Goal: Find specific page/section: Find specific page/section

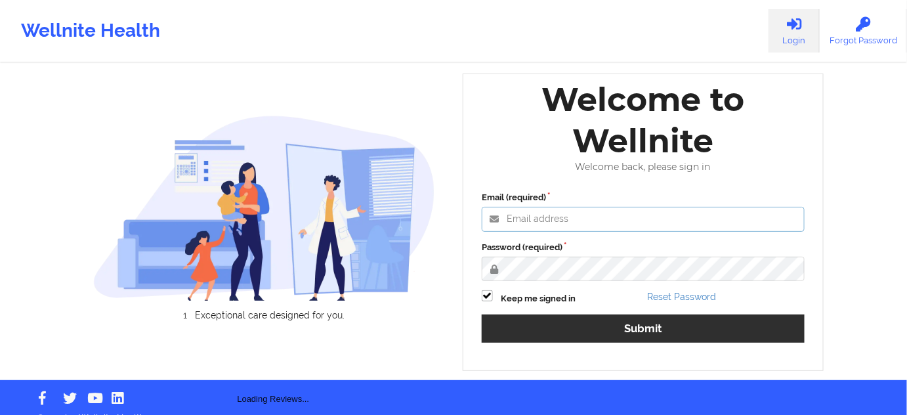
type input "[PERSON_NAME][EMAIL_ADDRESS][PERSON_NAME][DOMAIN_NAME]"
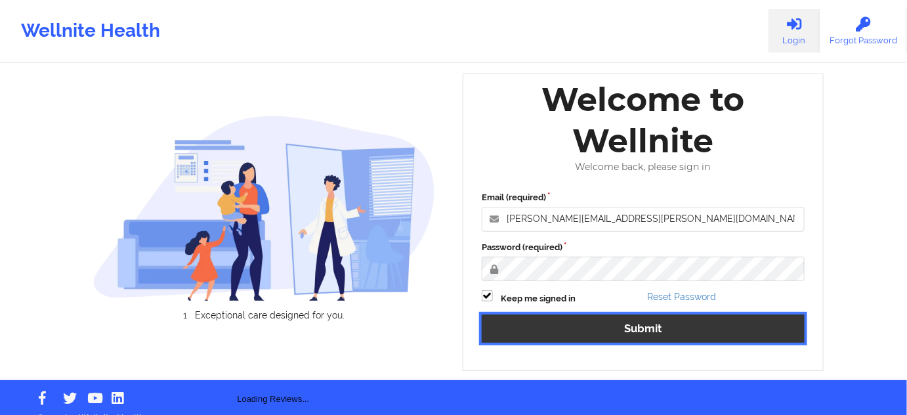
click at [558, 327] on button "Submit" at bounding box center [643, 328] width 323 height 28
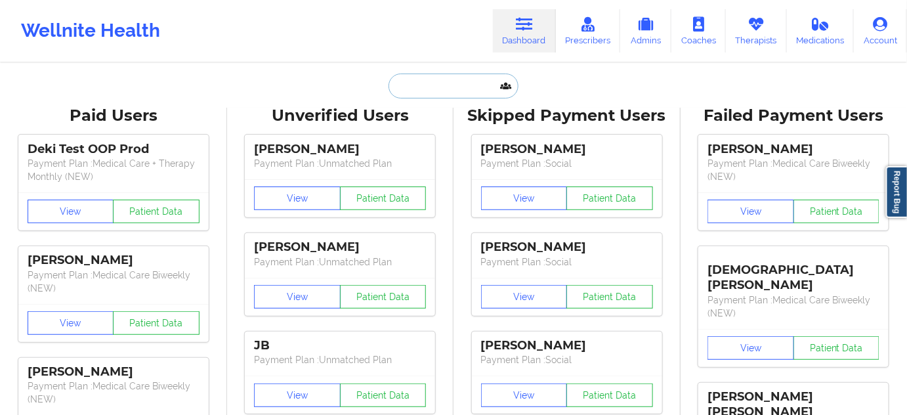
click at [480, 83] on input "text" at bounding box center [454, 86] width 130 height 25
paste input "[PERSON_NAME]"
type input "[PERSON_NAME]"
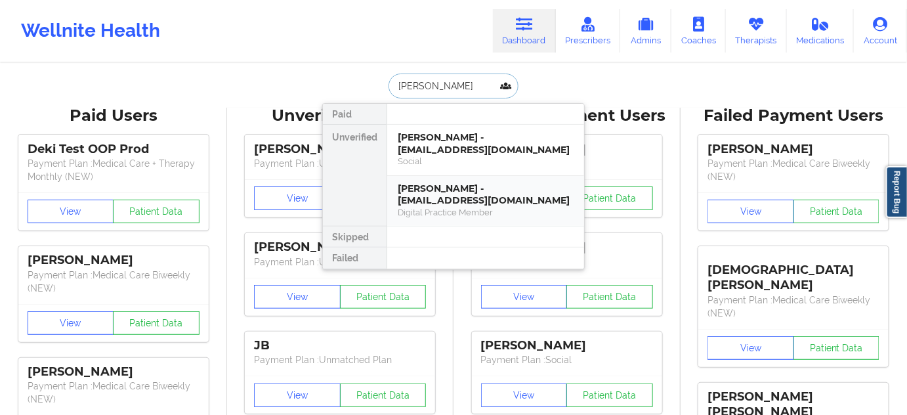
click at [446, 197] on div "[PERSON_NAME] - [EMAIL_ADDRESS][DOMAIN_NAME]" at bounding box center [486, 194] width 176 height 24
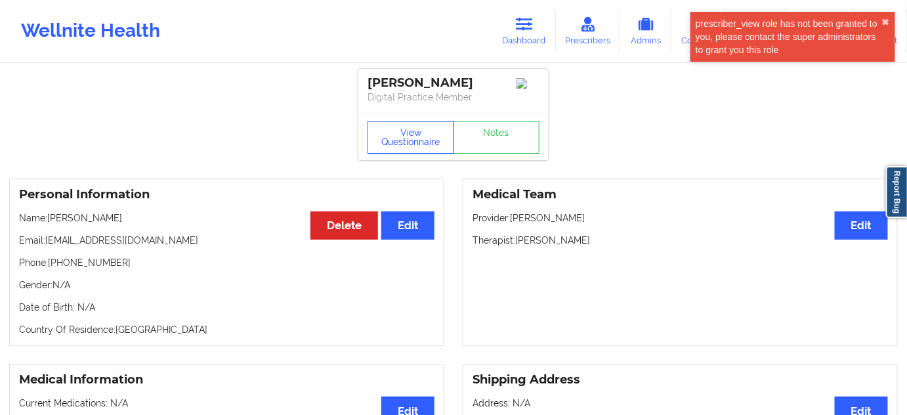
click at [424, 150] on button "View Questionnaire" at bounding box center [411, 137] width 87 height 33
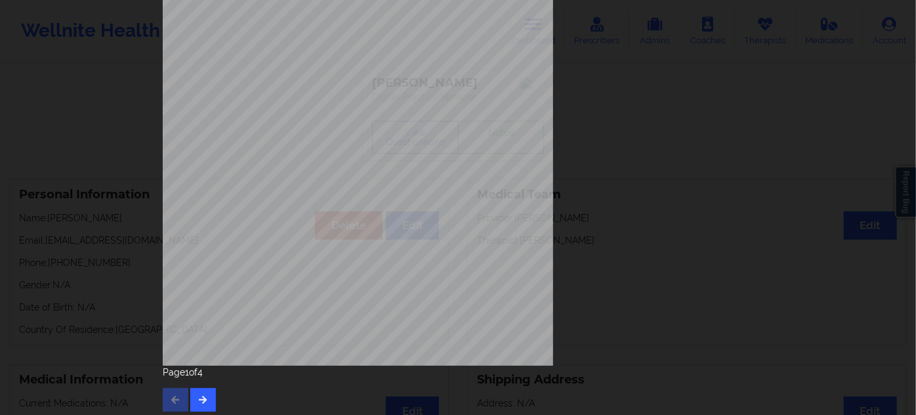
scroll to position [211, 0]
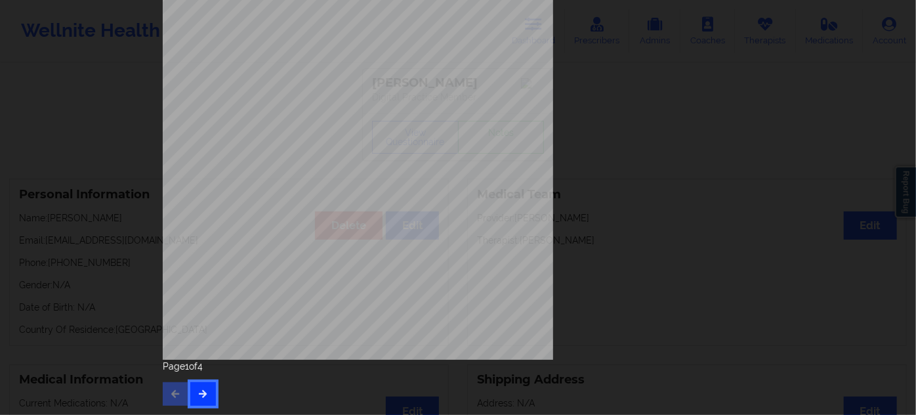
click at [200, 388] on button "button" at bounding box center [203, 394] width 26 height 24
click at [202, 394] on icon "button" at bounding box center [203, 393] width 11 height 8
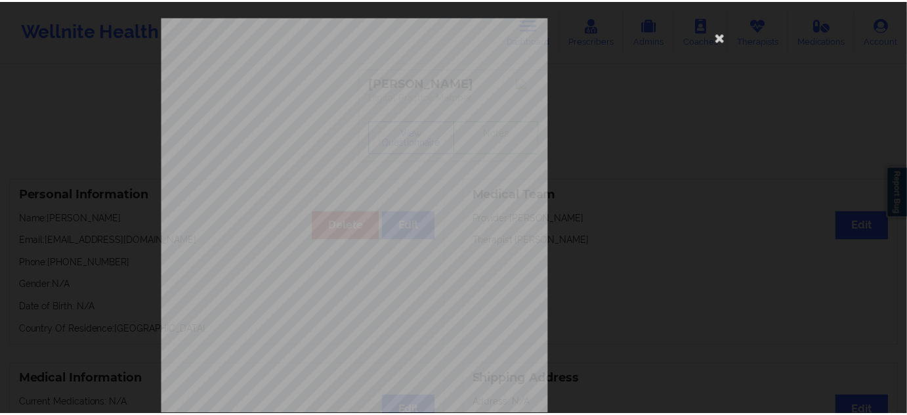
scroll to position [0, 0]
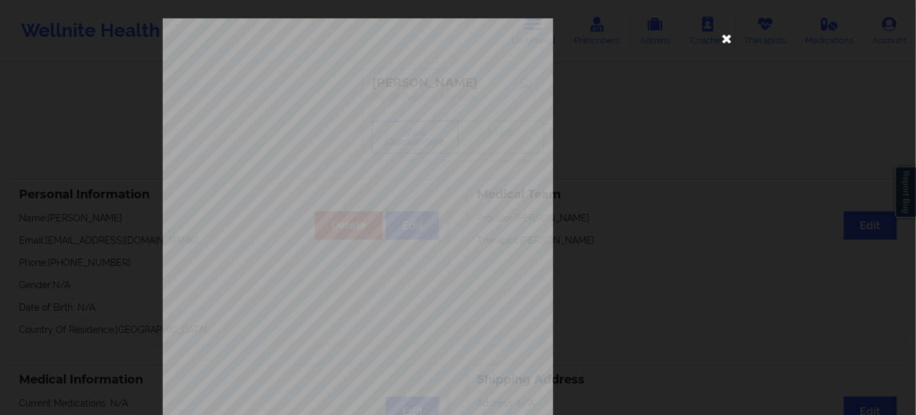
click at [721, 34] on icon at bounding box center [727, 38] width 21 height 21
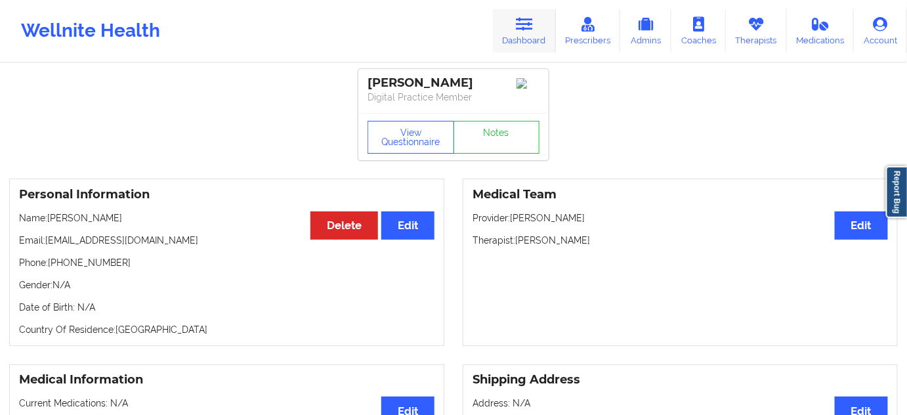
click at [526, 34] on link "Dashboard" at bounding box center [524, 30] width 63 height 43
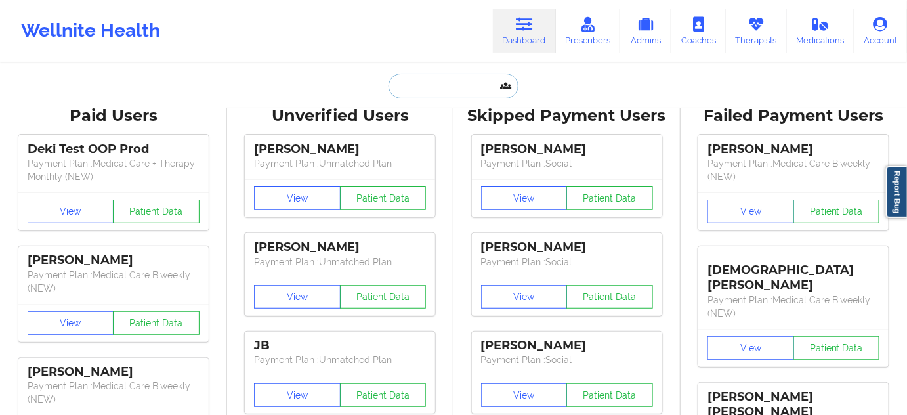
click at [465, 91] on input "text" at bounding box center [454, 86] width 130 height 25
paste input "[PERSON_NAME]"
type input "[PERSON_NAME]"
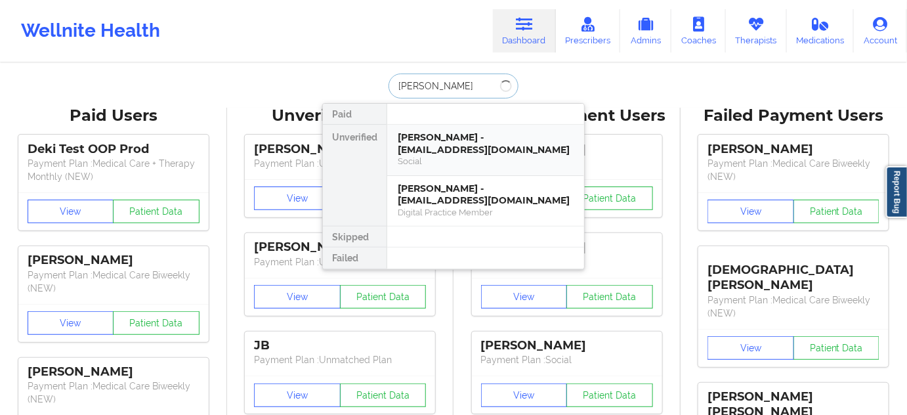
click at [450, 146] on div "[PERSON_NAME] - [EMAIL_ADDRESS][DOMAIN_NAME]" at bounding box center [486, 143] width 176 height 24
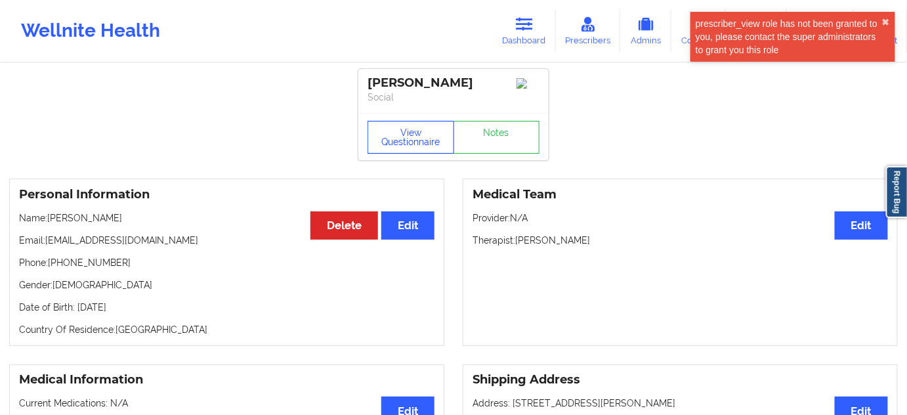
click at [438, 138] on button "View Questionnaire" at bounding box center [411, 137] width 87 height 33
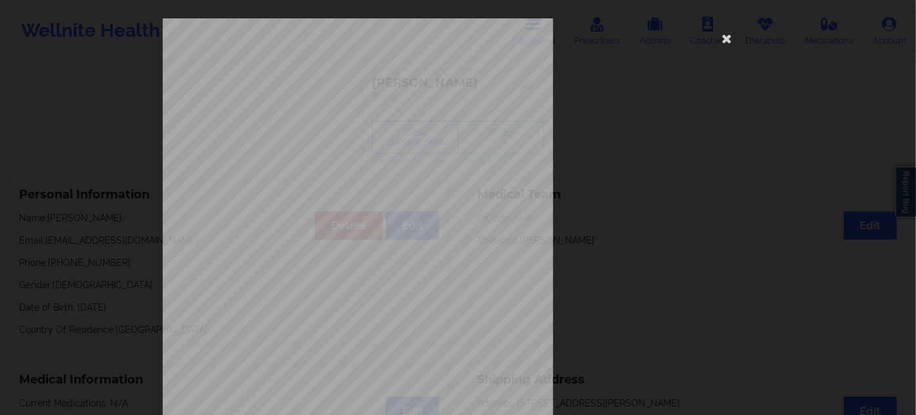
scroll to position [211, 0]
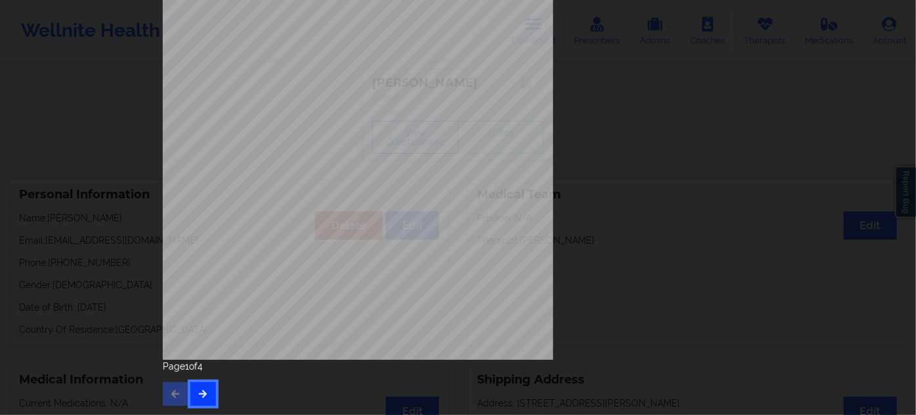
click at [191, 393] on button "button" at bounding box center [203, 394] width 26 height 24
click at [201, 395] on icon "button" at bounding box center [203, 393] width 11 height 8
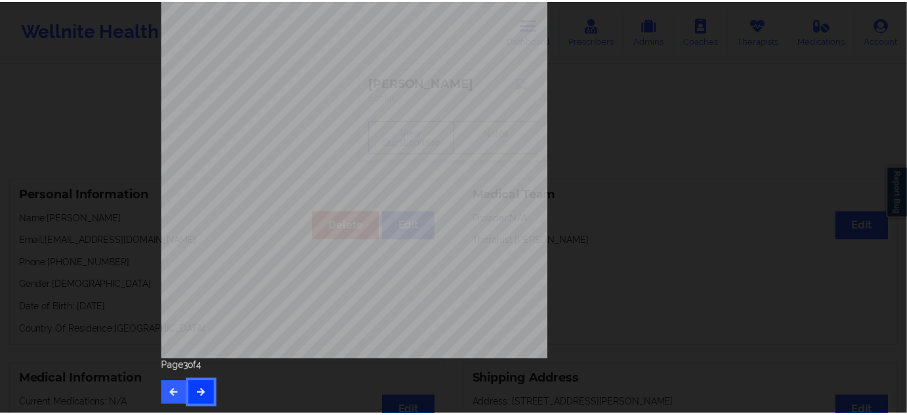
scroll to position [0, 0]
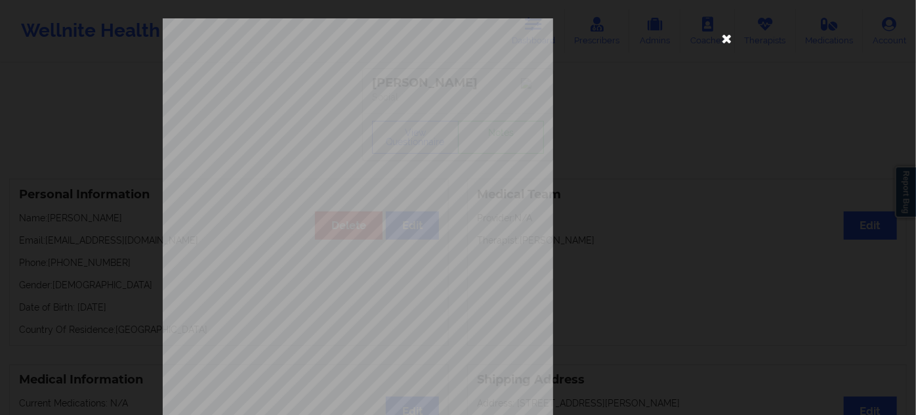
click at [721, 33] on icon at bounding box center [727, 38] width 21 height 21
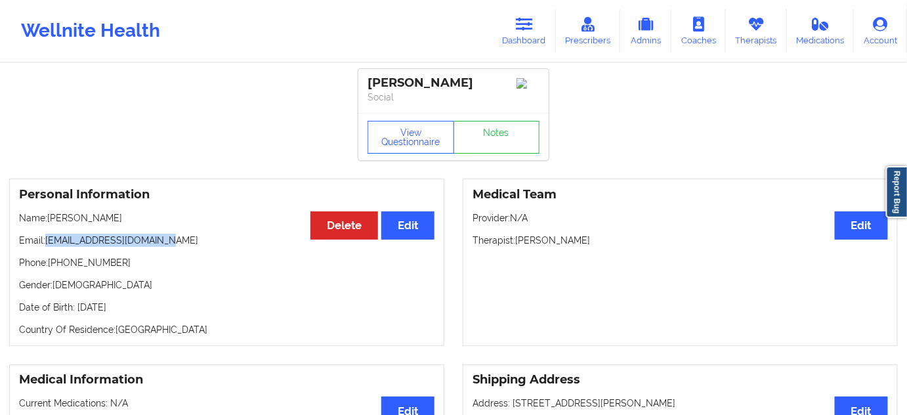
drag, startPoint x: 47, startPoint y: 244, endPoint x: 209, endPoint y: 249, distance: 161.5
click at [205, 247] on p "Email: [EMAIL_ADDRESS][DOMAIN_NAME]" at bounding box center [226, 240] width 415 height 13
copy p "[EMAIL_ADDRESS][DOMAIN_NAME]"
click at [520, 37] on link "Dashboard" at bounding box center [524, 30] width 63 height 43
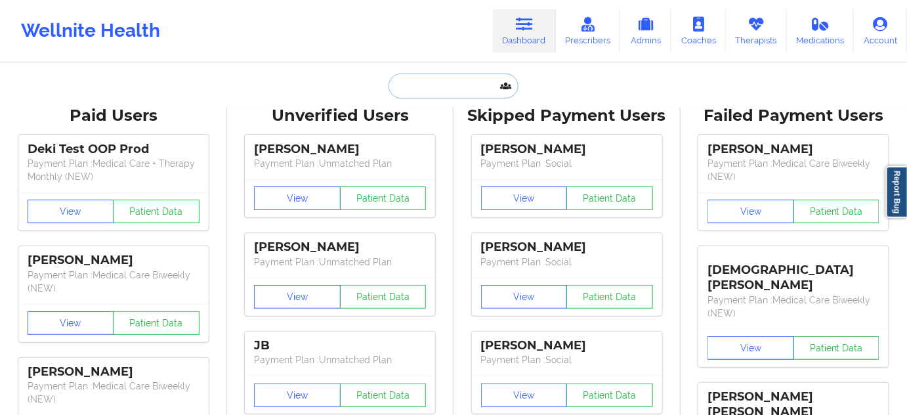
click at [446, 94] on input "text" at bounding box center [454, 86] width 130 height 25
paste input "[EMAIL_ADDRESS][MEDICAL_DATA][DOMAIN_NAME]"
type input "[EMAIL_ADDRESS][MEDICAL_DATA][DOMAIN_NAME]"
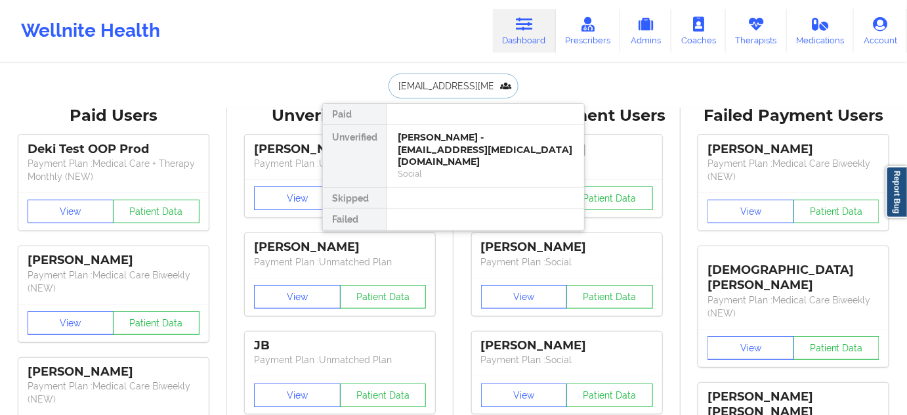
click at [437, 168] on div "Social" at bounding box center [486, 173] width 176 height 11
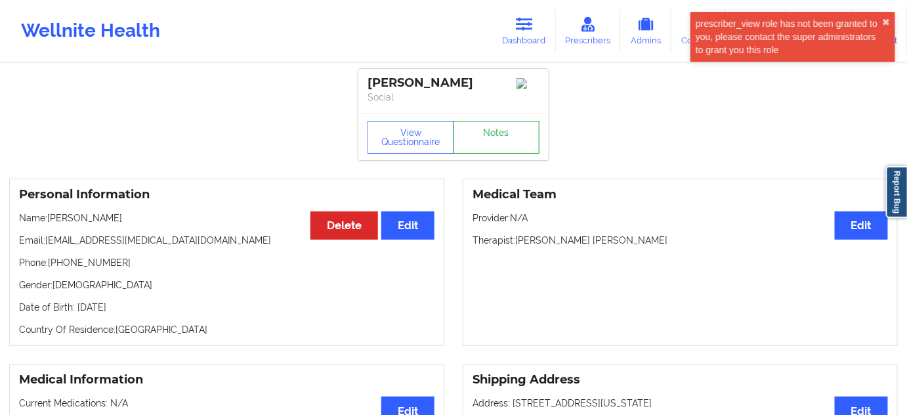
click at [503, 140] on link "Notes" at bounding box center [497, 137] width 87 height 33
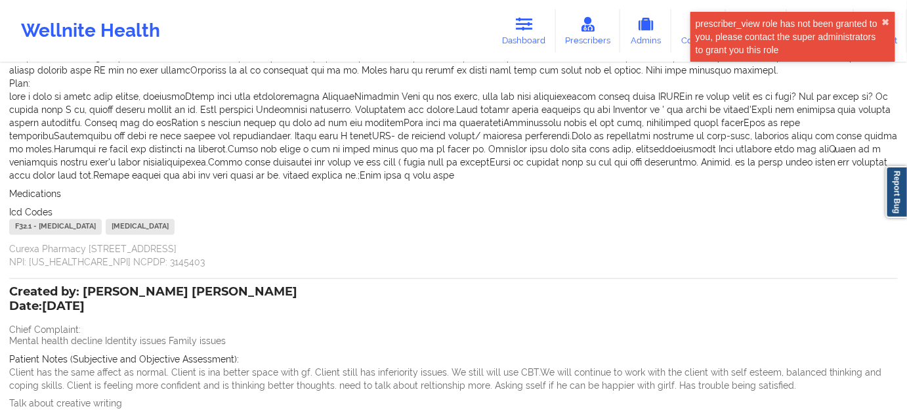
scroll to position [597, 0]
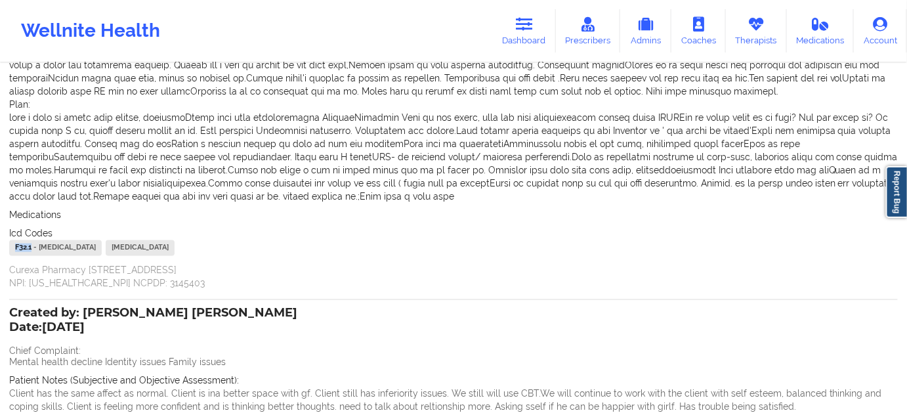
drag, startPoint x: 30, startPoint y: 232, endPoint x: 0, endPoint y: 237, distance: 30.0
click at [0, 237] on div "Name: [PERSON_NAME] Add notes Migrate notes Created by: [PERSON_NAME] [PERSON_N…" at bounding box center [453, 287] width 907 height 1639
copy div "F32.1"
click at [518, 32] on link "Dashboard" at bounding box center [524, 30] width 63 height 43
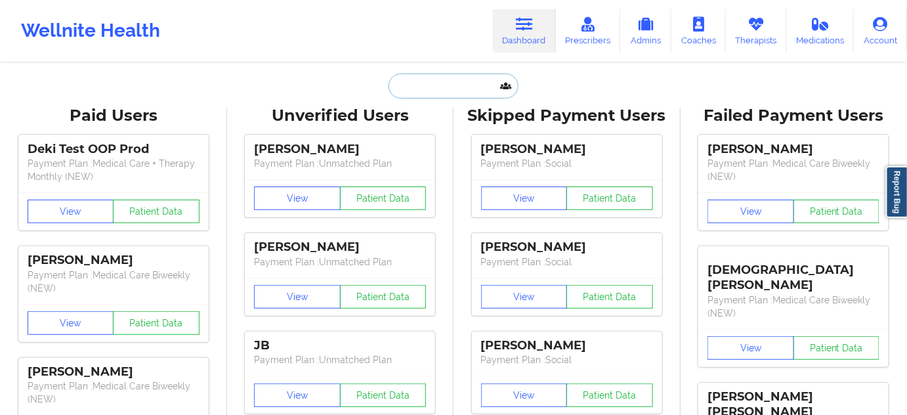
click at [451, 82] on input "text" at bounding box center [454, 86] width 130 height 25
paste input "[EMAIL_ADDRESS][DOMAIN_NAME]"
type input "[EMAIL_ADDRESS][DOMAIN_NAME]"
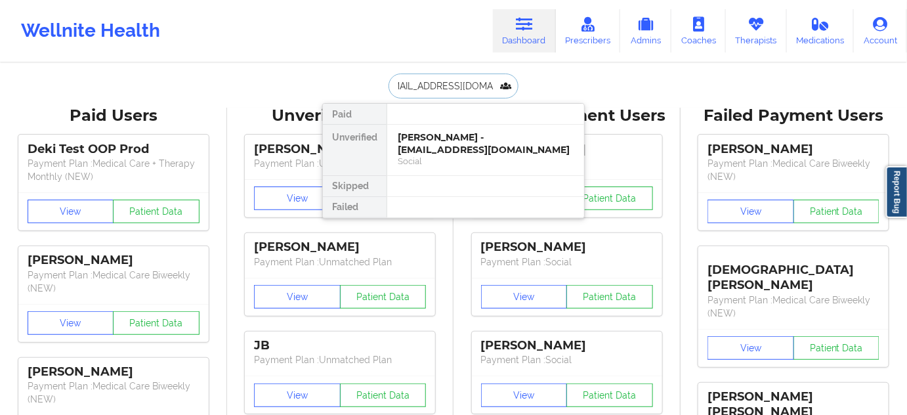
click at [438, 148] on div "[PERSON_NAME] - [EMAIL_ADDRESS][DOMAIN_NAME]" at bounding box center [486, 143] width 176 height 24
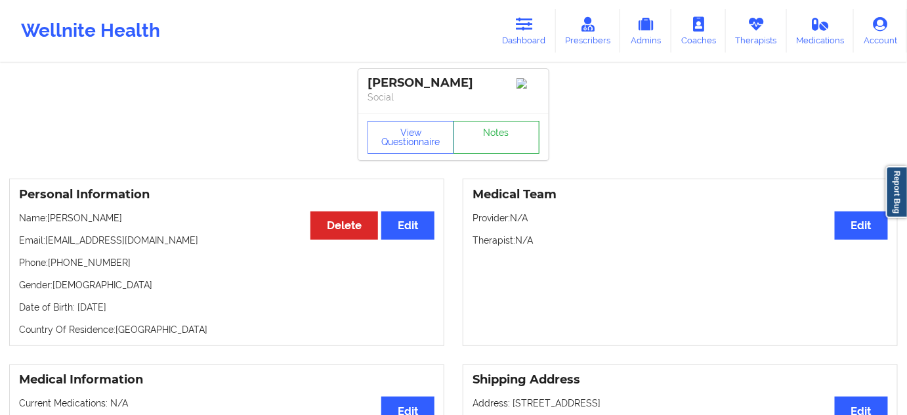
click at [469, 148] on link "Notes" at bounding box center [497, 137] width 87 height 33
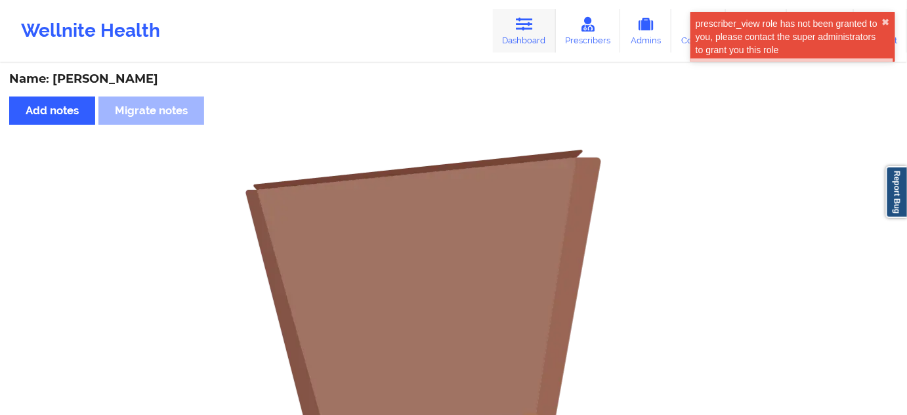
click at [513, 33] on link "Dashboard" at bounding box center [524, 30] width 63 height 43
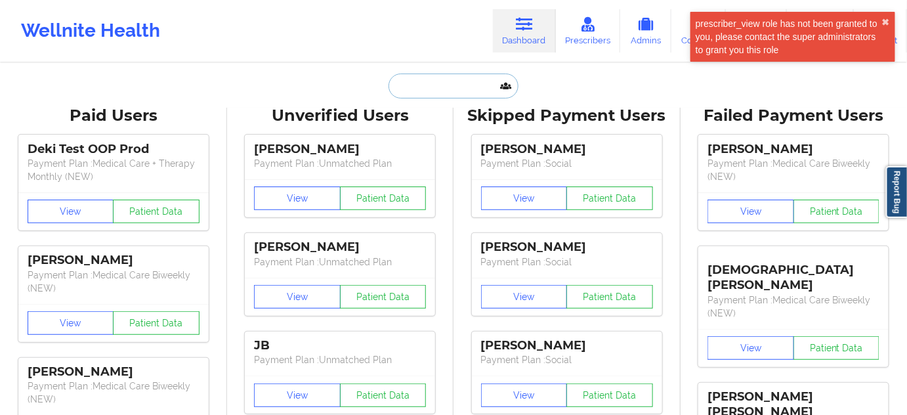
click at [446, 83] on input "text" at bounding box center [454, 86] width 130 height 25
paste input "[EMAIL_ADDRESS][DOMAIN_NAME]"
type input "[EMAIL_ADDRESS][DOMAIN_NAME]"
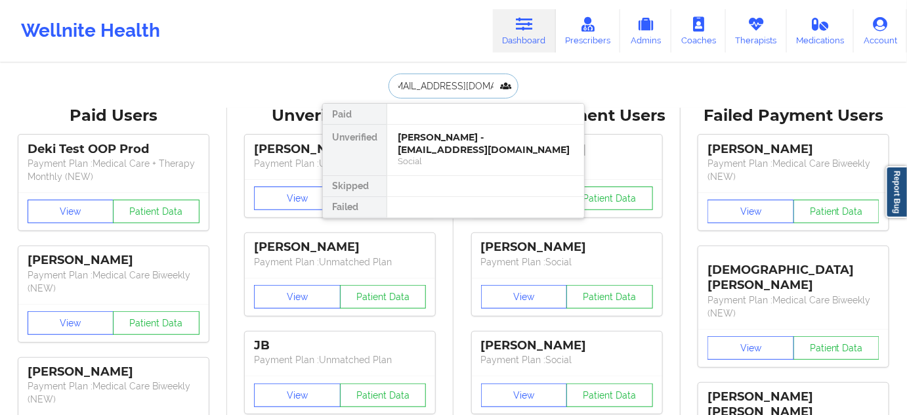
click at [436, 143] on div "[PERSON_NAME] - [EMAIL_ADDRESS][DOMAIN_NAME]" at bounding box center [486, 143] width 176 height 24
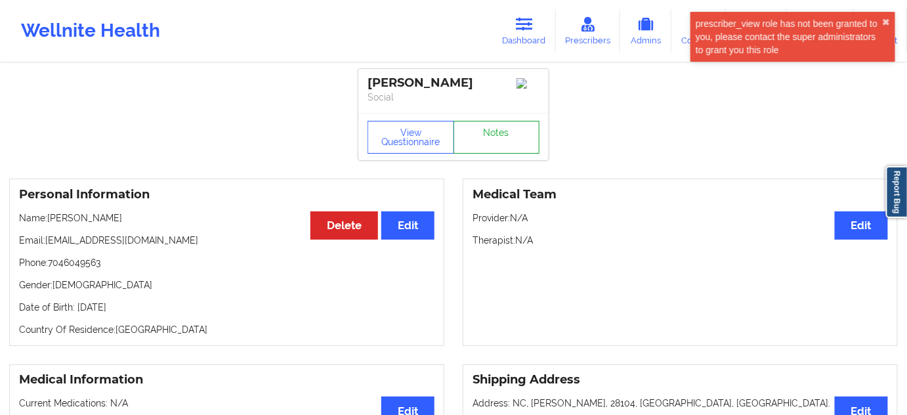
click at [521, 153] on link "Notes" at bounding box center [497, 137] width 87 height 33
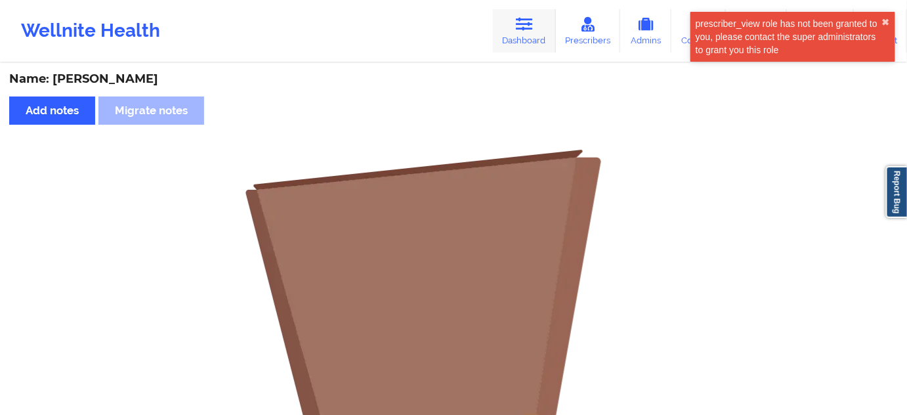
click at [527, 28] on icon at bounding box center [524, 24] width 17 height 14
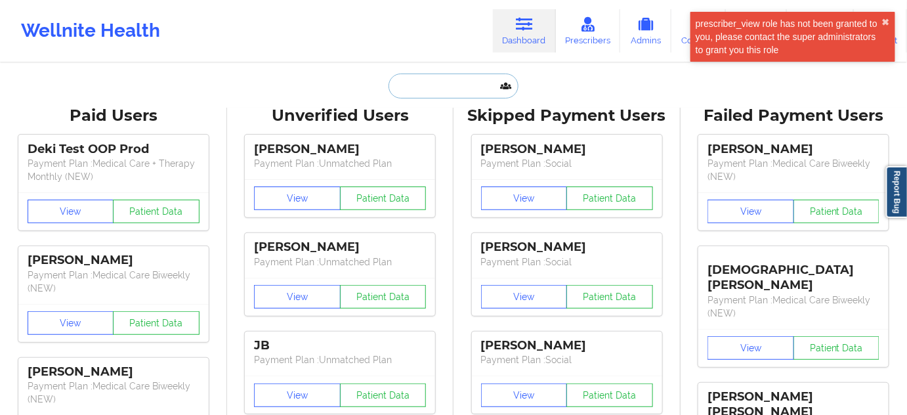
click at [445, 89] on input "text" at bounding box center [454, 86] width 130 height 25
paste input "[PERSON_NAME][EMAIL_ADDRESS][PERSON_NAME][DOMAIN_NAME]"
type input "[PERSON_NAME][EMAIL_ADDRESS][PERSON_NAME][DOMAIN_NAME]"
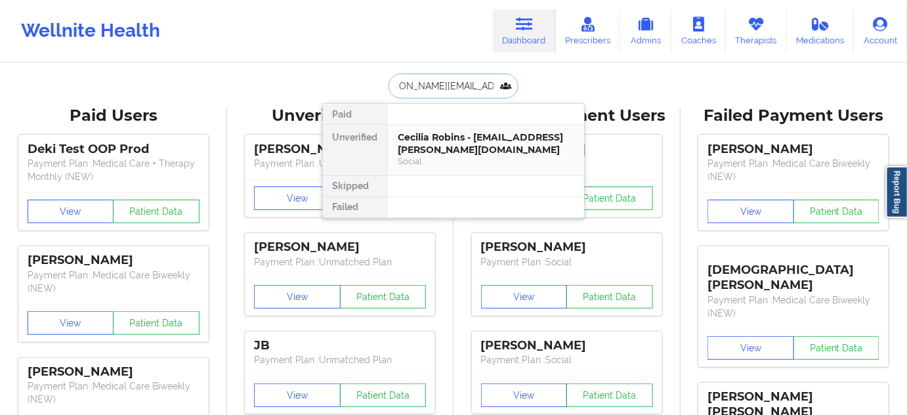
click at [429, 148] on div "Cecilia Robins - [EMAIL_ADDRESS][PERSON_NAME][DOMAIN_NAME]" at bounding box center [486, 143] width 176 height 24
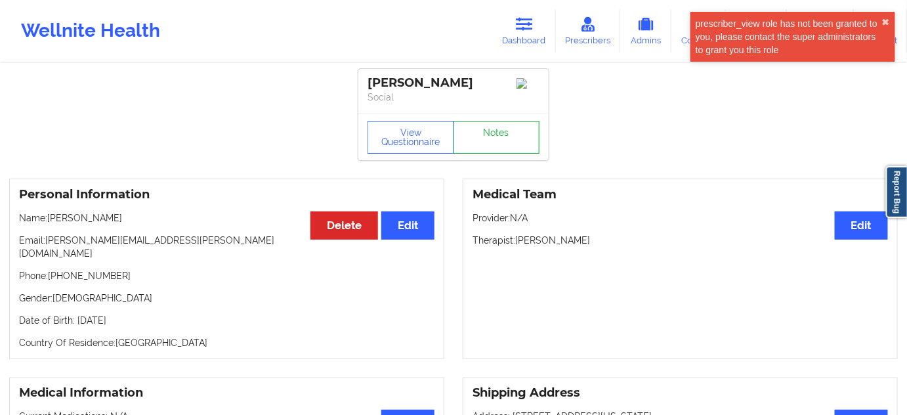
click at [489, 152] on link "Notes" at bounding box center [497, 137] width 87 height 33
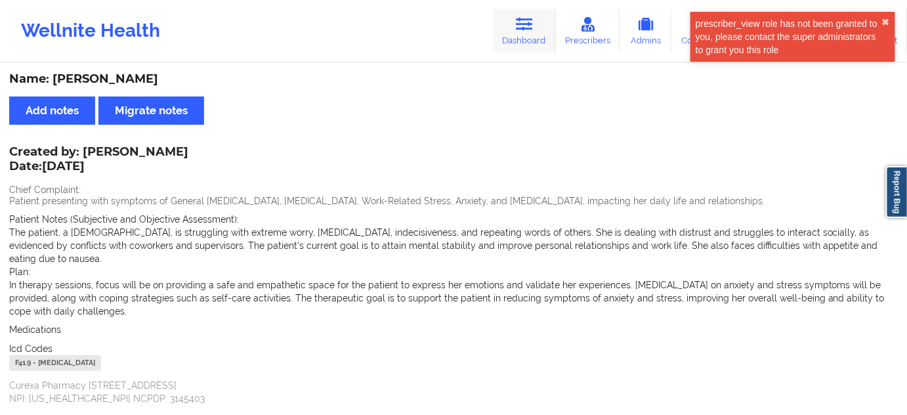
click at [530, 38] on link "Dashboard" at bounding box center [524, 30] width 63 height 43
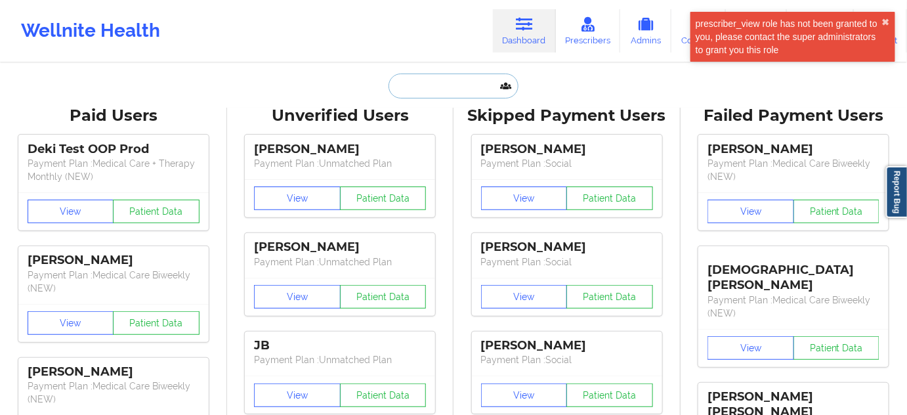
click at [478, 97] on input "text" at bounding box center [454, 86] width 130 height 25
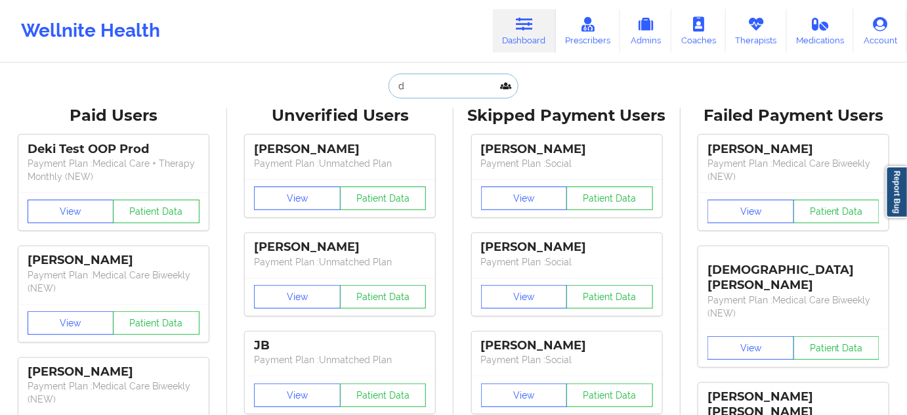
type input "ds"
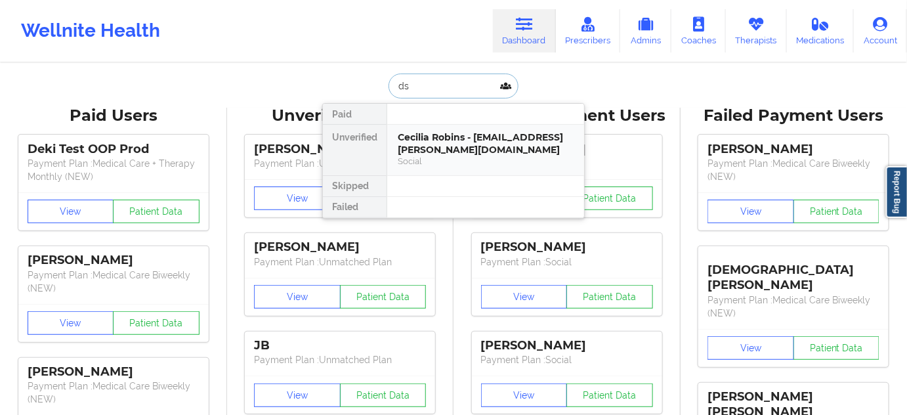
click at [454, 144] on div "Cecilia Robins - [EMAIL_ADDRESS][PERSON_NAME][DOMAIN_NAME]" at bounding box center [486, 143] width 176 height 24
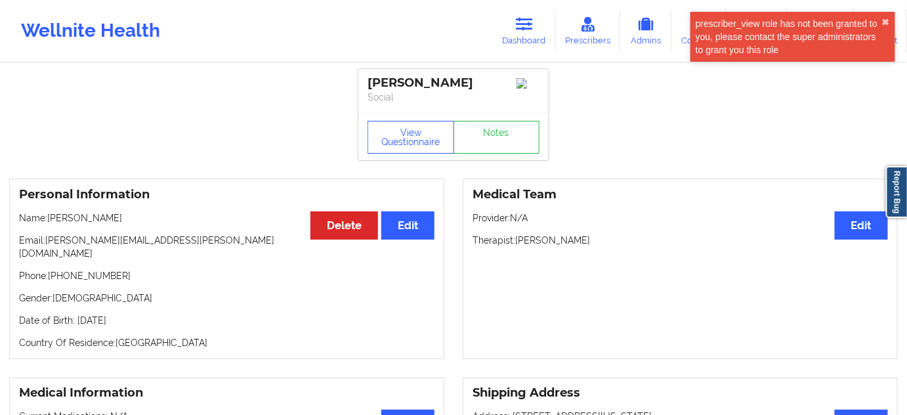
drag, startPoint x: 459, startPoint y: 84, endPoint x: 361, endPoint y: 83, distance: 97.8
click at [361, 83] on div "[PERSON_NAME] Social" at bounding box center [453, 91] width 190 height 44
copy div "[PERSON_NAME]"
drag, startPoint x: 518, startPoint y: 242, endPoint x: 620, endPoint y: 236, distance: 101.2
click at [620, 236] on div "Medical Team Edit Provider: N/A Therapist: [PERSON_NAME]" at bounding box center [680, 269] width 435 height 180
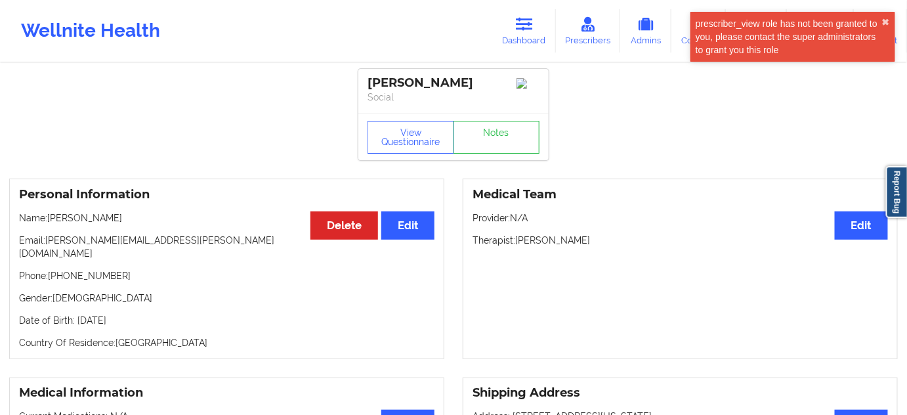
copy p "[PERSON_NAME]"
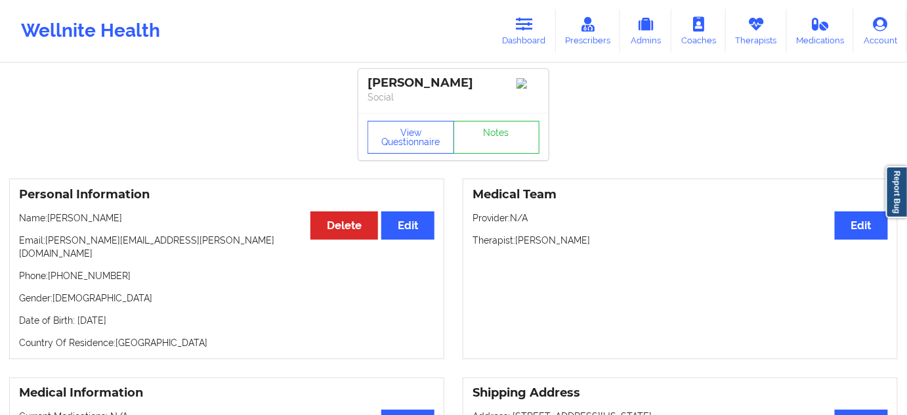
click at [587, 277] on div "Medical Team Edit Provider: N/A Therapist: [PERSON_NAME]" at bounding box center [680, 269] width 435 height 180
click at [583, 276] on div "Medical Team Edit Provider: N/A Therapist: [PERSON_NAME]" at bounding box center [680, 269] width 435 height 180
click at [492, 140] on link "Notes" at bounding box center [497, 137] width 87 height 33
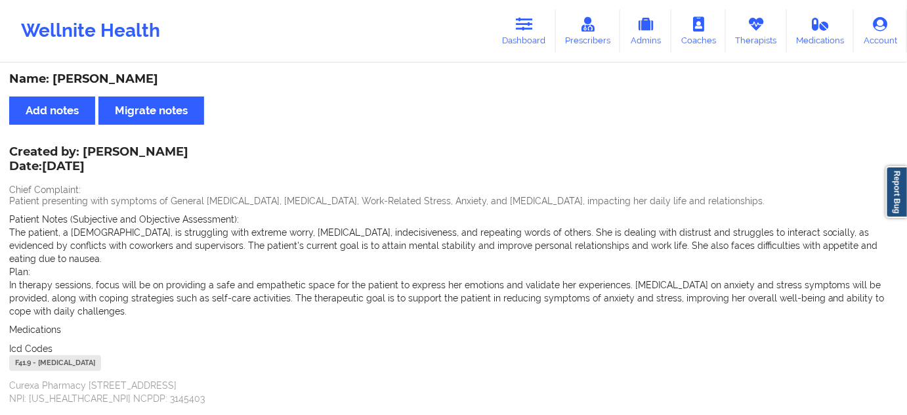
click at [29, 355] on div "F41.9 - [MEDICAL_DATA]" at bounding box center [55, 363] width 92 height 16
copy div "F41.9"
click at [526, 17] on icon at bounding box center [524, 24] width 17 height 14
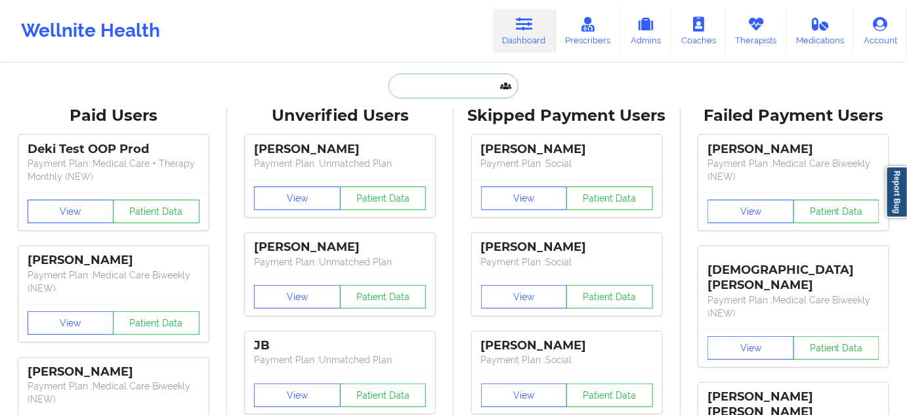
click at [471, 77] on input "text" at bounding box center [454, 86] width 130 height 25
paste input "[PERSON_NAME]"
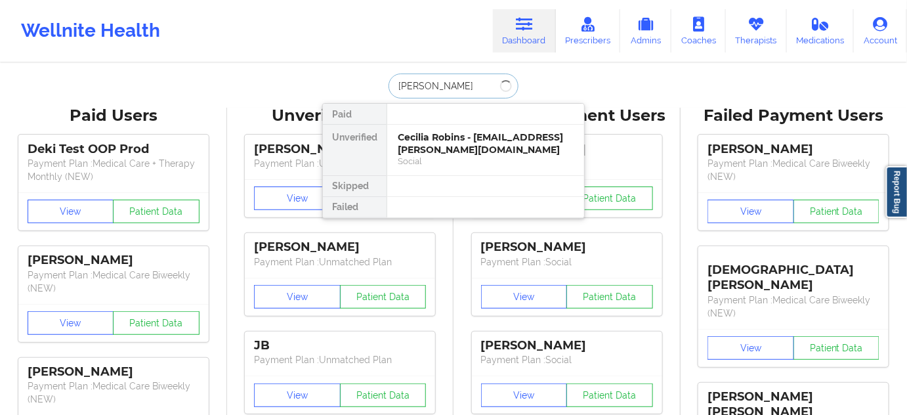
click at [431, 88] on input "[PERSON_NAME]" at bounding box center [454, 86] width 130 height 25
type input "[PERSON_NAME]"
click at [457, 141] on div "[PERSON_NAME] - [EMAIL_ADDRESS][DOMAIN_NAME]" at bounding box center [486, 143] width 176 height 24
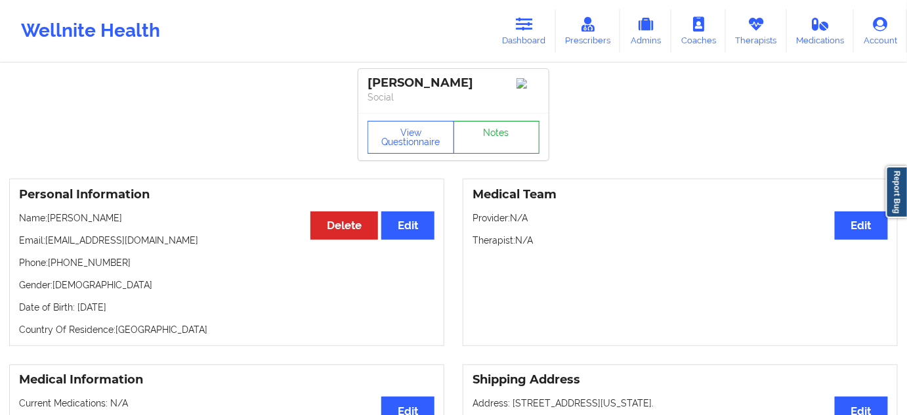
click at [502, 150] on link "Notes" at bounding box center [497, 137] width 87 height 33
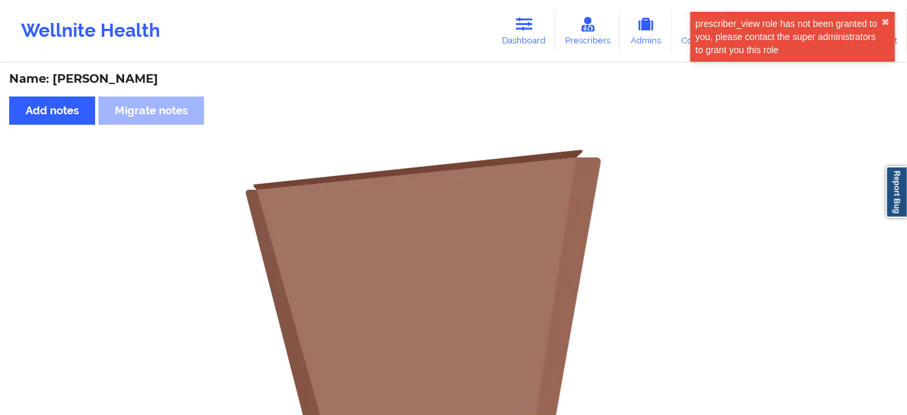
drag, startPoint x: 518, startPoint y: 46, endPoint x: 499, endPoint y: 56, distance: 22.0
click at [518, 46] on link "Dashboard" at bounding box center [524, 30] width 63 height 43
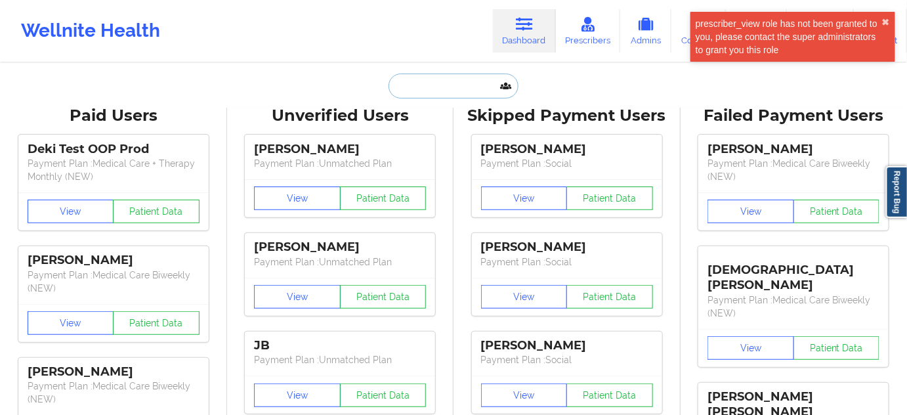
click at [453, 85] on input "text" at bounding box center [454, 86] width 130 height 25
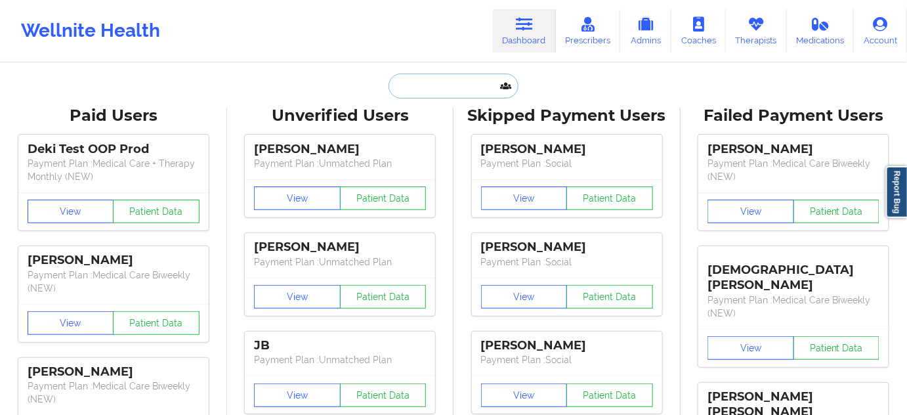
paste input "[EMAIL_ADDRESS][DOMAIN_NAME]"
type input "[EMAIL_ADDRESS][DOMAIN_NAME]"
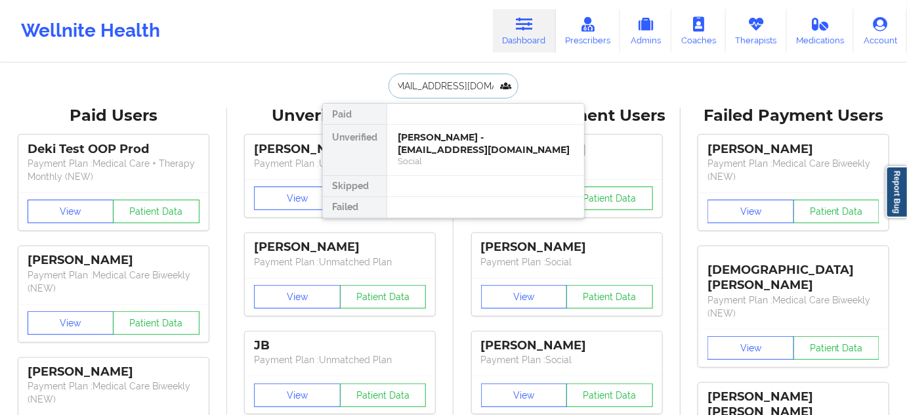
click at [441, 144] on div "[PERSON_NAME] - [EMAIL_ADDRESS][DOMAIN_NAME]" at bounding box center [486, 143] width 176 height 24
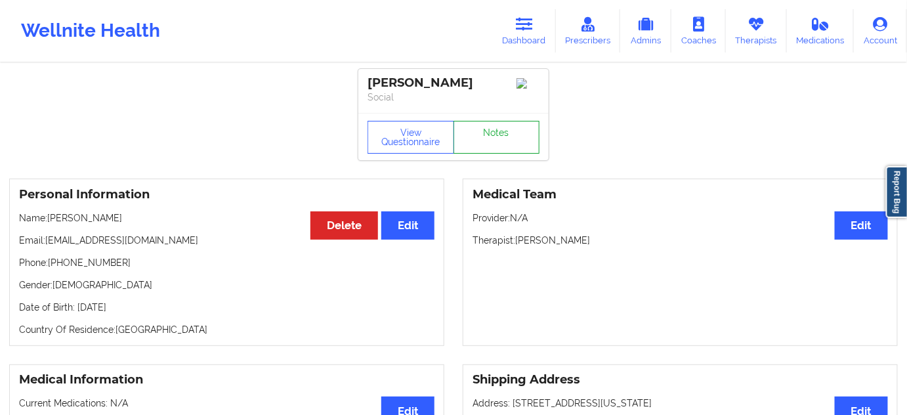
click at [507, 148] on link "Notes" at bounding box center [497, 137] width 87 height 33
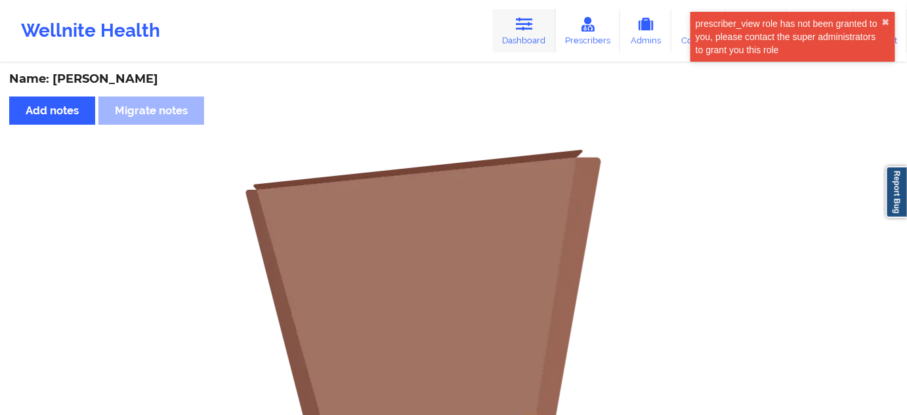
click at [541, 18] on link "Dashboard" at bounding box center [524, 30] width 63 height 43
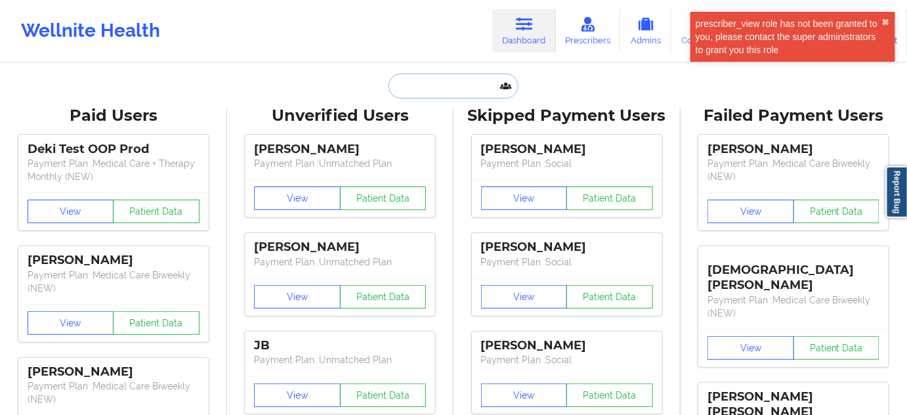
click at [452, 82] on input "text" at bounding box center [454, 86] width 130 height 25
paste input "[PERSON_NAME][EMAIL_ADDRESS][PERSON_NAME][DOMAIN_NAME]"
type input "[PERSON_NAME][EMAIL_ADDRESS][PERSON_NAME][DOMAIN_NAME]"
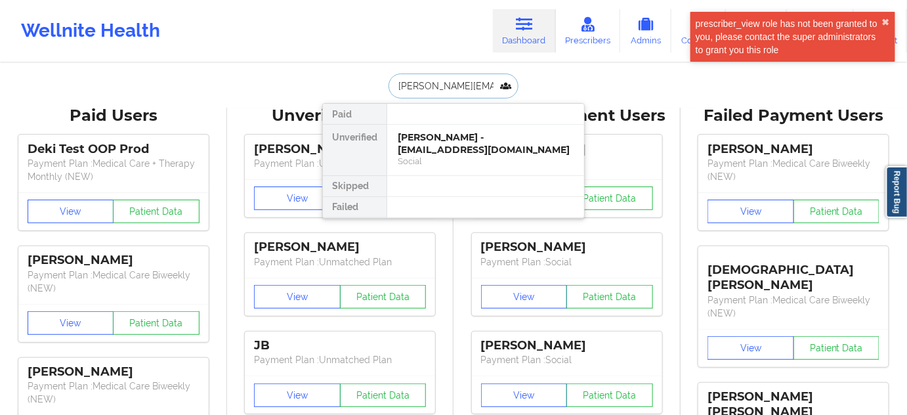
scroll to position [0, 32]
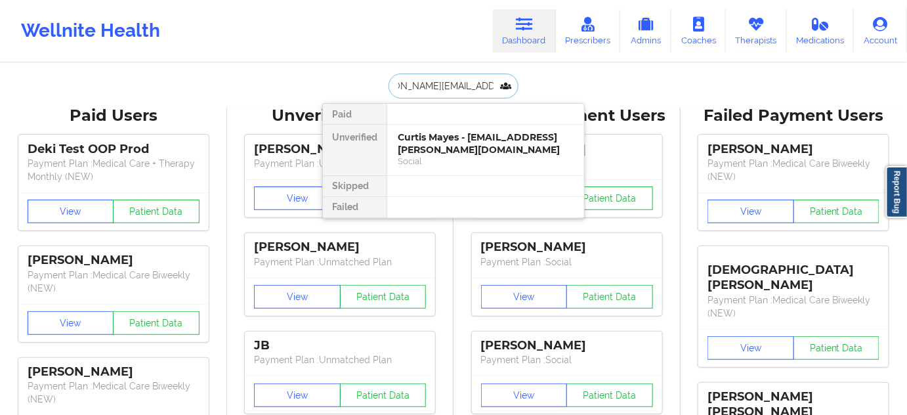
click at [455, 144] on div "Curtis Mayes - [EMAIL_ADDRESS][PERSON_NAME][DOMAIN_NAME]" at bounding box center [486, 143] width 176 height 24
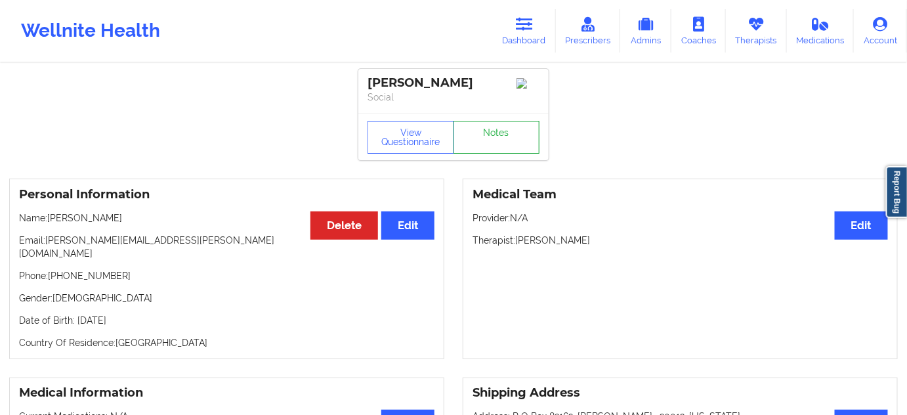
click at [480, 138] on link "Notes" at bounding box center [497, 137] width 87 height 33
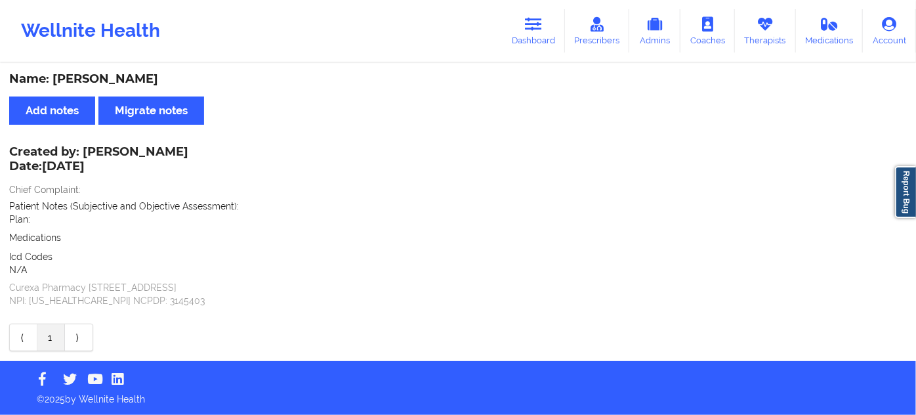
drag, startPoint x: 534, startPoint y: 22, endPoint x: 501, endPoint y: 60, distance: 49.8
click at [534, 22] on icon at bounding box center [533, 24] width 17 height 14
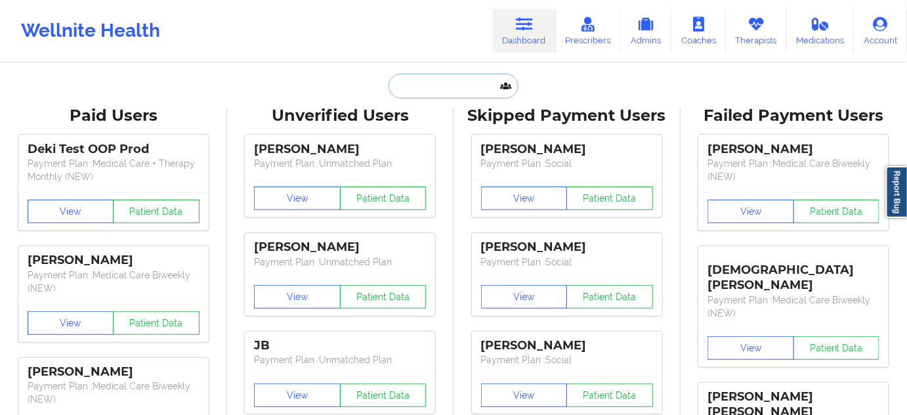
click at [452, 85] on input "text" at bounding box center [454, 86] width 130 height 25
paste input "[EMAIL_ADDRESS][DOMAIN_NAME]"
type input "[EMAIL_ADDRESS][DOMAIN_NAME]"
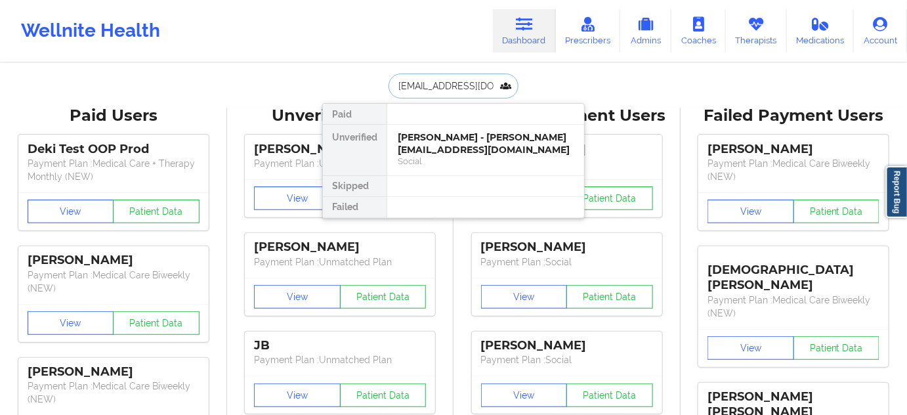
click at [437, 141] on div "[PERSON_NAME] - [PERSON_NAME][EMAIL_ADDRESS][DOMAIN_NAME]" at bounding box center [486, 143] width 176 height 24
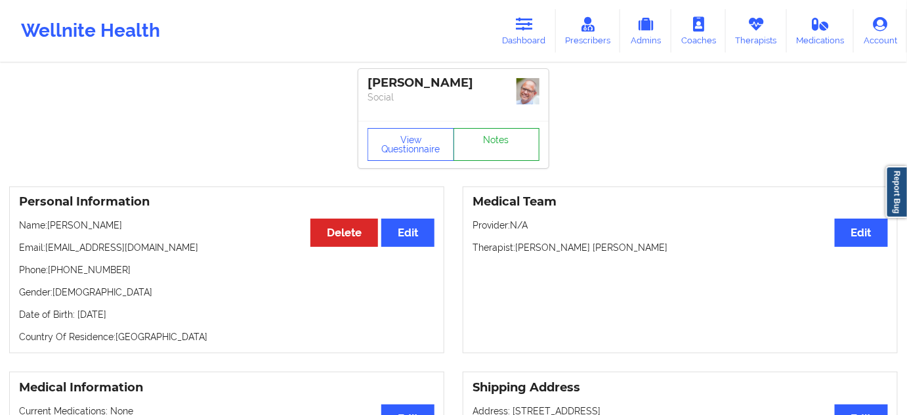
click at [500, 132] on link "Notes" at bounding box center [497, 144] width 87 height 33
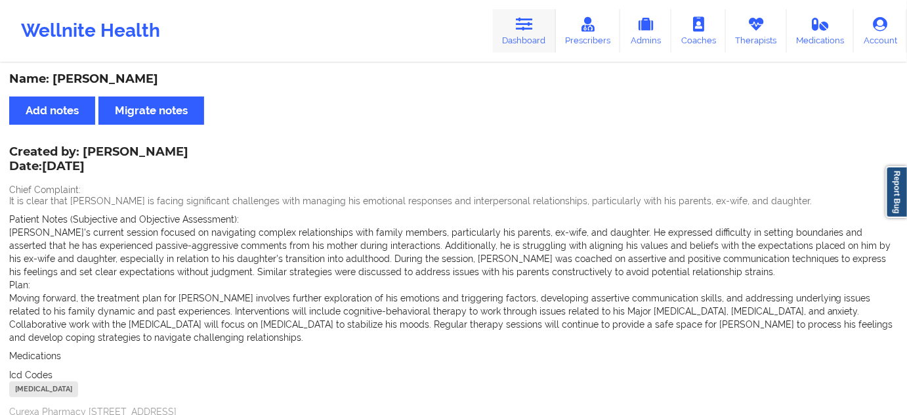
click at [542, 22] on link "Dashboard" at bounding box center [524, 30] width 63 height 43
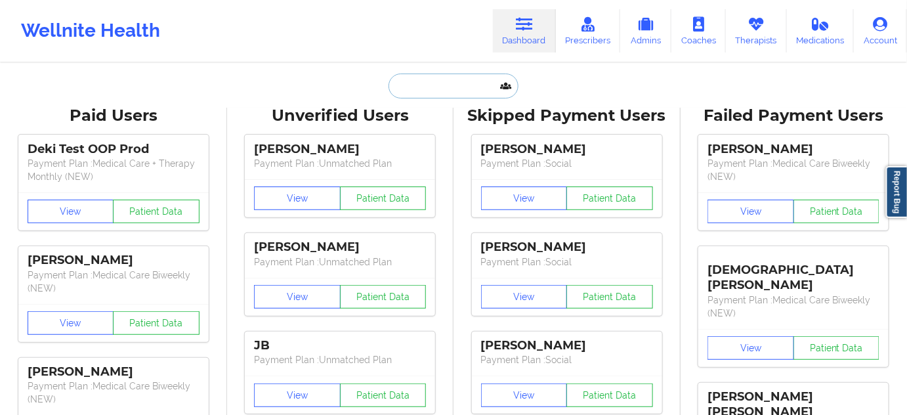
click at [465, 88] on input "text" at bounding box center [454, 86] width 130 height 25
paste input "[PERSON_NAME][EMAIL_ADDRESS][DOMAIN_NAME]"
type input "[PERSON_NAME][EMAIL_ADDRESS][DOMAIN_NAME]"
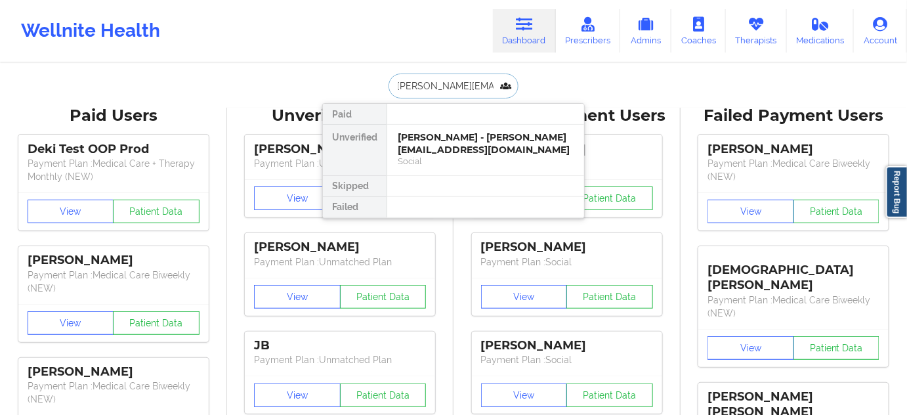
click at [436, 139] on div "[PERSON_NAME] - [PERSON_NAME][EMAIL_ADDRESS][DOMAIN_NAME]" at bounding box center [486, 143] width 176 height 24
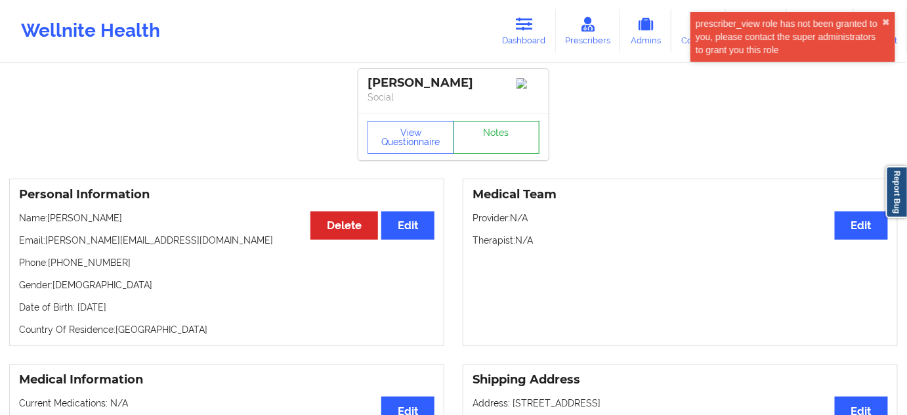
click at [484, 134] on link "Notes" at bounding box center [497, 137] width 87 height 33
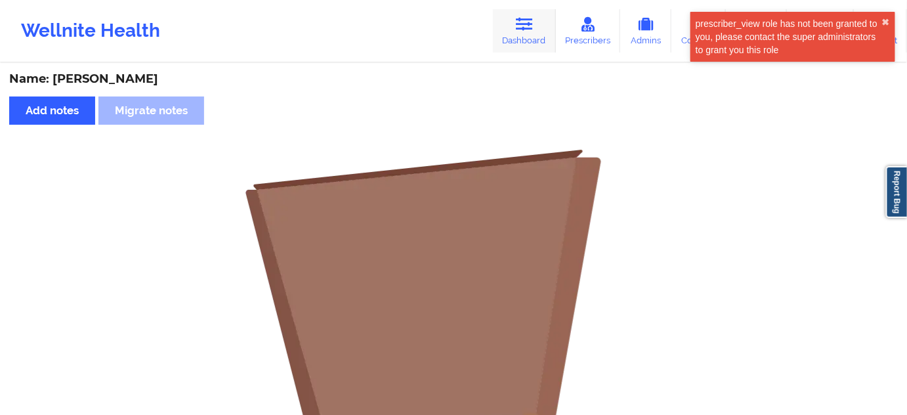
click at [533, 26] on icon at bounding box center [524, 24] width 17 height 14
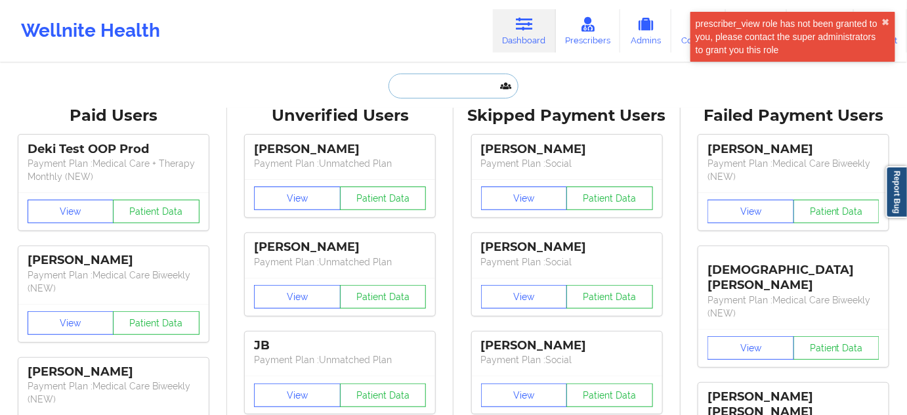
click at [456, 86] on input "text" at bounding box center [454, 86] width 130 height 25
paste input "[PERSON_NAME][EMAIL_ADDRESS][DOMAIN_NAME]"
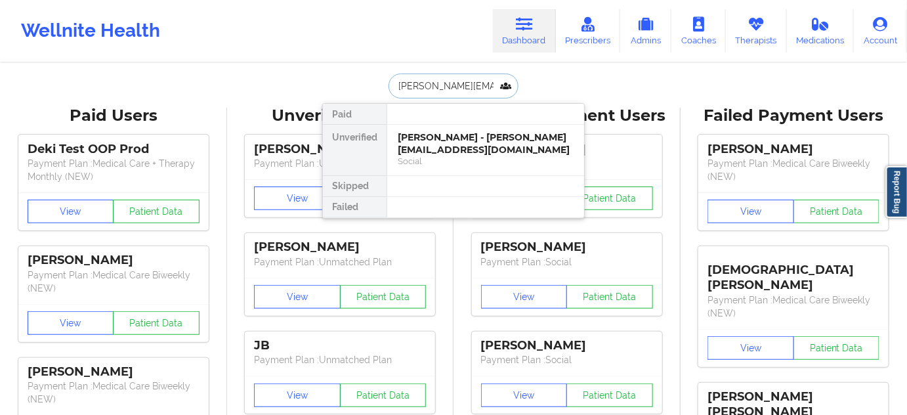
click at [470, 81] on input "[PERSON_NAME][EMAIL_ADDRESS][DOMAIN_NAME]" at bounding box center [454, 86] width 130 height 25
paste input "[EMAIL_ADDRESS]"
type input "[EMAIL_ADDRESS][DOMAIN_NAME]"
click at [440, 140] on div "[PERSON_NAME] - [EMAIL_ADDRESS][DOMAIN_NAME]" at bounding box center [486, 143] width 176 height 24
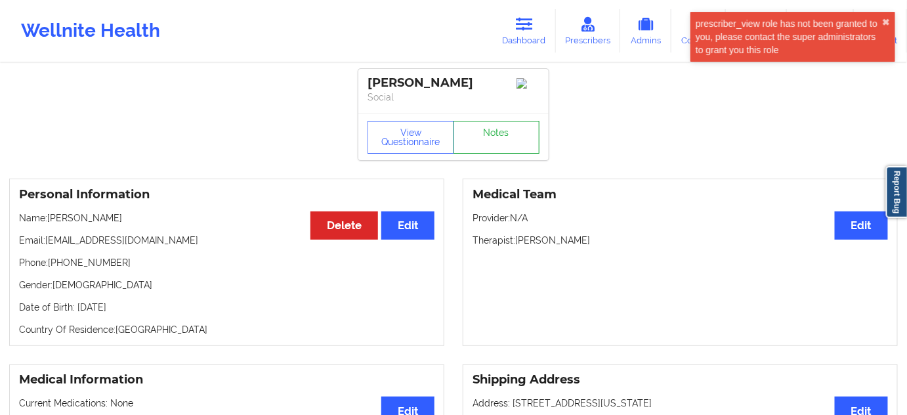
click at [487, 134] on link "Notes" at bounding box center [497, 137] width 87 height 33
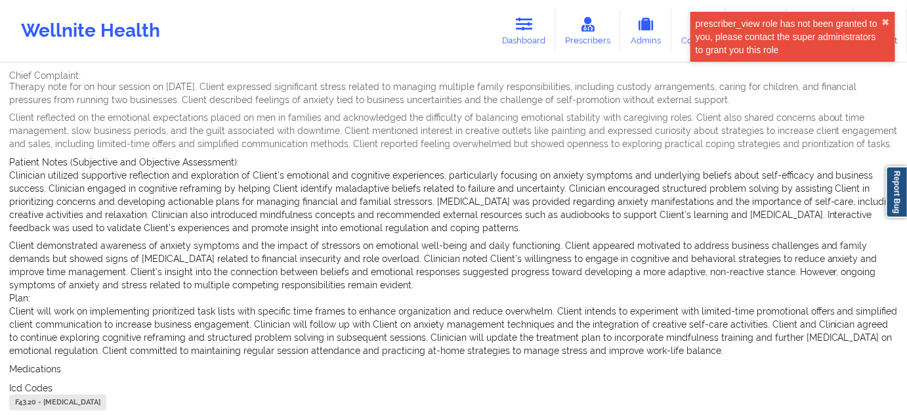
scroll to position [119, 0]
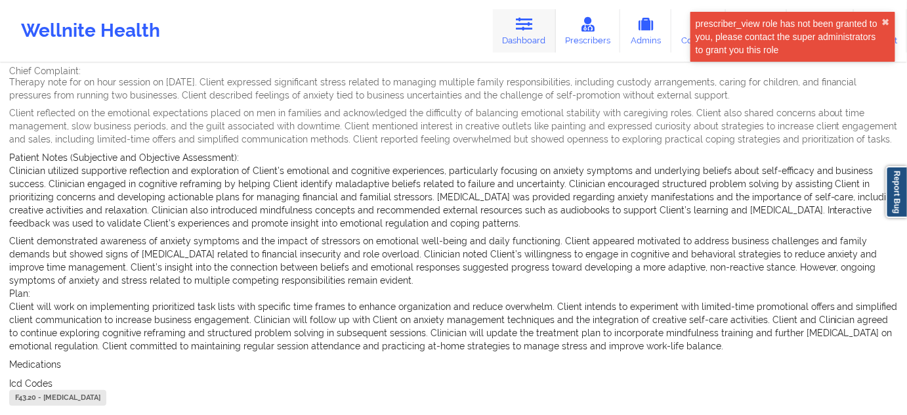
click at [533, 24] on icon at bounding box center [524, 24] width 17 height 14
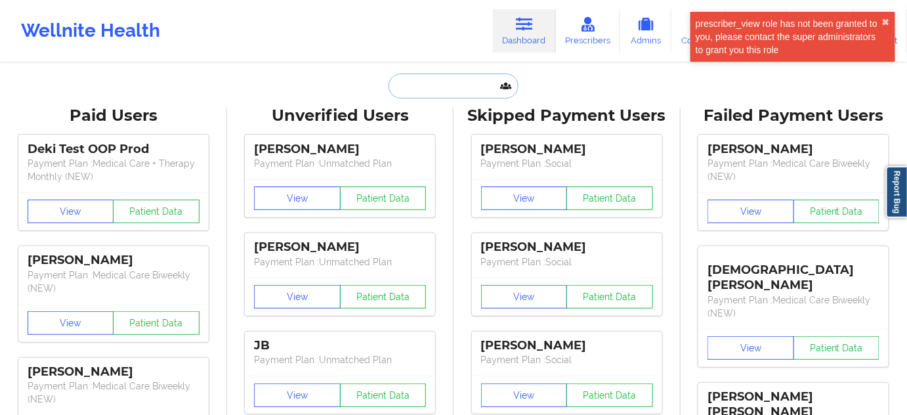
click at [457, 88] on input "text" at bounding box center [454, 86] width 130 height 25
paste input "[EMAIL_ADDRESS][DOMAIN_NAME]"
type input "[EMAIL_ADDRESS][DOMAIN_NAME]"
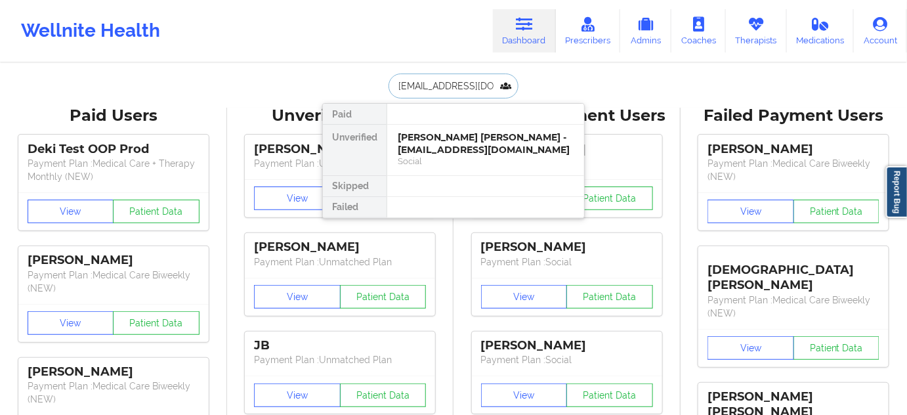
click at [446, 144] on div "[PERSON_NAME] [PERSON_NAME] - [EMAIL_ADDRESS][DOMAIN_NAME]" at bounding box center [486, 143] width 176 height 24
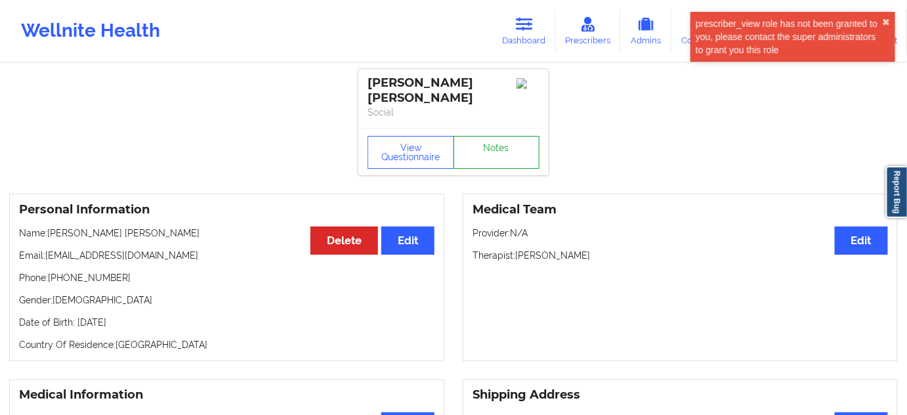
click at [497, 144] on link "Notes" at bounding box center [497, 152] width 87 height 33
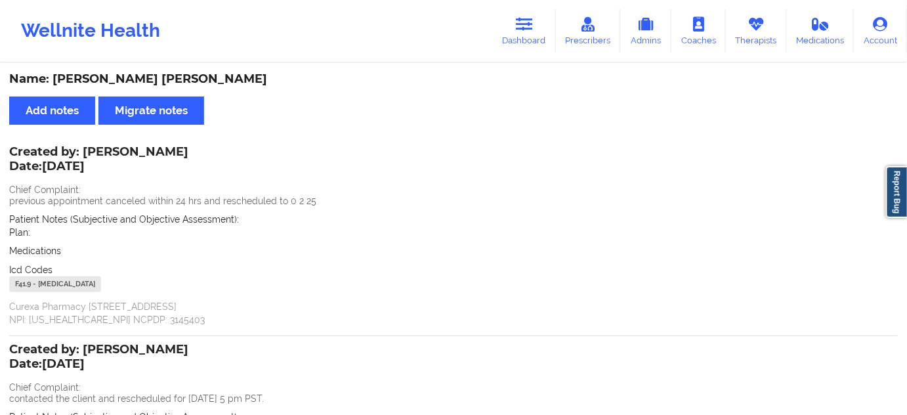
drag, startPoint x: 538, startPoint y: 49, endPoint x: 509, endPoint y: 59, distance: 30.5
click at [538, 49] on link "Dashboard" at bounding box center [524, 30] width 63 height 43
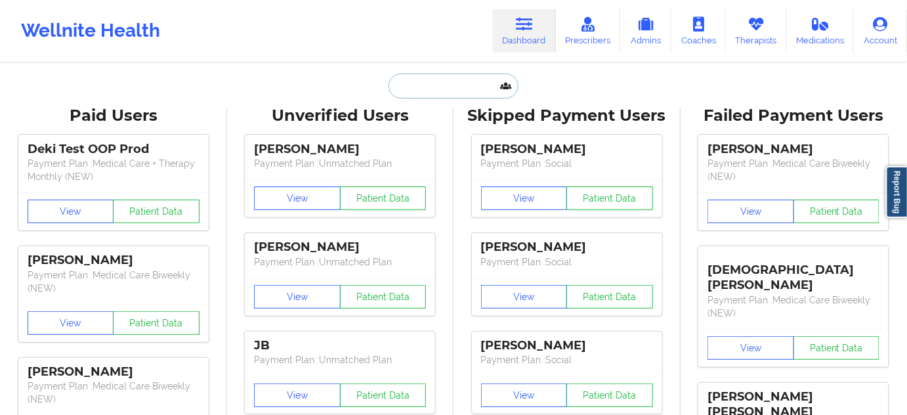
click at [452, 77] on input "text" at bounding box center [454, 86] width 130 height 25
paste input "[EMAIL_ADDRESS][DOMAIN_NAME]"
type input "[EMAIL_ADDRESS][DOMAIN_NAME]"
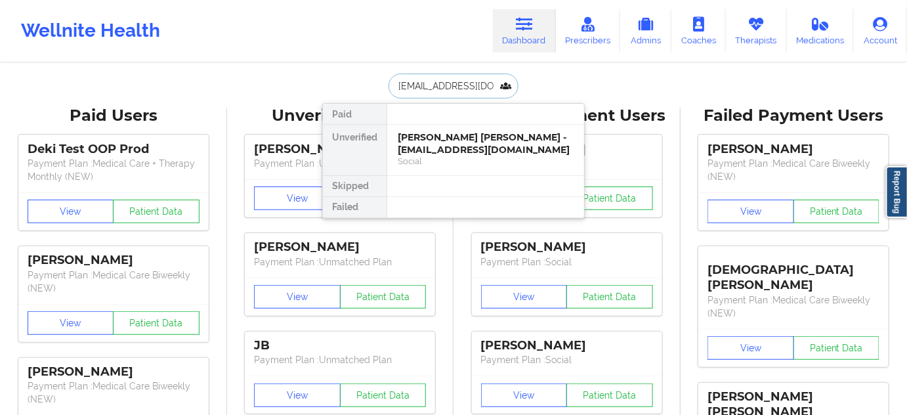
scroll to position [0, 17]
click at [432, 150] on div "[PERSON_NAME] Palechor - [EMAIL_ADDRESS][DOMAIN_NAME]" at bounding box center [486, 143] width 176 height 24
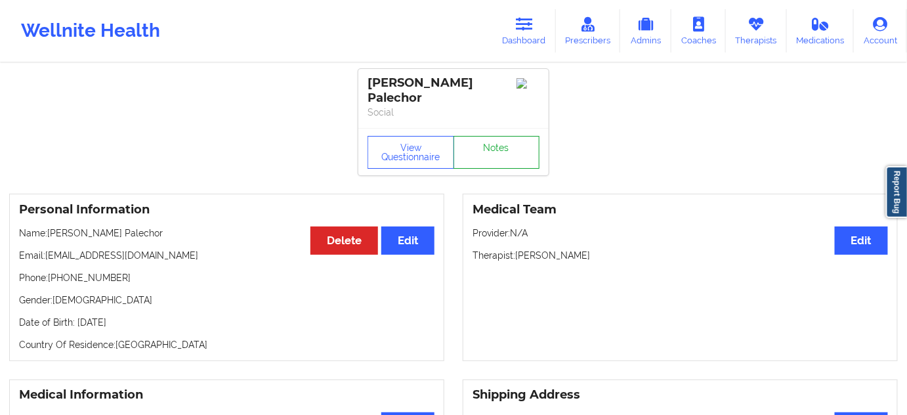
click at [480, 138] on link "Notes" at bounding box center [497, 152] width 87 height 33
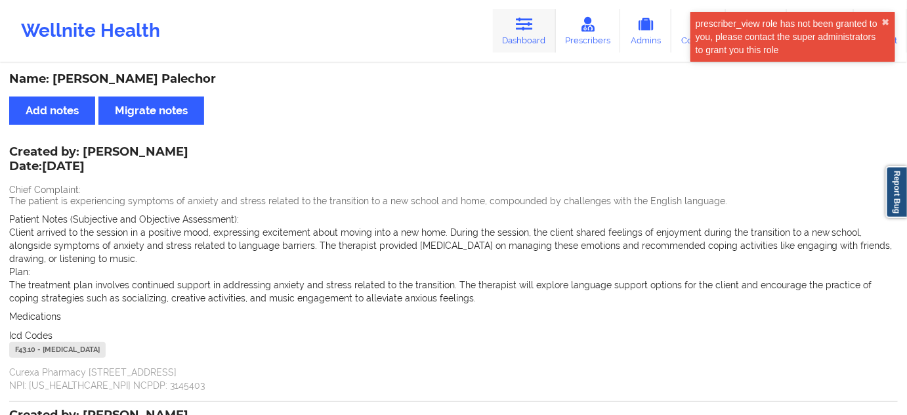
click at [528, 18] on icon at bounding box center [524, 24] width 17 height 14
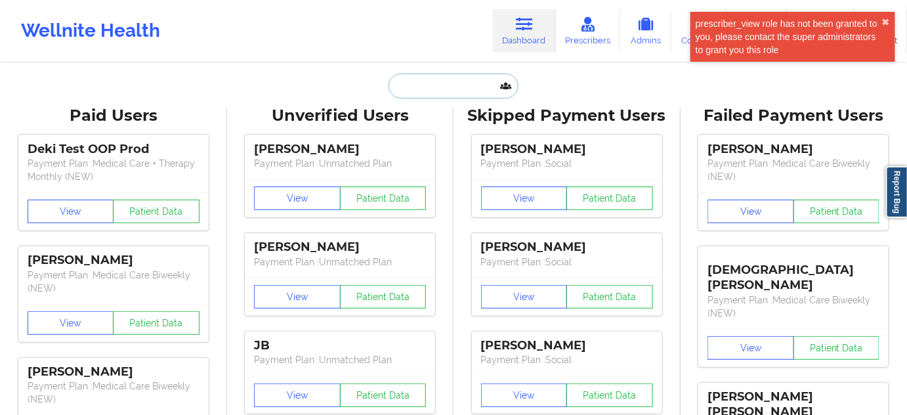
click at [455, 81] on input "text" at bounding box center [454, 86] width 130 height 25
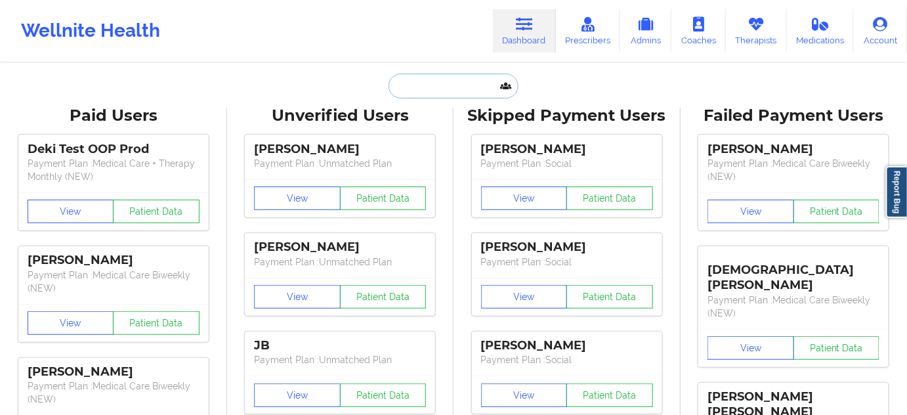
paste input "[EMAIL_ADDRESS][DOMAIN_NAME]"
type input "[EMAIL_ADDRESS][DOMAIN_NAME]"
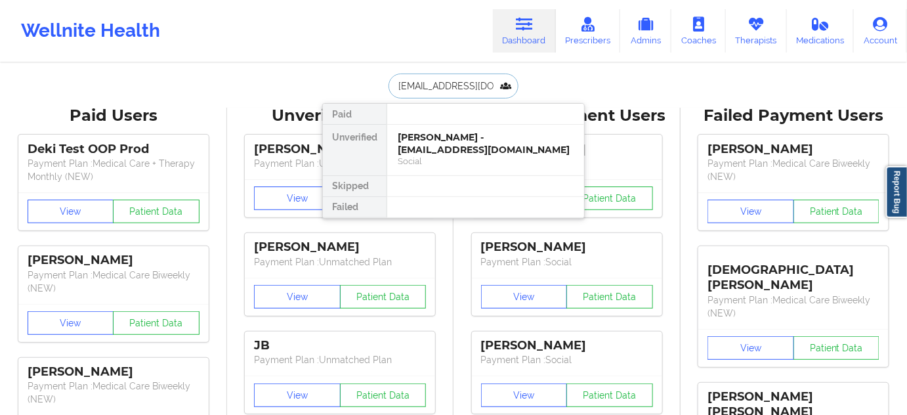
click at [437, 146] on div "[PERSON_NAME] - [EMAIL_ADDRESS][DOMAIN_NAME]" at bounding box center [486, 143] width 176 height 24
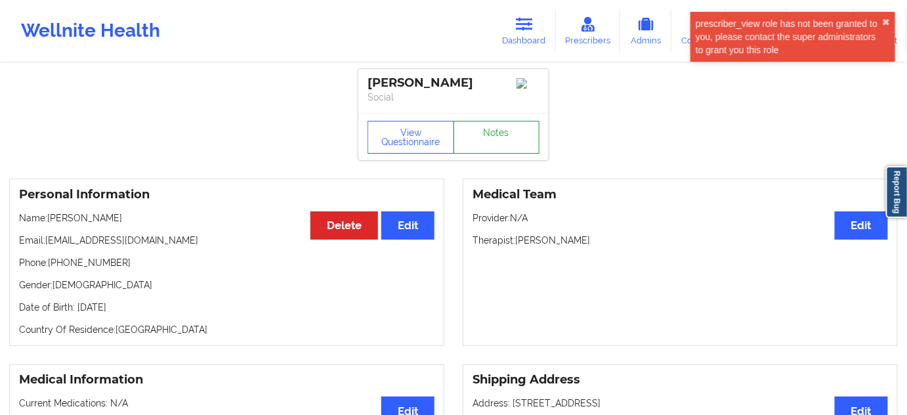
click at [482, 133] on link "Notes" at bounding box center [497, 137] width 87 height 33
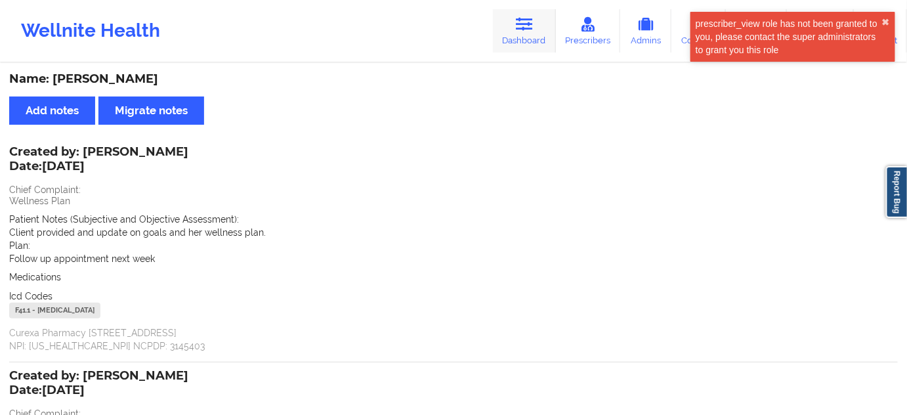
click at [518, 37] on link "Dashboard" at bounding box center [524, 30] width 63 height 43
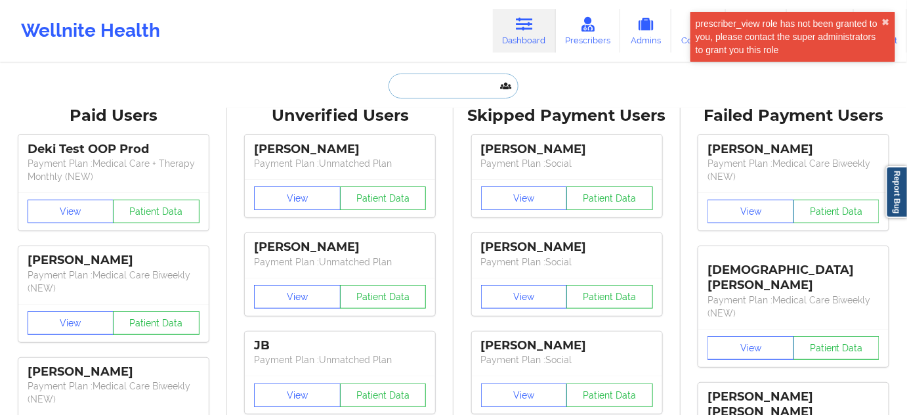
click at [446, 87] on input "text" at bounding box center [454, 86] width 130 height 25
paste input "[EMAIL_ADDRESS][DOMAIN_NAME]"
type input "[EMAIL_ADDRESS][DOMAIN_NAME]"
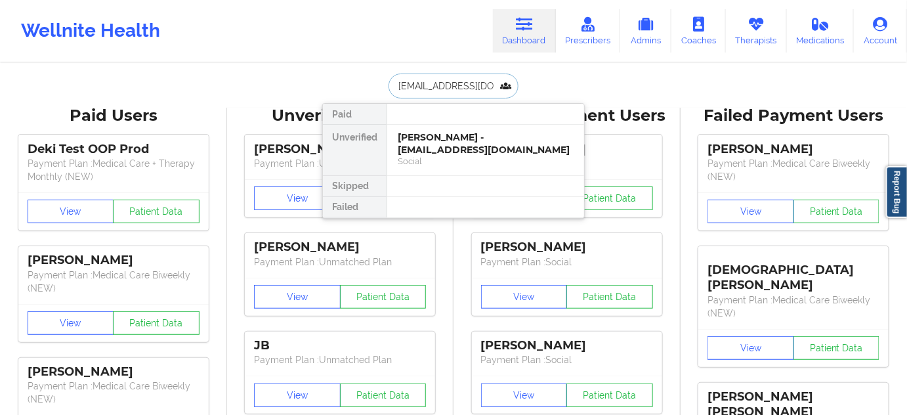
click at [434, 145] on div "[PERSON_NAME] - [EMAIL_ADDRESS][DOMAIN_NAME]" at bounding box center [486, 143] width 176 height 24
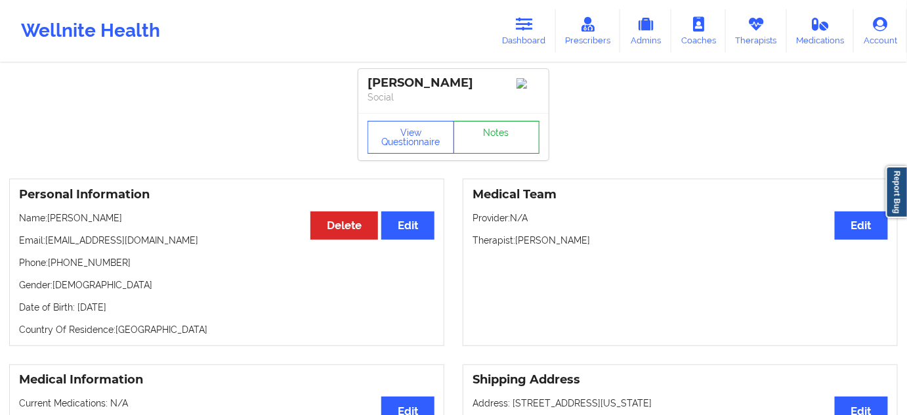
click at [485, 150] on link "Notes" at bounding box center [497, 137] width 87 height 33
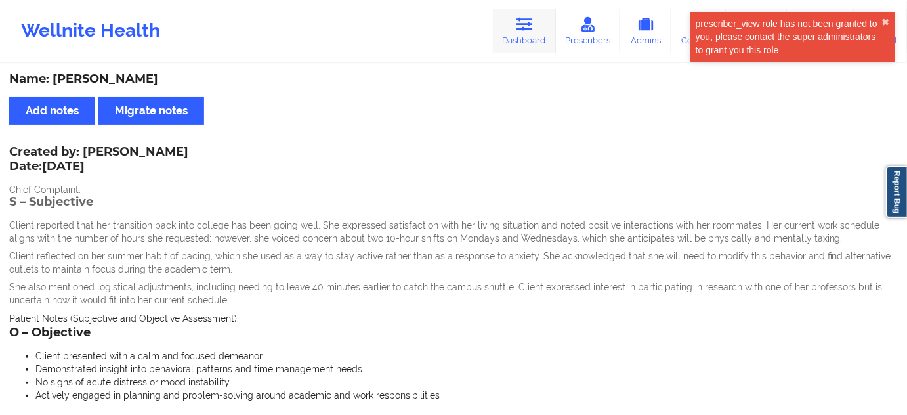
click at [532, 40] on link "Dashboard" at bounding box center [524, 30] width 63 height 43
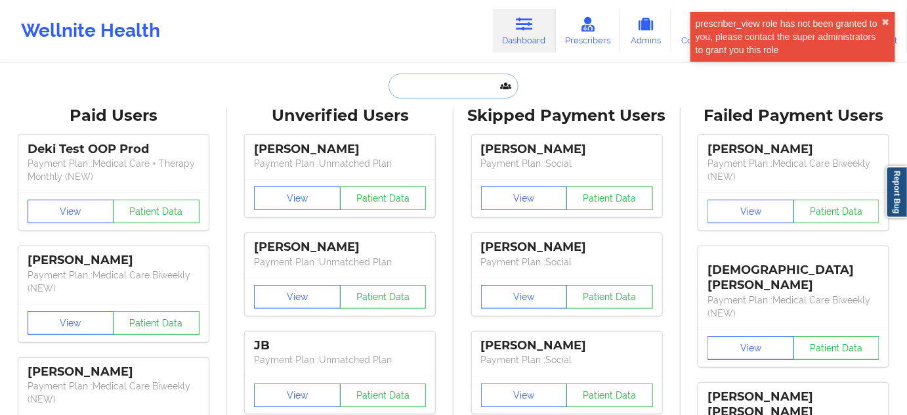
drag, startPoint x: 532, startPoint y: 40, endPoint x: 436, endPoint y: 87, distance: 106.0
click at [436, 87] on input "text" at bounding box center [454, 86] width 130 height 25
paste input "[EMAIL_ADDRESS][DOMAIN_NAME]"
type input "[EMAIL_ADDRESS][DOMAIN_NAME]"
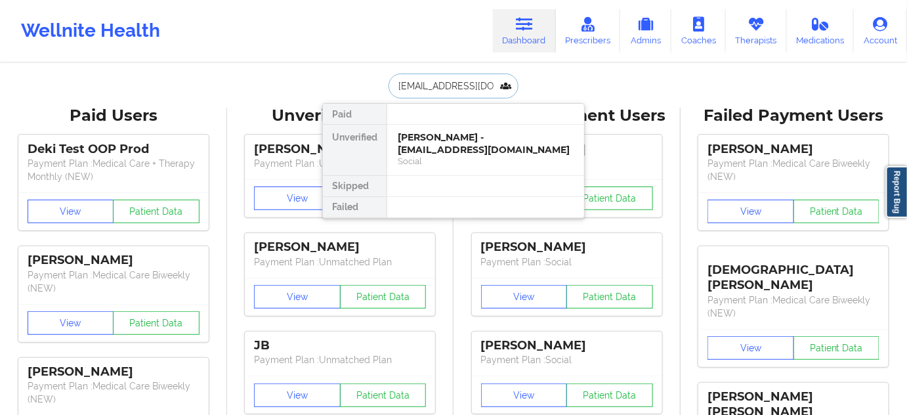
click at [429, 156] on div "Social" at bounding box center [486, 161] width 176 height 11
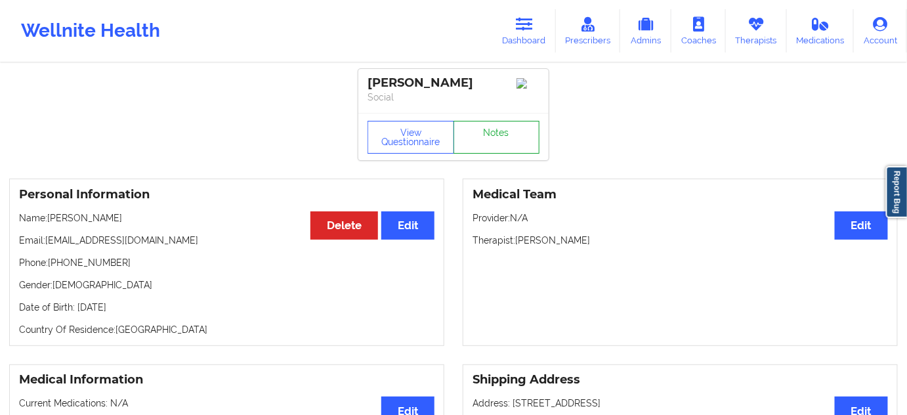
click at [484, 141] on link "Notes" at bounding box center [497, 137] width 87 height 33
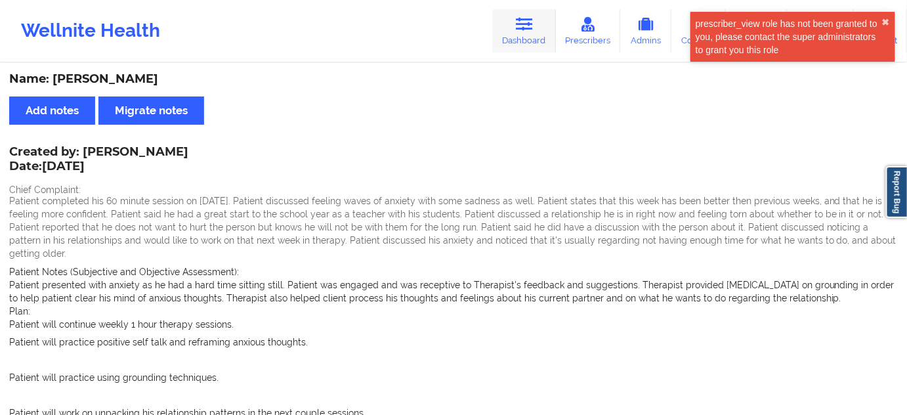
click at [529, 36] on link "Dashboard" at bounding box center [524, 30] width 63 height 43
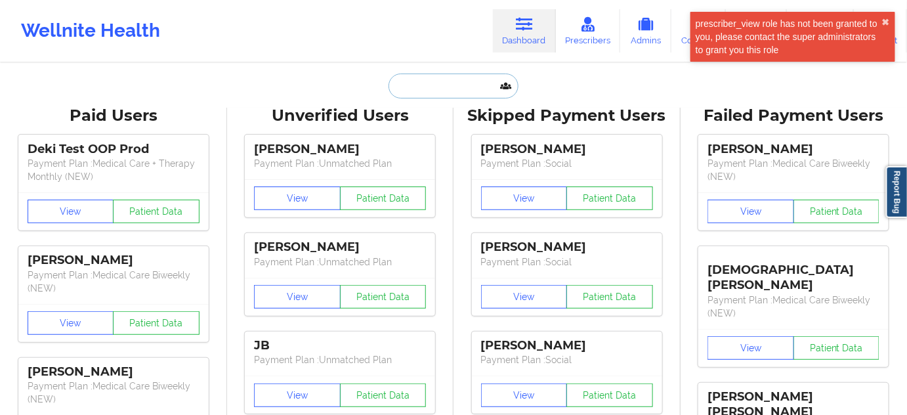
click at [435, 85] on input "text" at bounding box center [454, 86] width 130 height 25
paste input "[PERSON_NAME][EMAIL_ADDRESS][DOMAIN_NAME]"
type input "[PERSON_NAME][EMAIL_ADDRESS][DOMAIN_NAME]"
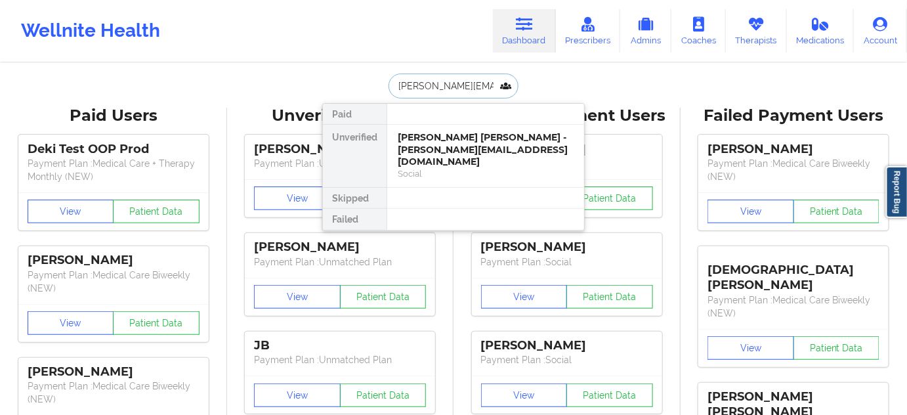
click at [438, 142] on div "[PERSON_NAME] [PERSON_NAME] - [PERSON_NAME][EMAIL_ADDRESS][DOMAIN_NAME]" at bounding box center [486, 149] width 176 height 37
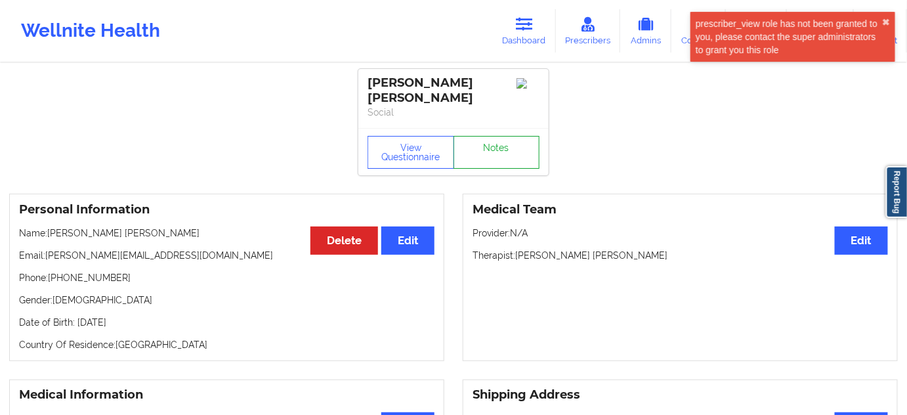
click at [484, 143] on link "Notes" at bounding box center [497, 152] width 87 height 33
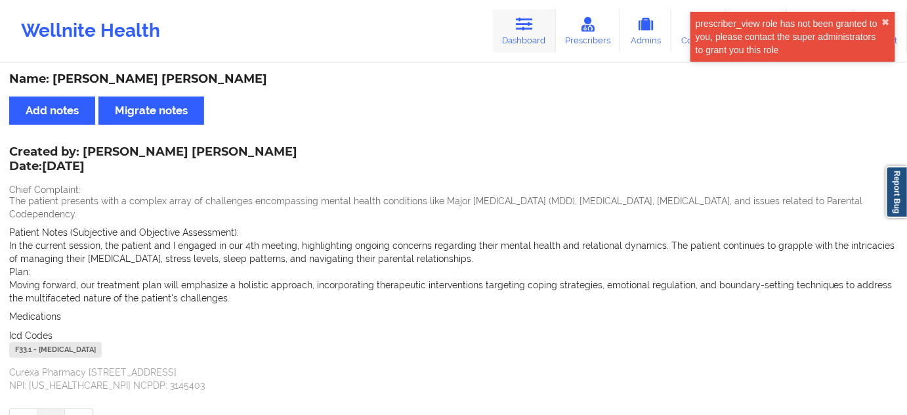
click at [505, 42] on link "Dashboard" at bounding box center [524, 30] width 63 height 43
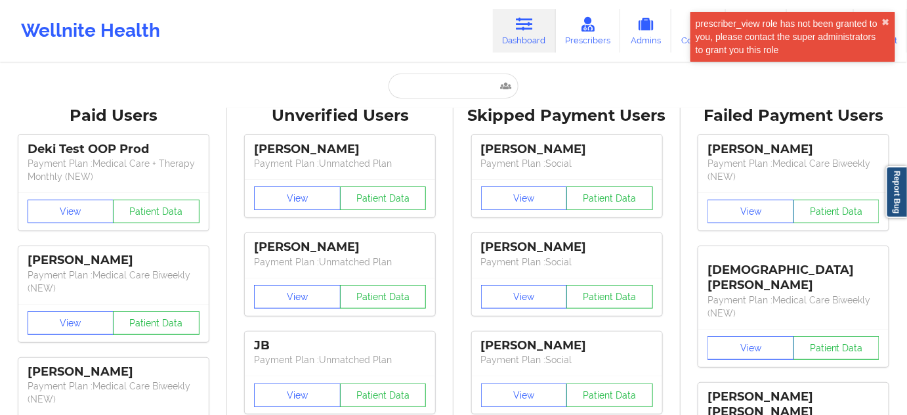
click at [450, 87] on input "text" at bounding box center [454, 86] width 130 height 25
paste input "[EMAIL_ADDRESS][DOMAIN_NAME]"
type input "[EMAIL_ADDRESS][DOMAIN_NAME]"
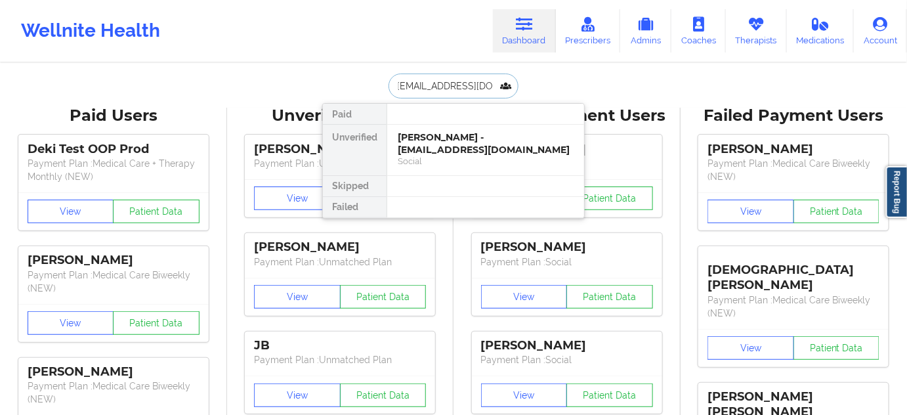
click at [423, 152] on div "[PERSON_NAME] - [EMAIL_ADDRESS][DOMAIN_NAME]" at bounding box center [486, 143] width 176 height 24
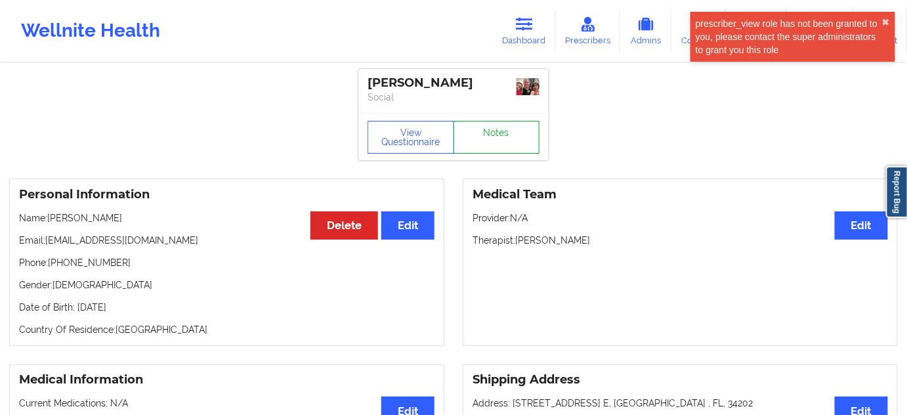
click at [489, 154] on link "Notes" at bounding box center [497, 137] width 87 height 33
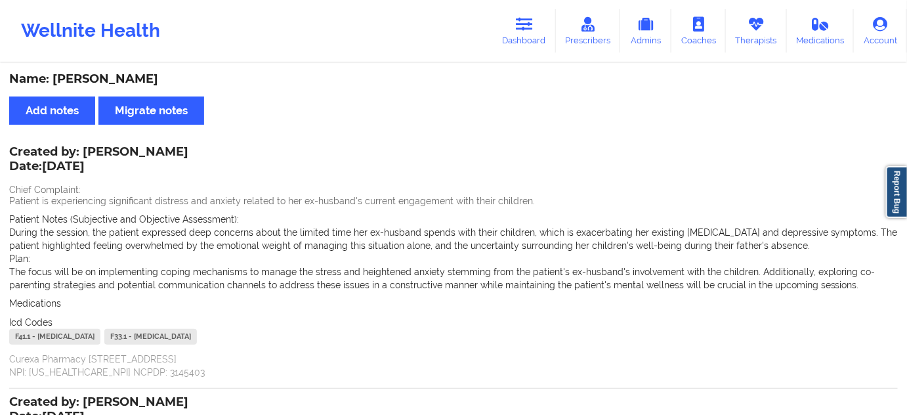
drag, startPoint x: 114, startPoint y: 76, endPoint x: 210, endPoint y: 88, distance: 97.2
click at [210, 76] on div "Name: [PERSON_NAME]" at bounding box center [453, 79] width 889 height 15
copy div "[PERSON_NAME]"
click at [547, 31] on link "Dashboard" at bounding box center [524, 30] width 63 height 43
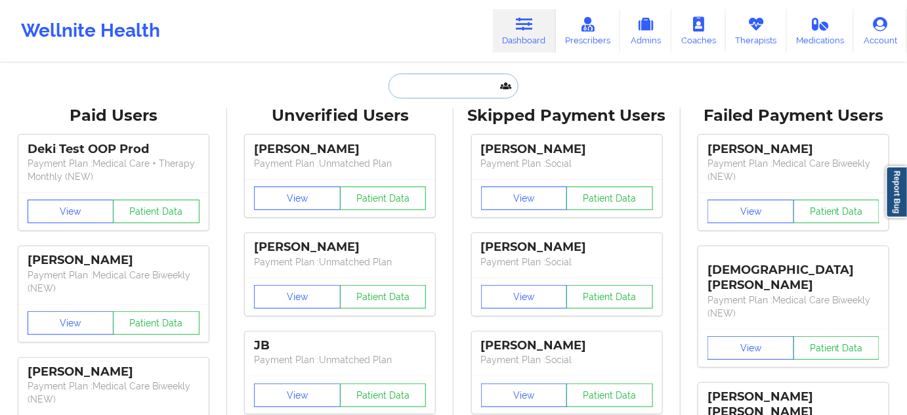
click at [432, 81] on input "text" at bounding box center [454, 86] width 130 height 25
paste input "[EMAIL_ADDRESS][DOMAIN_NAME]"
type input "[EMAIL_ADDRESS][DOMAIN_NAME]"
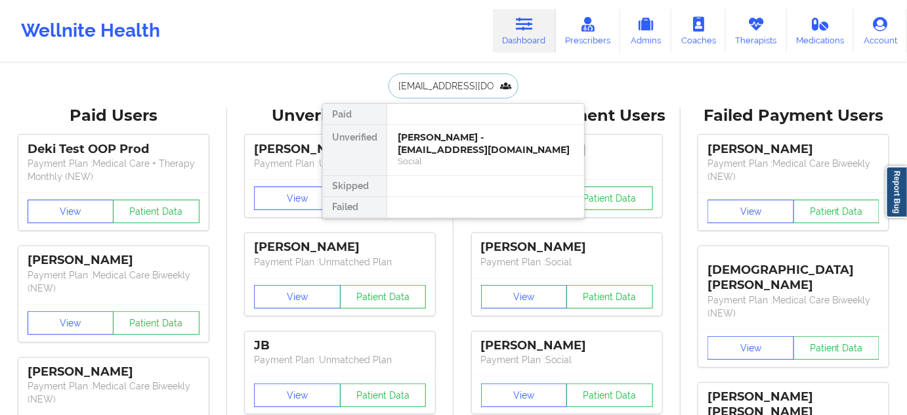
scroll to position [0, 12]
click at [439, 145] on div "[PERSON_NAME] - [EMAIL_ADDRESS][DOMAIN_NAME]" at bounding box center [486, 143] width 176 height 24
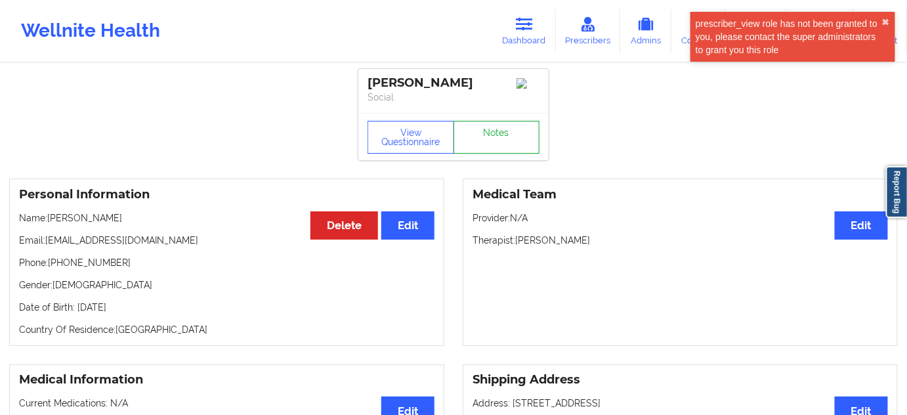
click at [493, 139] on link "Notes" at bounding box center [497, 137] width 87 height 33
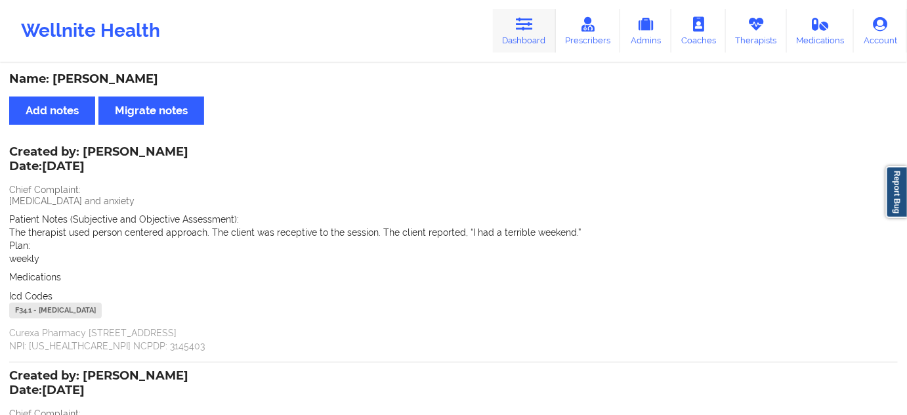
click at [531, 29] on icon at bounding box center [524, 24] width 17 height 14
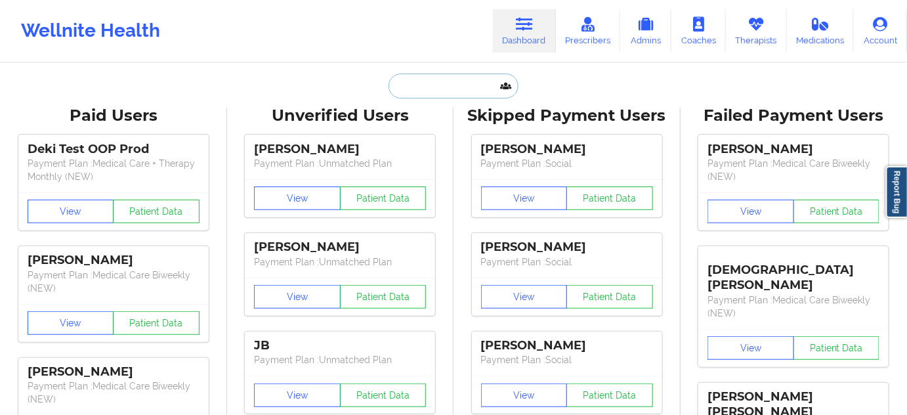
click at [465, 83] on input "text" at bounding box center [454, 86] width 130 height 25
paste input "[EMAIL_ADDRESS][DOMAIN_NAME]"
type input "[EMAIL_ADDRESS][DOMAIN_NAME]"
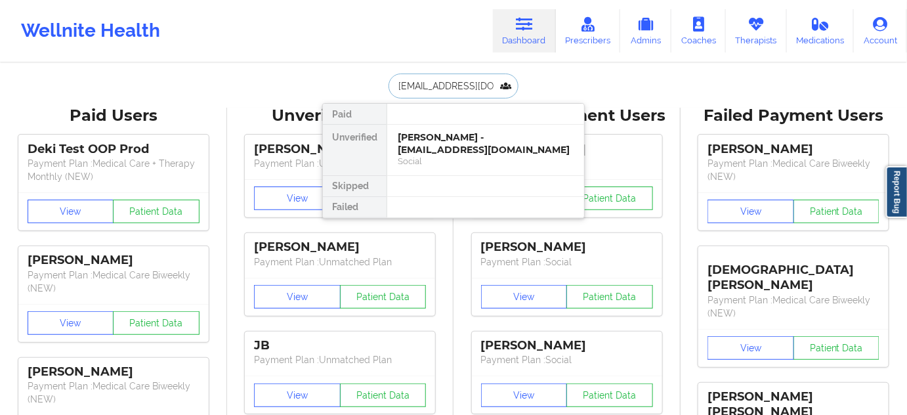
click at [442, 143] on div "[PERSON_NAME] - [EMAIL_ADDRESS][DOMAIN_NAME]" at bounding box center [486, 143] width 176 height 24
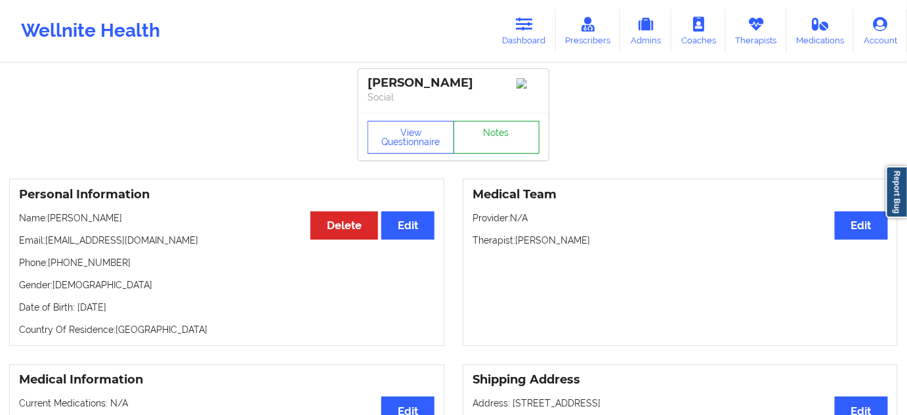
click at [506, 136] on link "Notes" at bounding box center [497, 137] width 87 height 33
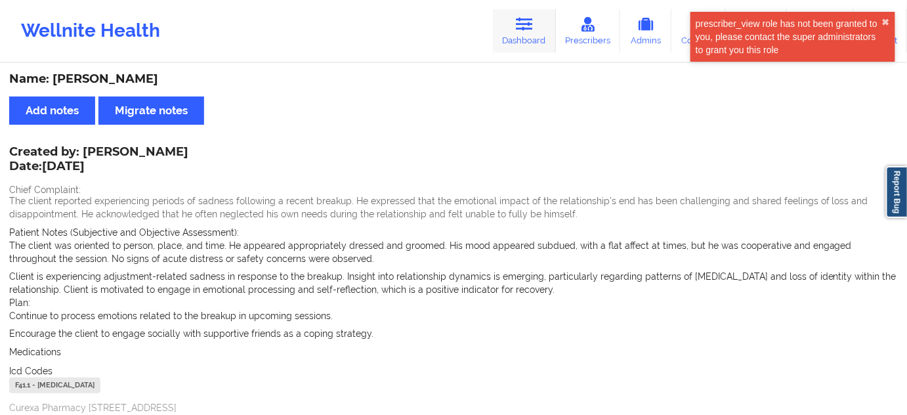
click at [530, 34] on link "Dashboard" at bounding box center [524, 30] width 63 height 43
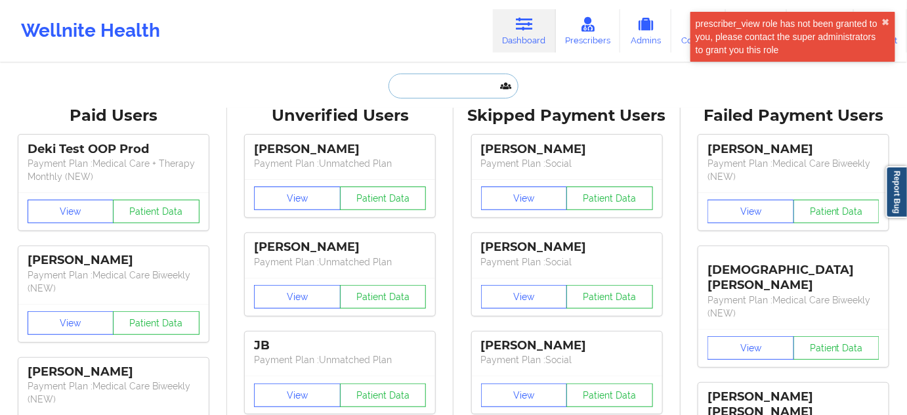
click at [440, 89] on input "text" at bounding box center [454, 86] width 130 height 25
paste input "[EMAIL_ADDRESS][DOMAIN_NAME]"
type input "[EMAIL_ADDRESS][DOMAIN_NAME]"
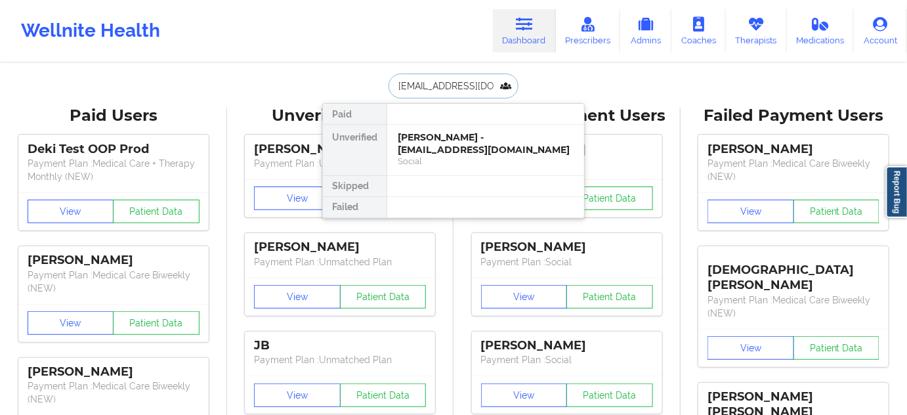
click at [432, 139] on div "[PERSON_NAME] - [EMAIL_ADDRESS][DOMAIN_NAME]" at bounding box center [486, 143] width 176 height 24
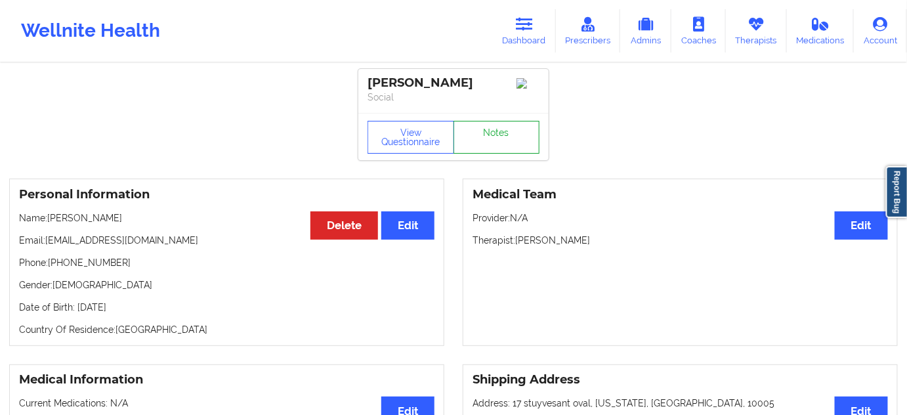
click at [467, 148] on link "Notes" at bounding box center [497, 137] width 87 height 33
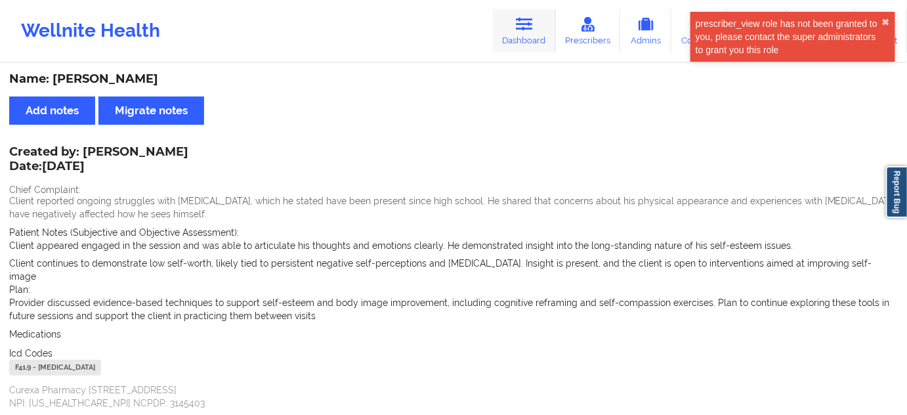
click at [546, 33] on link "Dashboard" at bounding box center [524, 30] width 63 height 43
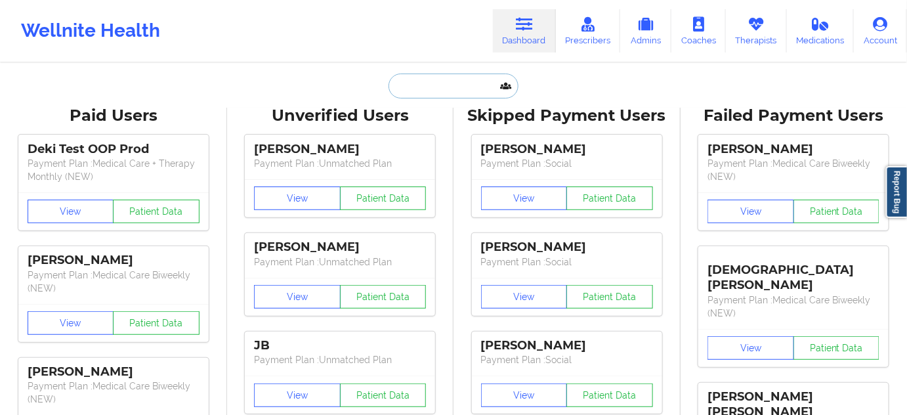
click at [480, 93] on input "text" at bounding box center [454, 86] width 130 height 25
paste input "[EMAIL_ADDRESS][DOMAIN_NAME]"
type input "[EMAIL_ADDRESS][DOMAIN_NAME]"
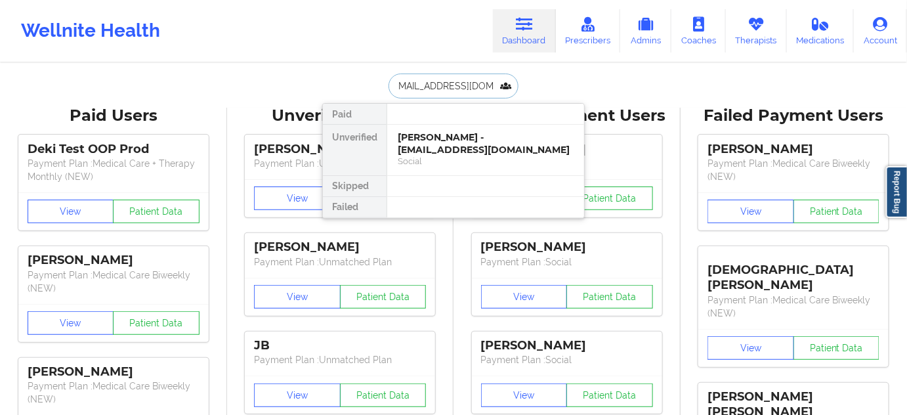
click at [436, 144] on div "[PERSON_NAME] - [EMAIL_ADDRESS][DOMAIN_NAME]" at bounding box center [486, 143] width 176 height 24
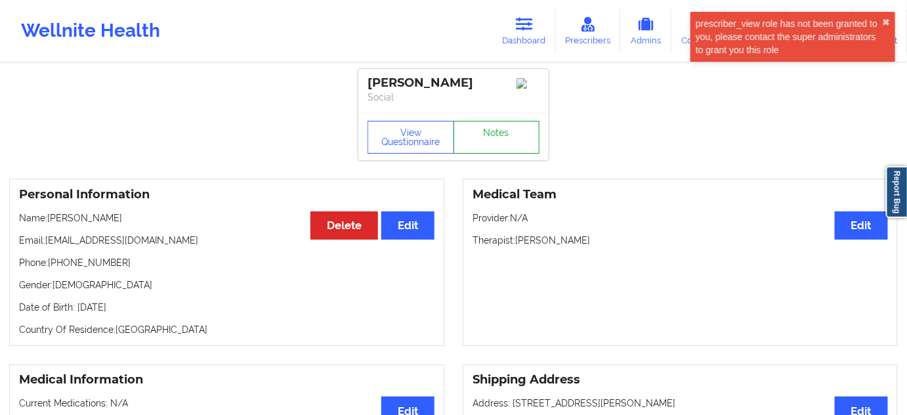
click at [482, 148] on link "Notes" at bounding box center [497, 137] width 87 height 33
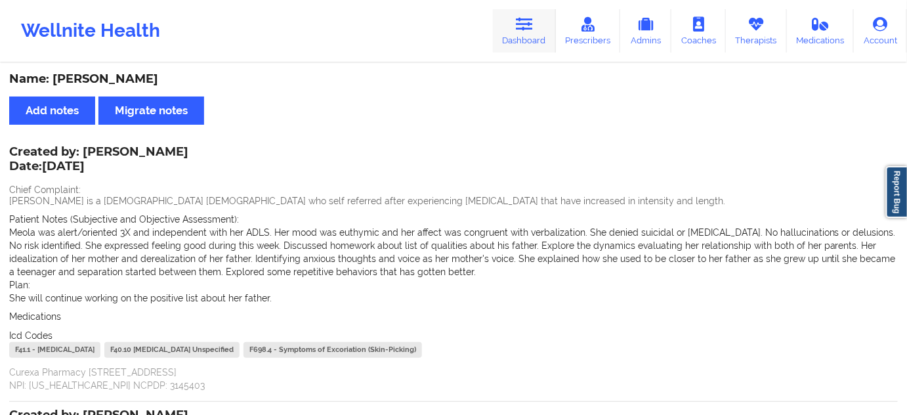
click at [521, 47] on link "Dashboard" at bounding box center [524, 30] width 63 height 43
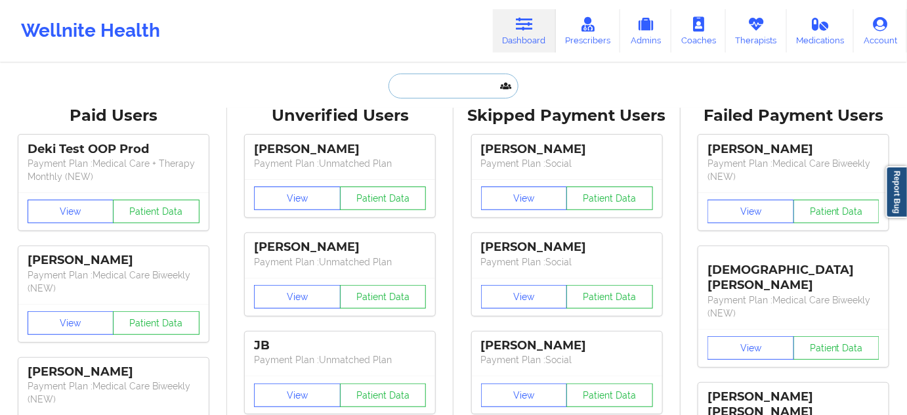
click at [444, 87] on input "text" at bounding box center [454, 86] width 130 height 25
paste input "[EMAIL_ADDRESS][DOMAIN_NAME]"
type input "[EMAIL_ADDRESS][DOMAIN_NAME]"
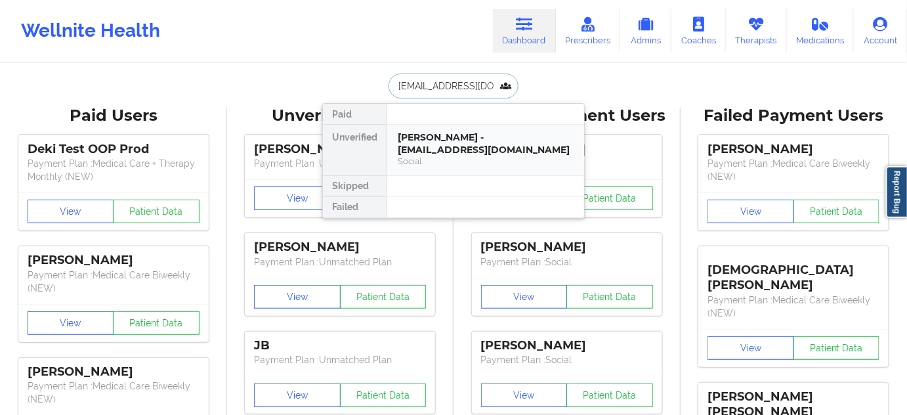
scroll to position [0, 7]
click at [431, 144] on div "[PERSON_NAME] - [EMAIL_ADDRESS][DOMAIN_NAME]" at bounding box center [486, 143] width 176 height 24
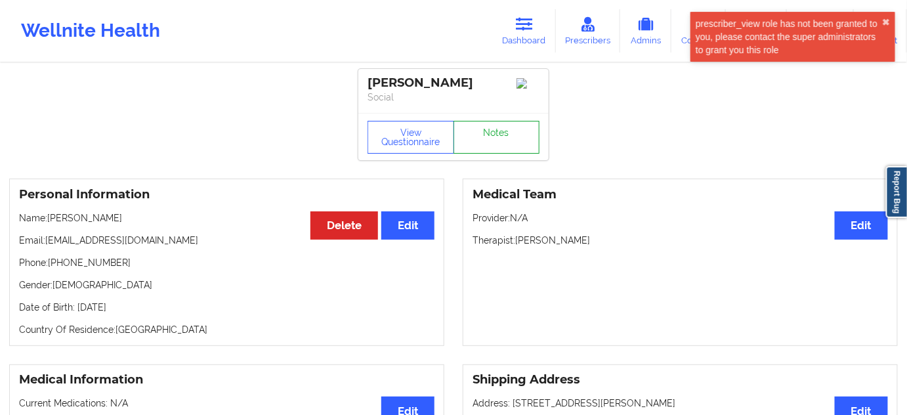
click at [486, 131] on link "Notes" at bounding box center [497, 137] width 87 height 33
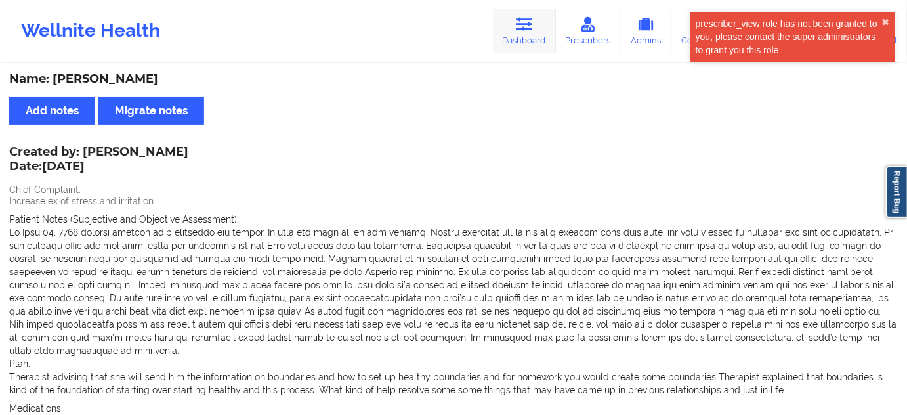
click at [547, 33] on link "Dashboard" at bounding box center [524, 30] width 63 height 43
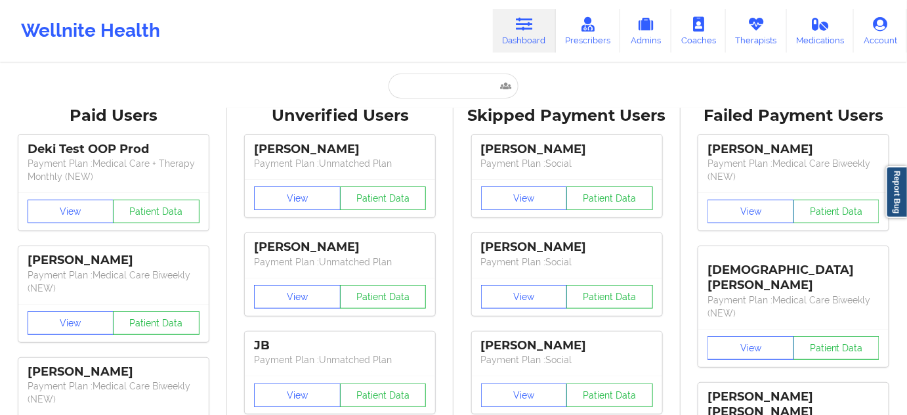
click at [463, 91] on input "text" at bounding box center [454, 86] width 130 height 25
paste input "[PERSON_NAME][EMAIL_ADDRESS][DOMAIN_NAME]"
type input "[PERSON_NAME][EMAIL_ADDRESS][DOMAIN_NAME]"
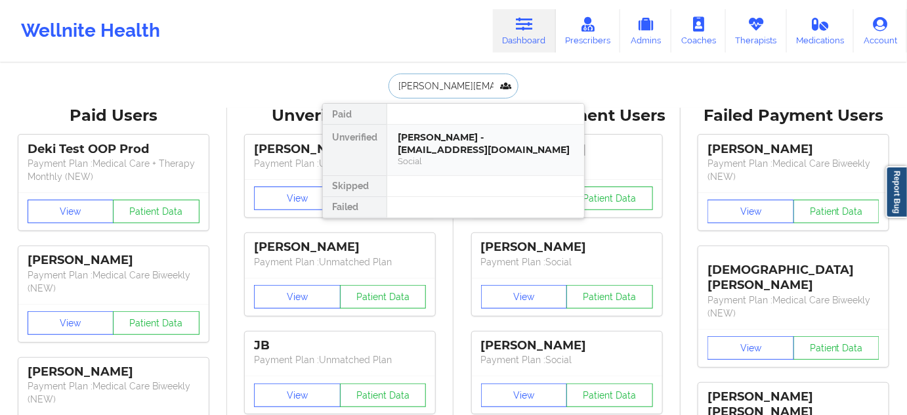
scroll to position [0, 12]
click at [435, 152] on div "[PERSON_NAME] - [PERSON_NAME][EMAIL_ADDRESS][DOMAIN_NAME]" at bounding box center [486, 143] width 176 height 24
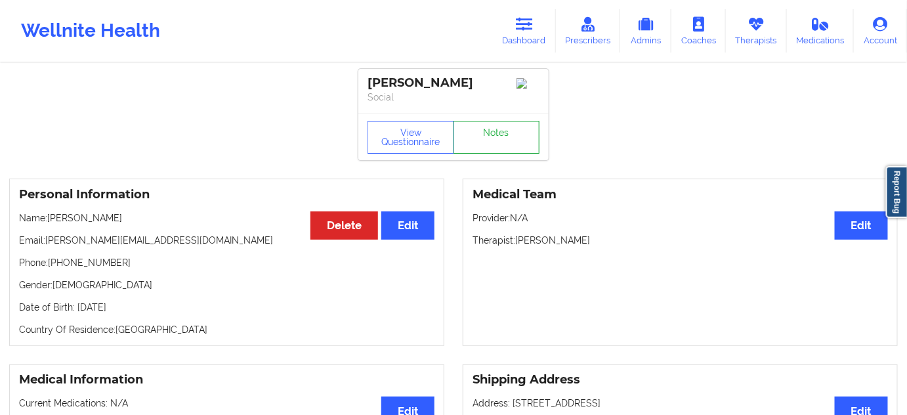
click at [492, 138] on link "Notes" at bounding box center [497, 137] width 87 height 33
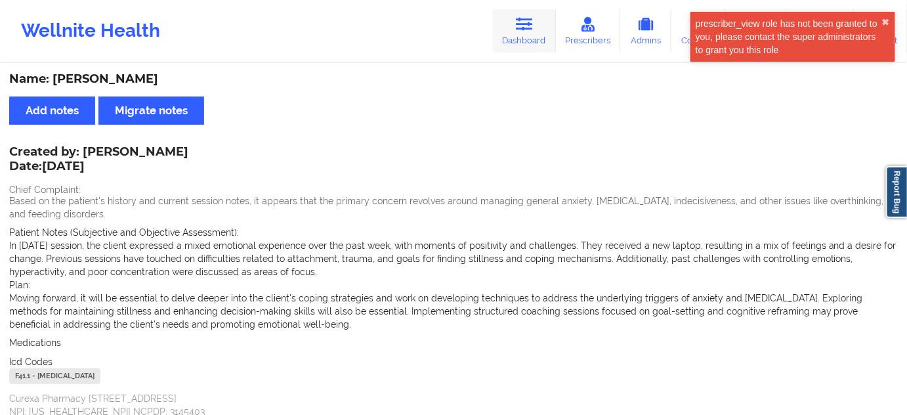
click at [519, 31] on icon at bounding box center [524, 24] width 17 height 14
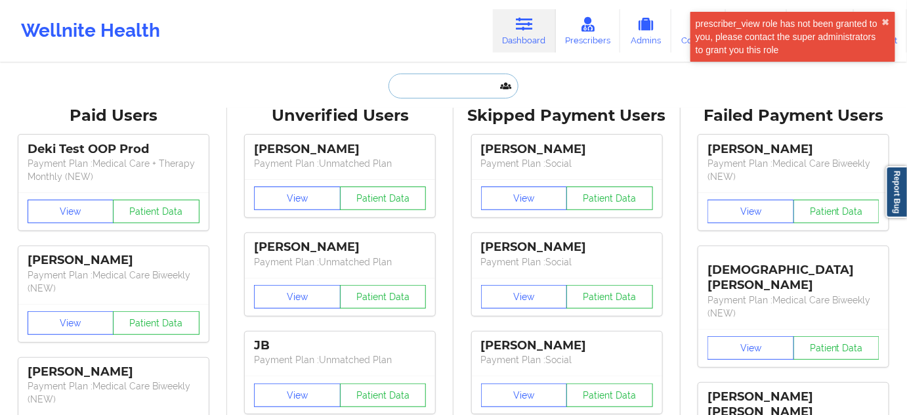
click at [425, 87] on input "text" at bounding box center [454, 86] width 130 height 25
paste input "[EMAIL_ADDRESS][DOMAIN_NAME]"
type input "[EMAIL_ADDRESS][DOMAIN_NAME]"
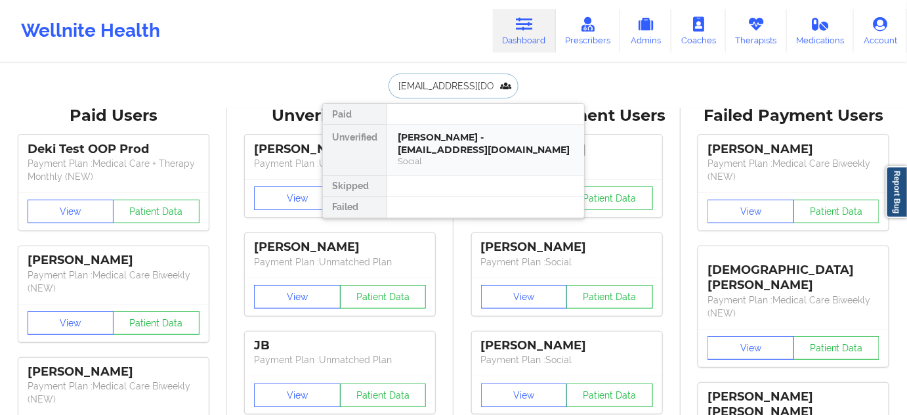
click at [425, 156] on div "Social" at bounding box center [486, 161] width 176 height 11
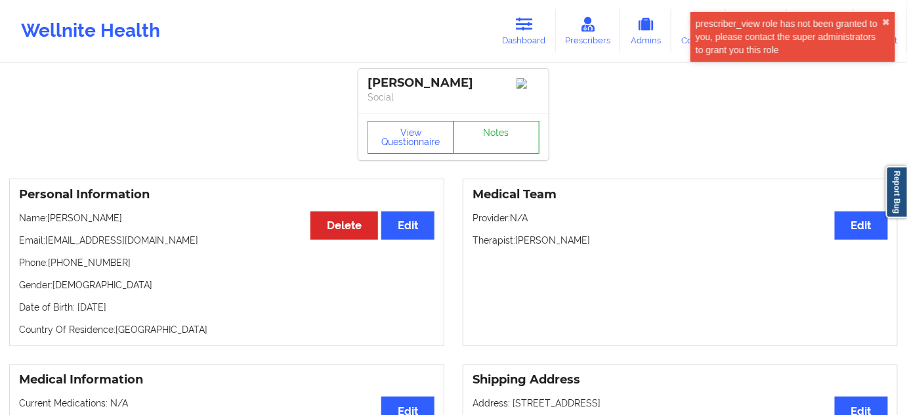
click at [486, 140] on link "Notes" at bounding box center [497, 137] width 87 height 33
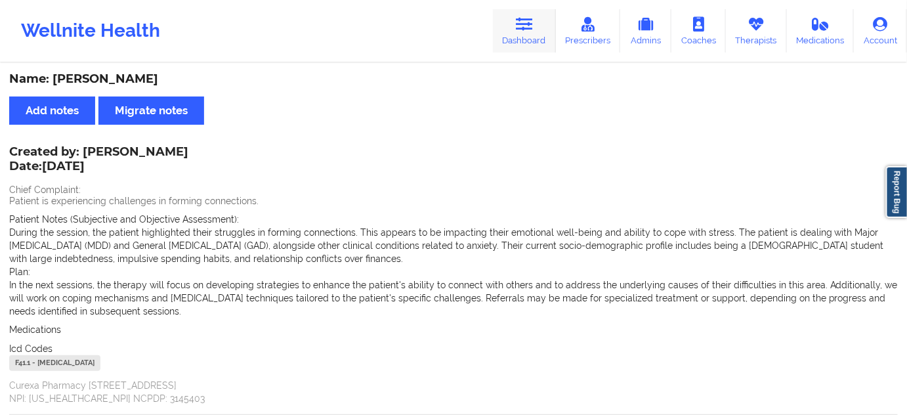
click at [525, 36] on link "Dashboard" at bounding box center [524, 30] width 63 height 43
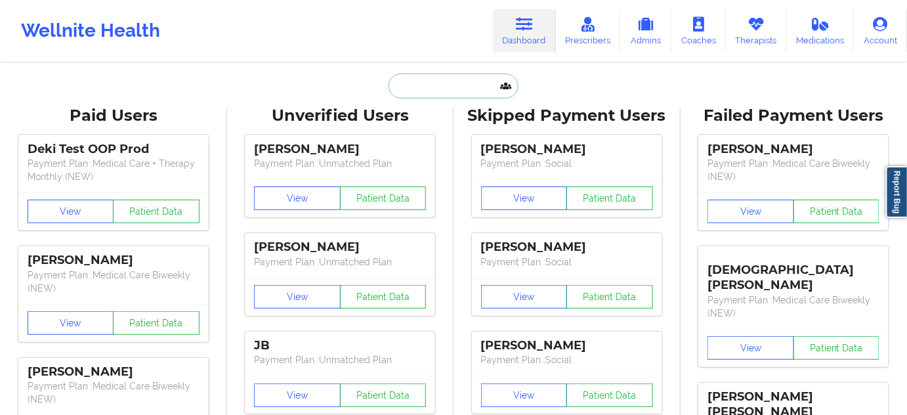
click at [440, 84] on input "text" at bounding box center [454, 86] width 130 height 25
paste input "[PERSON_NAME][EMAIL_ADDRESS][PERSON_NAME][DOMAIN_NAME]"
type input "[PERSON_NAME][EMAIL_ADDRESS][PERSON_NAME][DOMAIN_NAME]"
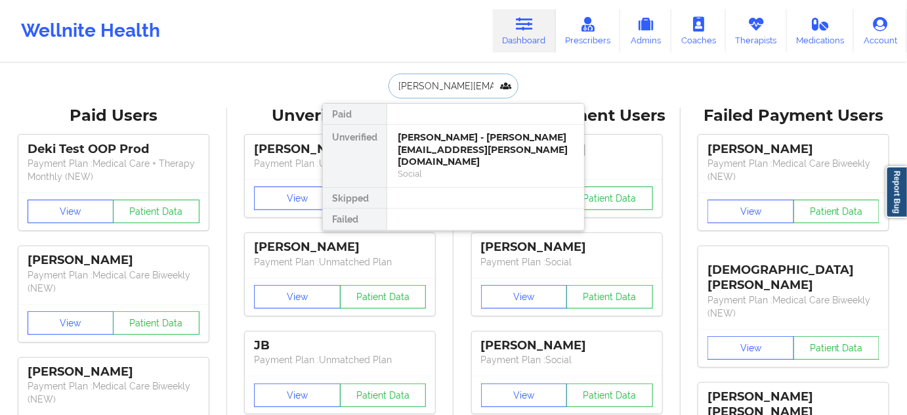
click at [428, 168] on div "Social" at bounding box center [486, 173] width 176 height 11
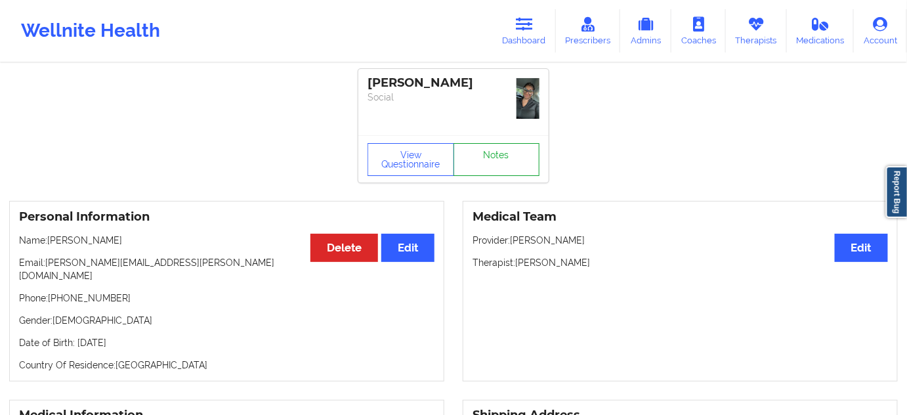
click at [505, 146] on link "Notes" at bounding box center [497, 159] width 87 height 33
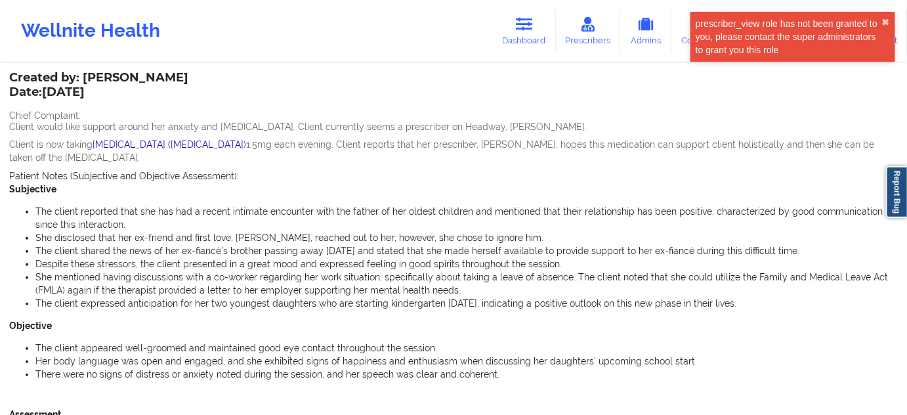
scroll to position [159, 0]
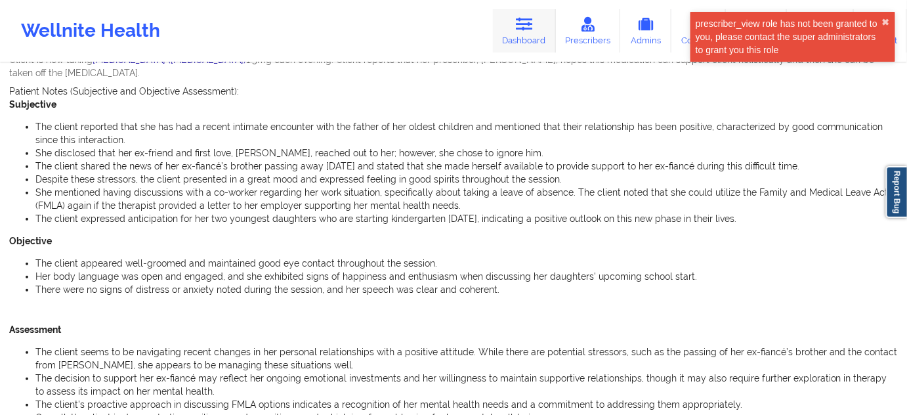
click at [534, 45] on link "Dashboard" at bounding box center [524, 30] width 63 height 43
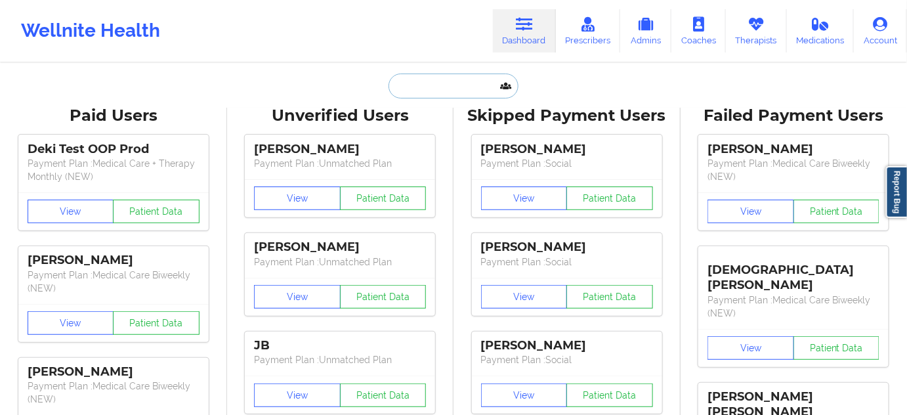
click at [452, 81] on input "text" at bounding box center [454, 86] width 130 height 25
paste input "[EMAIL_ADDRESS][DOMAIN_NAME]"
type input "[EMAIL_ADDRESS][DOMAIN_NAME]"
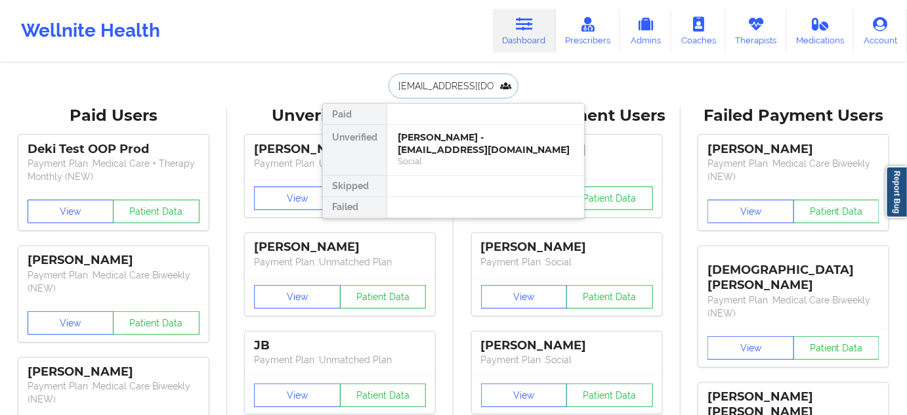
click at [432, 146] on div "[PERSON_NAME] - [EMAIL_ADDRESS][DOMAIN_NAME]" at bounding box center [486, 143] width 176 height 24
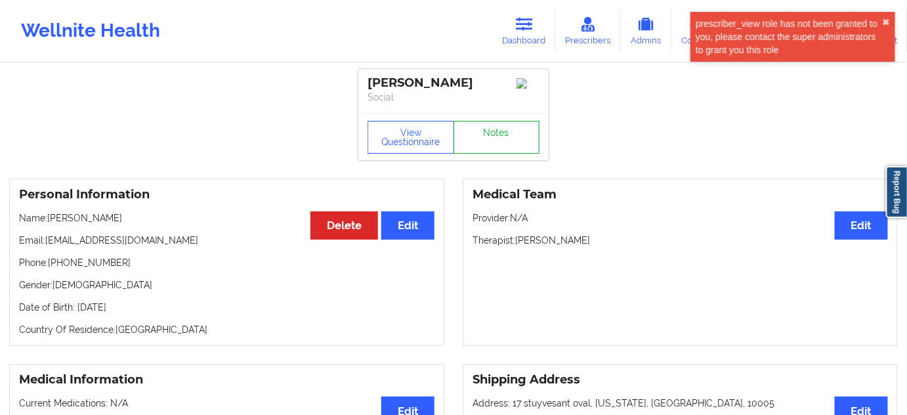
click at [497, 150] on link "Notes" at bounding box center [497, 137] width 87 height 33
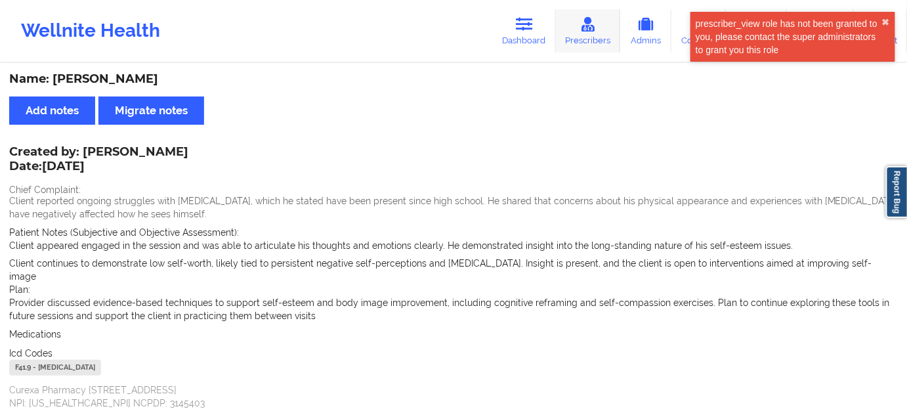
click at [559, 48] on link "Prescribers" at bounding box center [588, 30] width 65 height 43
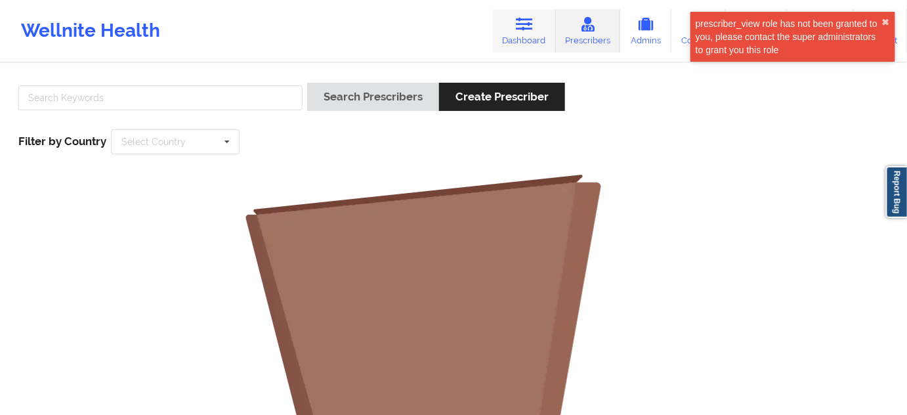
click at [520, 33] on link "Dashboard" at bounding box center [524, 30] width 63 height 43
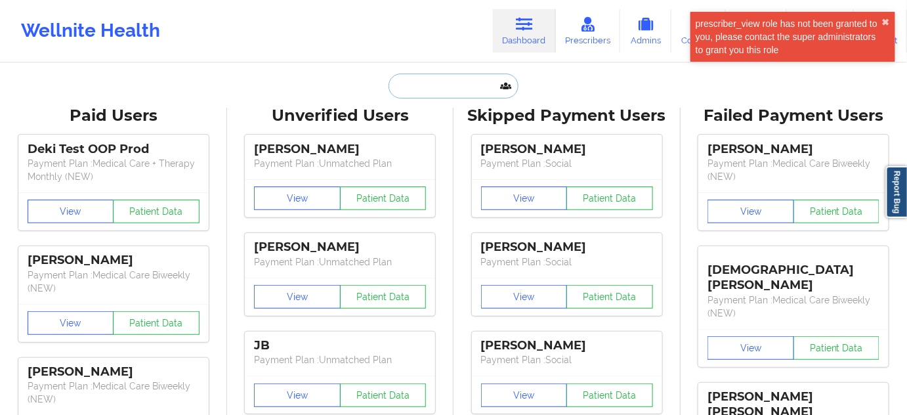
click at [449, 90] on input "text" at bounding box center [454, 86] width 130 height 25
paste input "[EMAIL_ADDRESS][DOMAIN_NAME]"
type input "[EMAIL_ADDRESS][DOMAIN_NAME]"
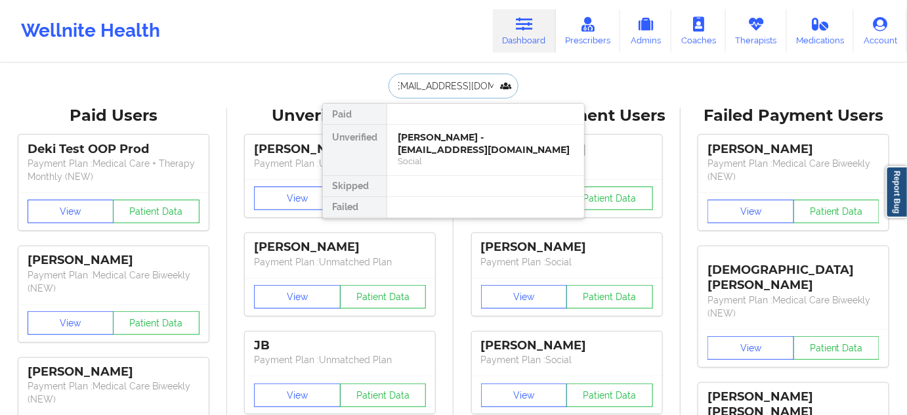
click at [435, 142] on div "[PERSON_NAME] - [EMAIL_ADDRESS][DOMAIN_NAME]" at bounding box center [486, 143] width 176 height 24
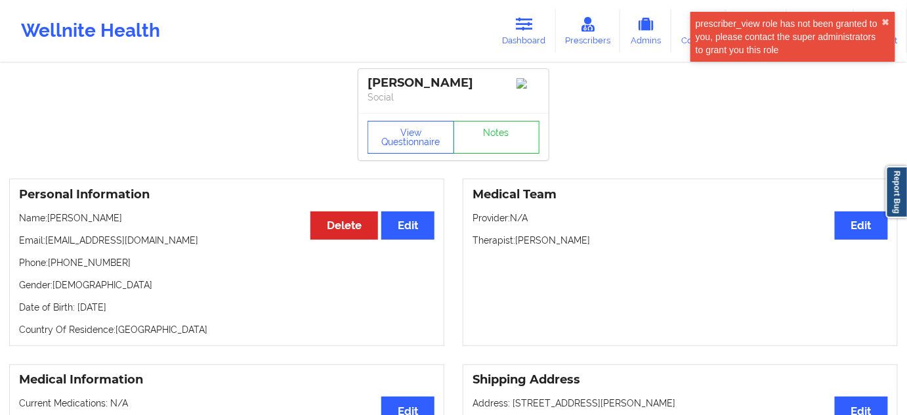
click at [489, 158] on div "View Questionnaire Notes" at bounding box center [453, 136] width 190 height 47
click at [491, 144] on link "Notes" at bounding box center [497, 137] width 87 height 33
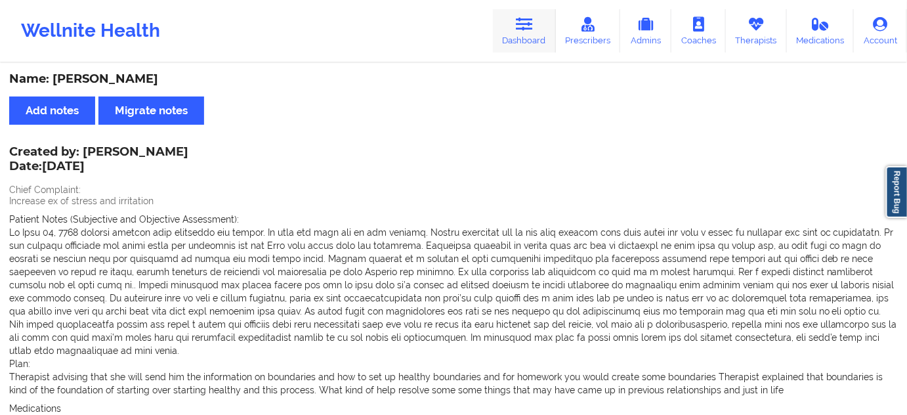
click at [530, 38] on link "Dashboard" at bounding box center [524, 30] width 63 height 43
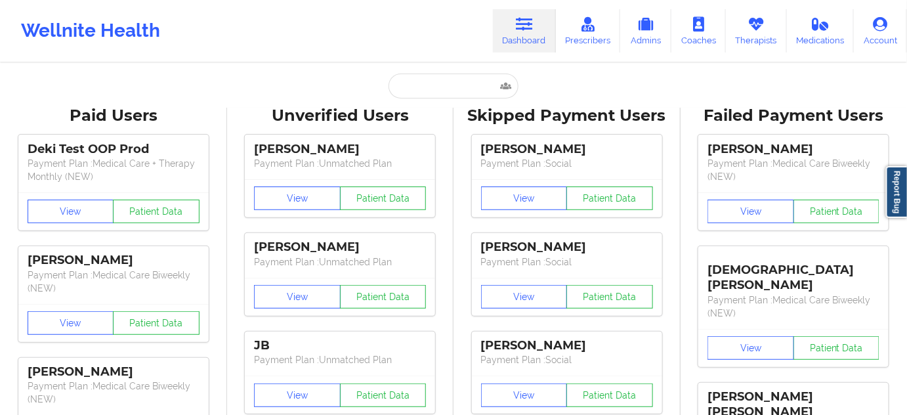
click at [436, 92] on input "text" at bounding box center [454, 86] width 130 height 25
paste input "[PERSON_NAME][EMAIL_ADDRESS][DOMAIN_NAME]"
type input "[PERSON_NAME][EMAIL_ADDRESS][DOMAIN_NAME]"
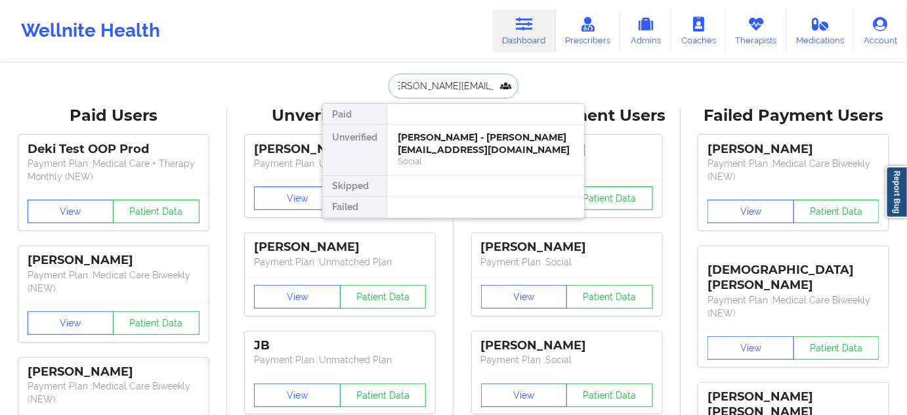
click at [429, 143] on div "[PERSON_NAME] - [PERSON_NAME][EMAIL_ADDRESS][DOMAIN_NAME]" at bounding box center [486, 143] width 176 height 24
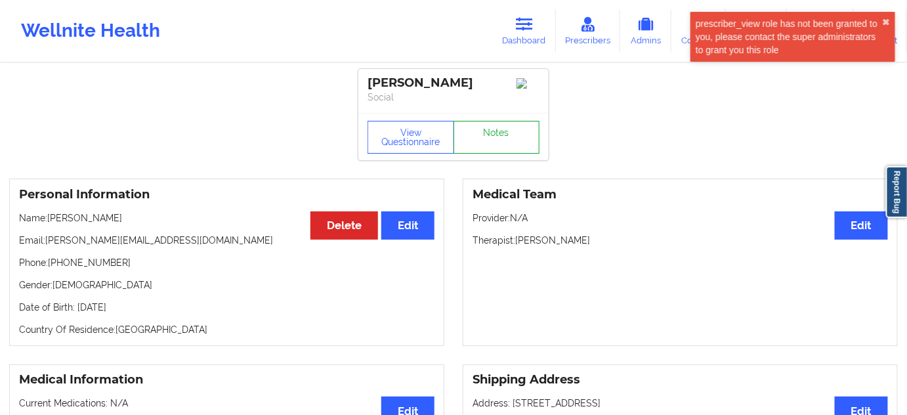
click at [476, 140] on link "Notes" at bounding box center [497, 137] width 87 height 33
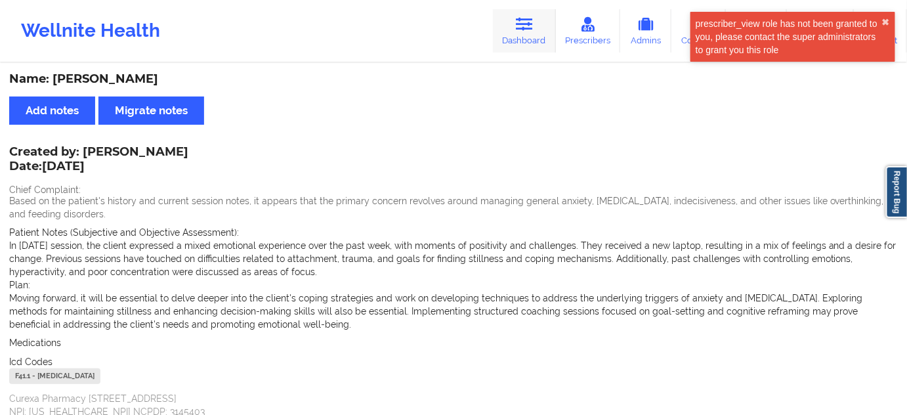
click at [513, 39] on link "Dashboard" at bounding box center [524, 30] width 63 height 43
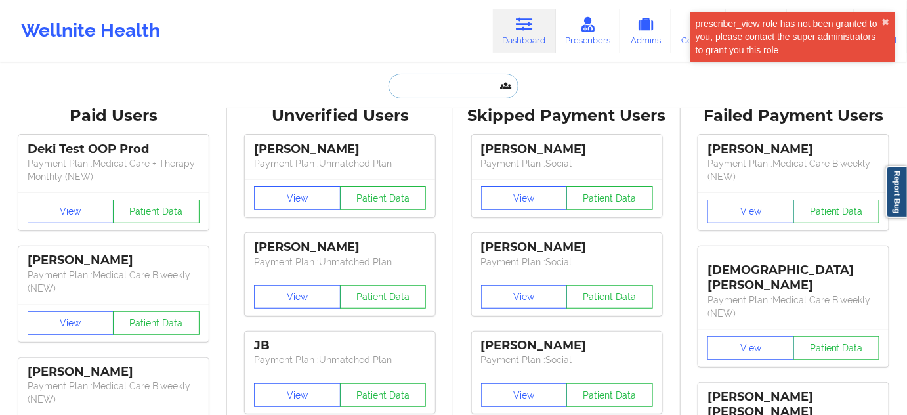
click at [444, 90] on input "text" at bounding box center [454, 86] width 130 height 25
paste input "[EMAIL_ADDRESS][DOMAIN_NAME]"
type input "[EMAIL_ADDRESS][DOMAIN_NAME]"
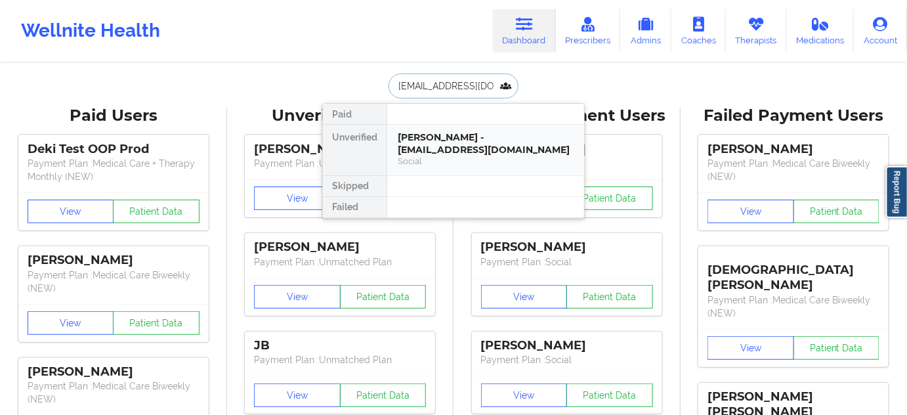
click at [439, 142] on div "[PERSON_NAME] - [EMAIL_ADDRESS][DOMAIN_NAME]" at bounding box center [486, 143] width 176 height 24
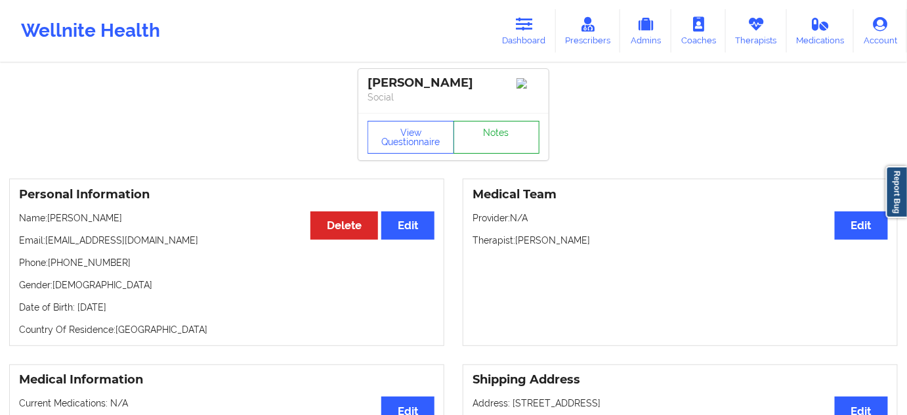
click at [490, 141] on link "Notes" at bounding box center [497, 137] width 87 height 33
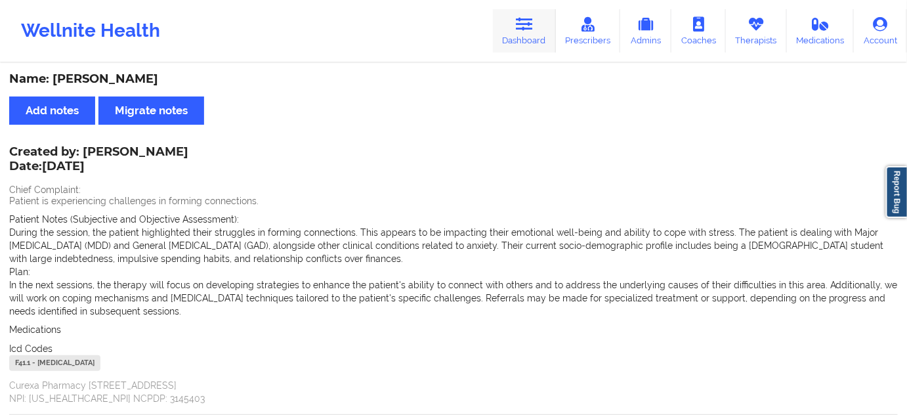
click at [518, 30] on icon at bounding box center [524, 24] width 17 height 14
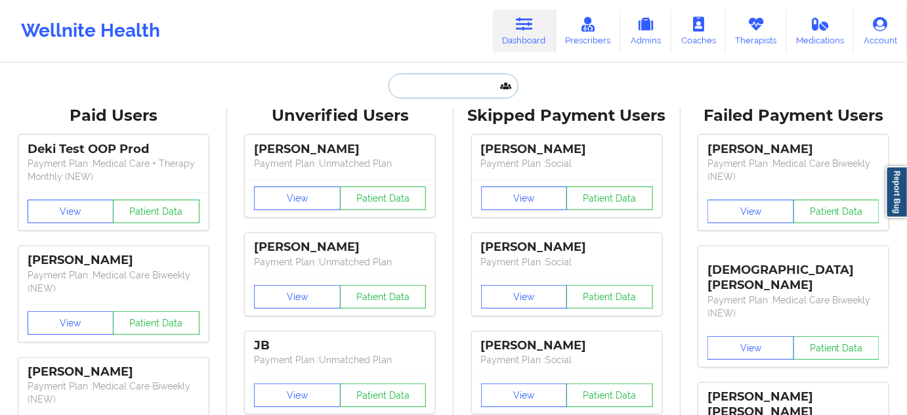
click at [452, 81] on input "text" at bounding box center [454, 86] width 130 height 25
paste input "[EMAIL_ADDRESS][DOMAIN_NAME]"
type input "[EMAIL_ADDRESS][DOMAIN_NAME]"
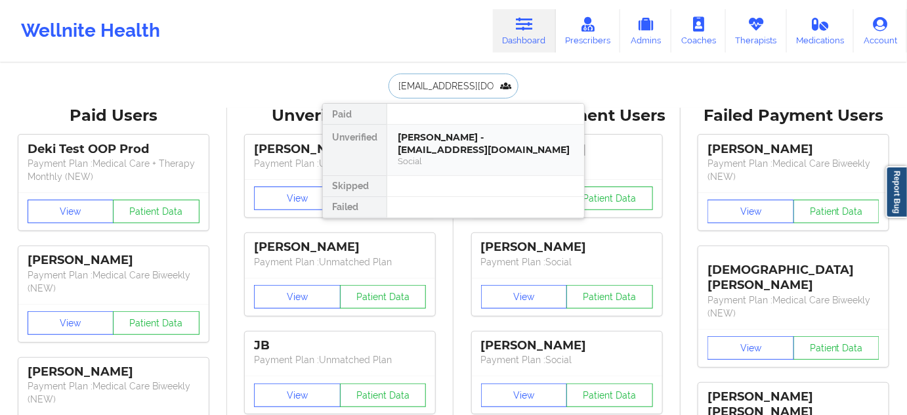
scroll to position [0, 18]
click at [429, 137] on div "[PERSON_NAME] - [EMAIL_ADDRESS][DOMAIN_NAME]" at bounding box center [486, 143] width 176 height 24
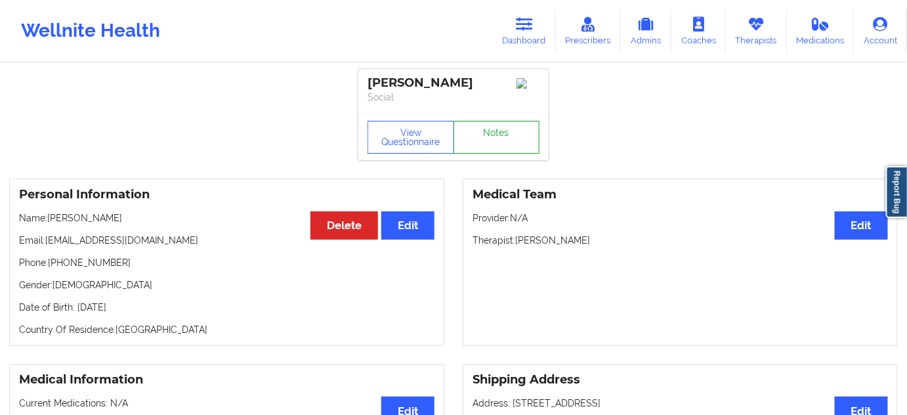
click at [484, 142] on link "Notes" at bounding box center [497, 137] width 87 height 33
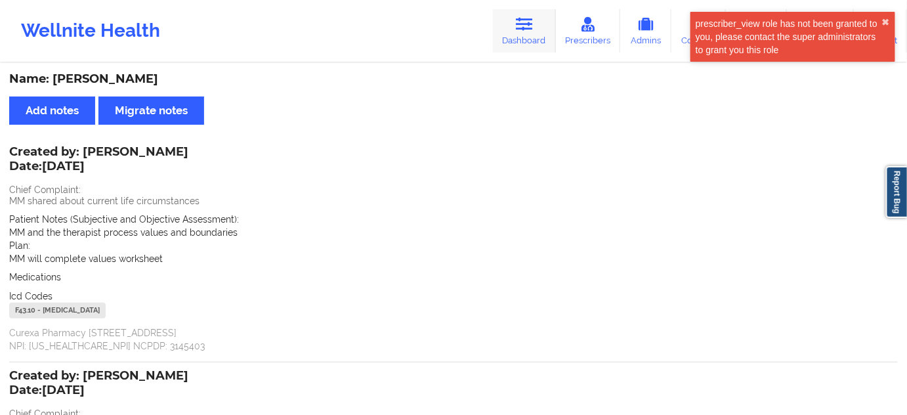
click at [540, 32] on link "Dashboard" at bounding box center [524, 30] width 63 height 43
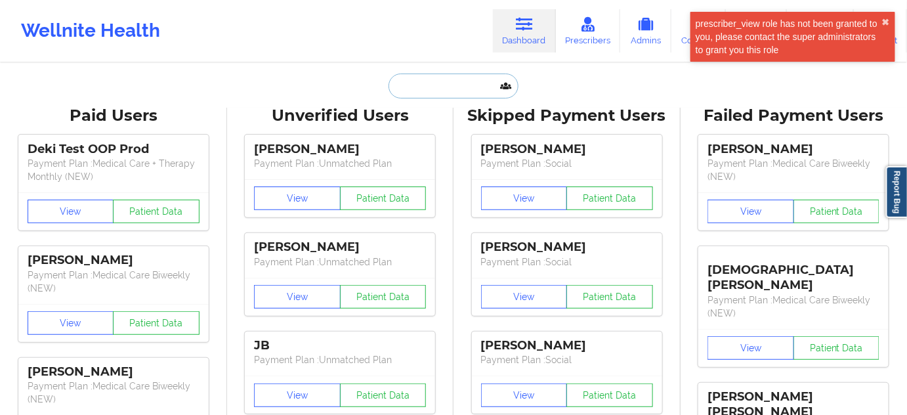
click at [475, 89] on input "text" at bounding box center [454, 86] width 130 height 25
paste input "[EMAIL_ADDRESS][DOMAIN_NAME]"
type input "[EMAIL_ADDRESS][DOMAIN_NAME]"
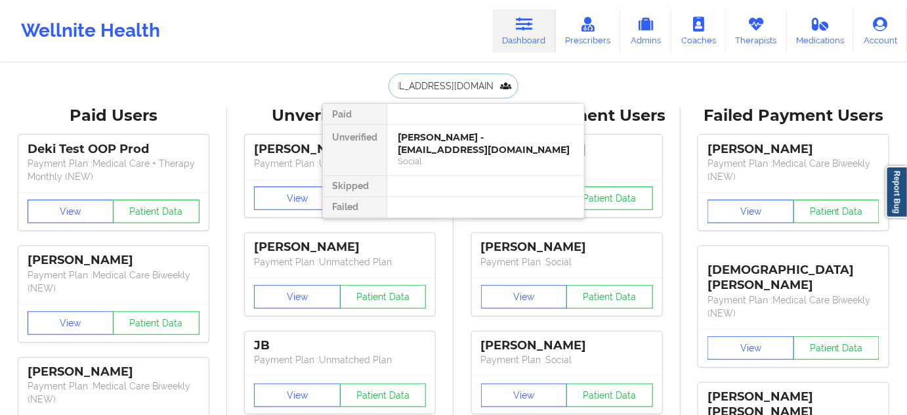
click at [438, 152] on div "[PERSON_NAME] - [EMAIL_ADDRESS][DOMAIN_NAME]" at bounding box center [486, 143] width 176 height 24
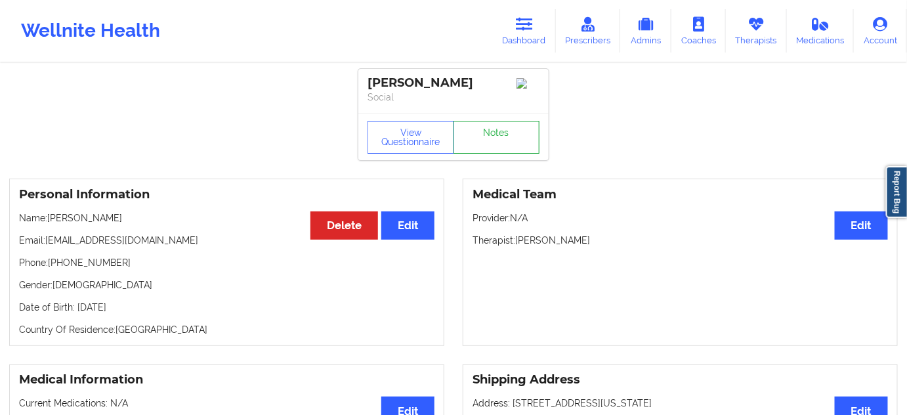
click at [499, 139] on link "Notes" at bounding box center [497, 137] width 87 height 33
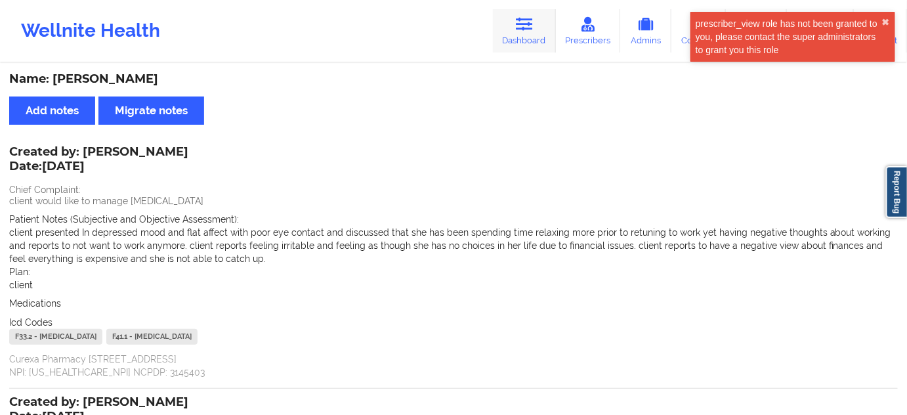
click at [513, 47] on link "Dashboard" at bounding box center [524, 30] width 63 height 43
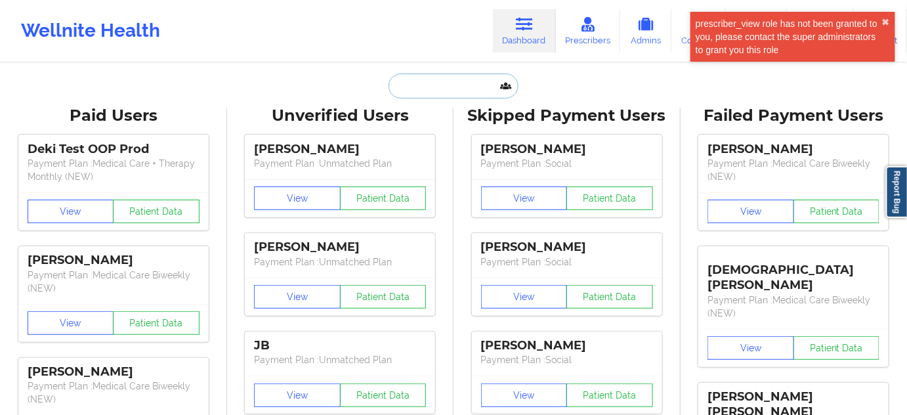
click at [441, 85] on input "text" at bounding box center [454, 86] width 130 height 25
paste input "[EMAIL_ADDRESS][DOMAIN_NAME]"
type input "[EMAIL_ADDRESS][DOMAIN_NAME]"
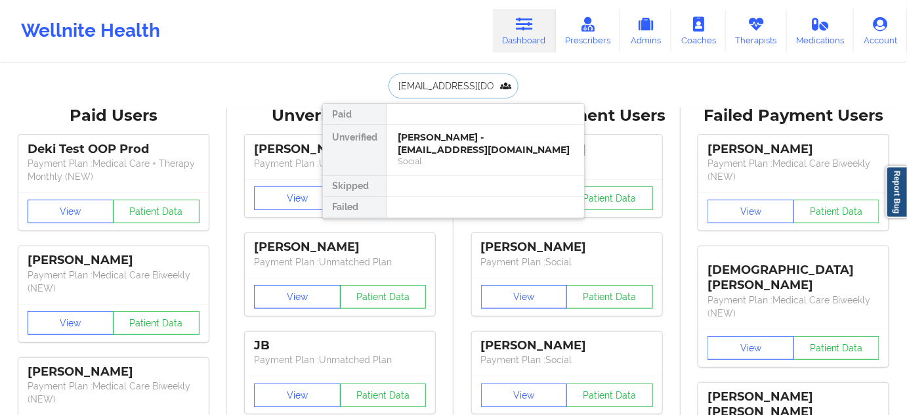
click at [436, 156] on div "Social" at bounding box center [486, 161] width 176 height 11
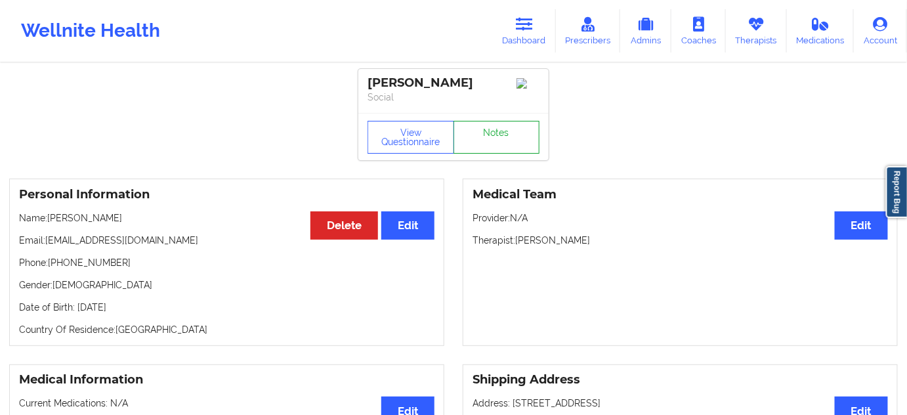
click at [503, 145] on link "Notes" at bounding box center [497, 137] width 87 height 33
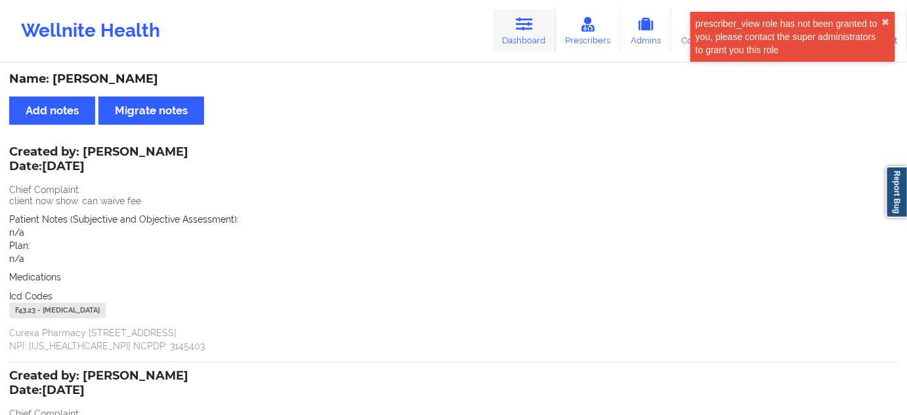
click at [538, 27] on link "Dashboard" at bounding box center [524, 30] width 63 height 43
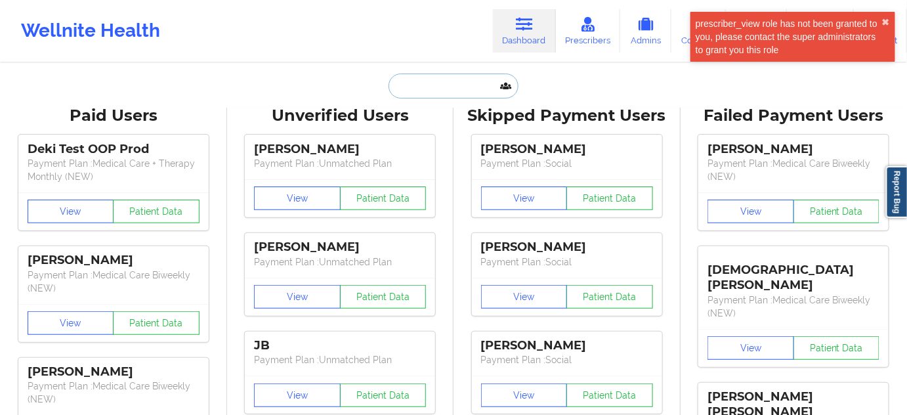
click at [446, 90] on input "text" at bounding box center [454, 86] width 130 height 25
paste input "[EMAIL_ADDRESS][DOMAIN_NAME]"
type input "[EMAIL_ADDRESS][DOMAIN_NAME]"
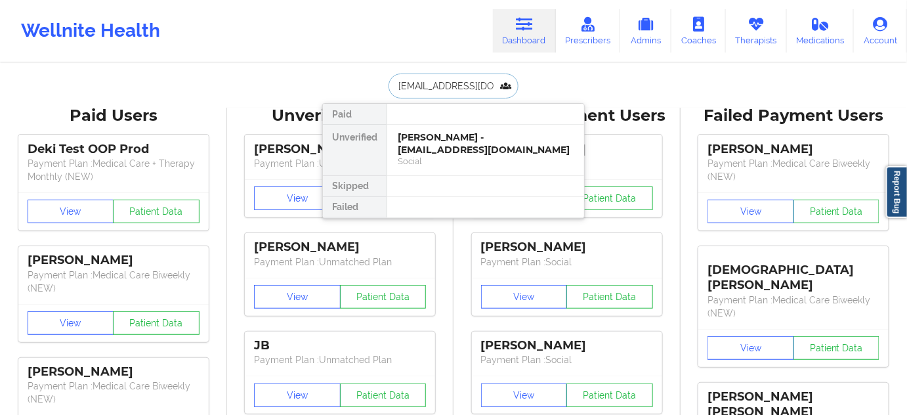
click at [432, 156] on div "Social" at bounding box center [486, 161] width 176 height 11
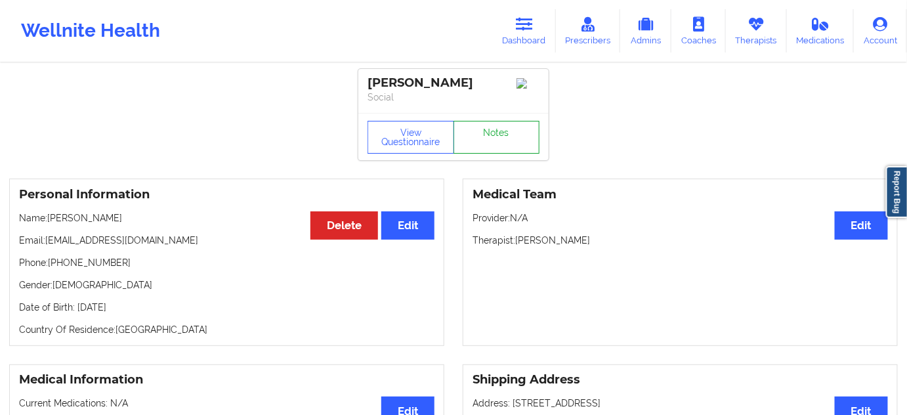
click at [484, 144] on link "Notes" at bounding box center [497, 137] width 87 height 33
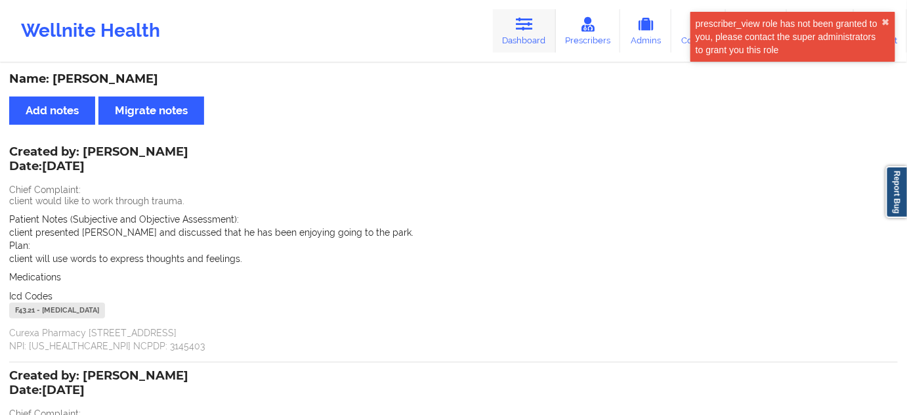
click at [520, 39] on link "Dashboard" at bounding box center [524, 30] width 63 height 43
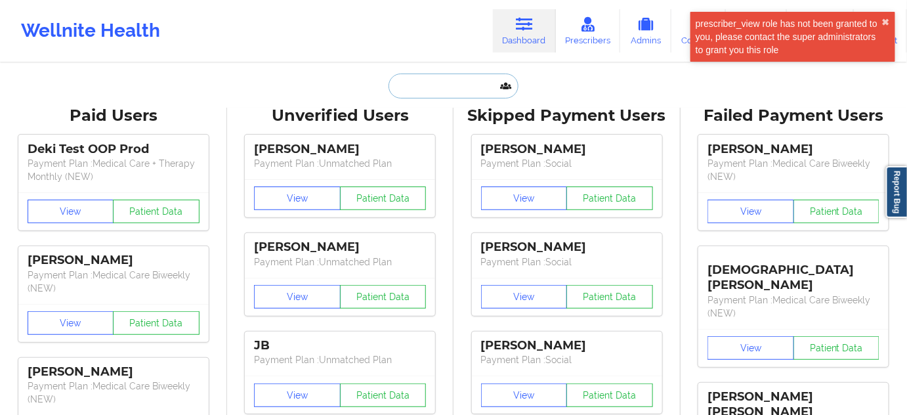
click at [451, 89] on input "text" at bounding box center [454, 86] width 130 height 25
paste input "[EMAIL_ADDRESS][DOMAIN_NAME]"
type input "[EMAIL_ADDRESS][DOMAIN_NAME]"
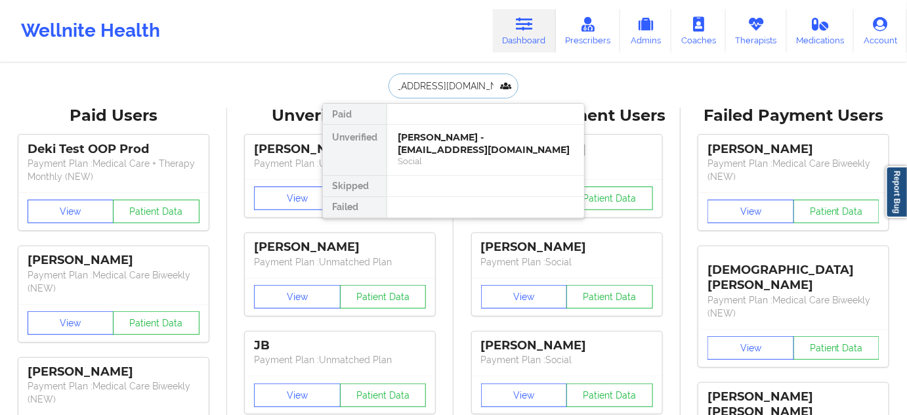
click at [420, 146] on div "[PERSON_NAME] - [EMAIL_ADDRESS][DOMAIN_NAME]" at bounding box center [486, 143] width 176 height 24
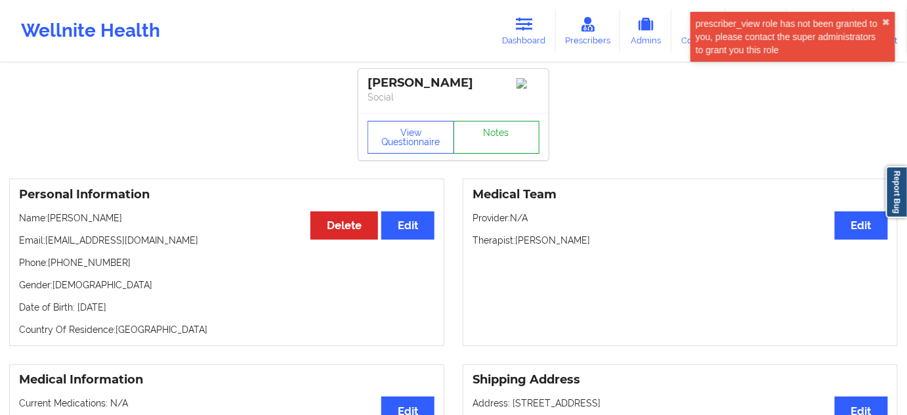
click at [492, 144] on link "Notes" at bounding box center [497, 137] width 87 height 33
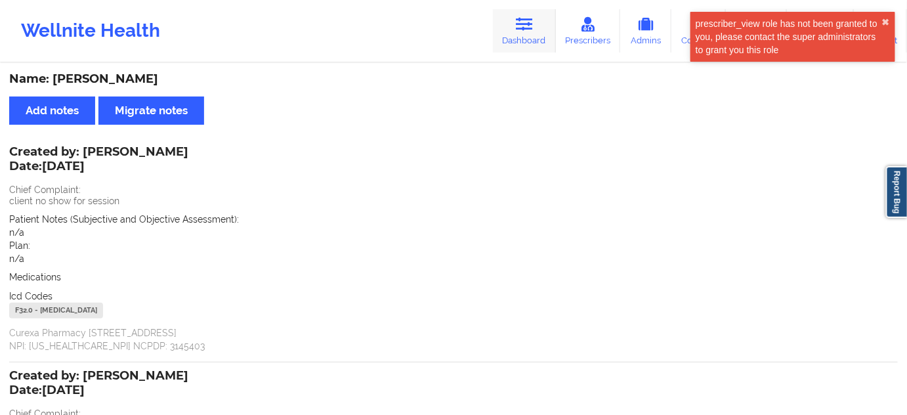
click at [537, 28] on link "Dashboard" at bounding box center [524, 30] width 63 height 43
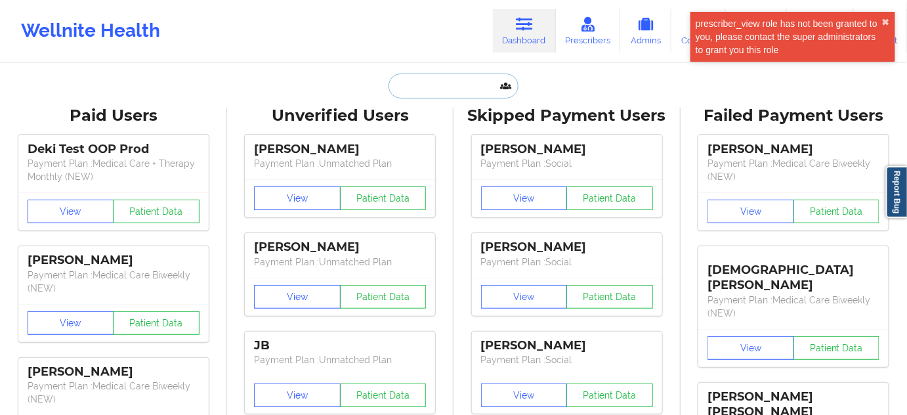
click at [438, 94] on input "text" at bounding box center [454, 86] width 130 height 25
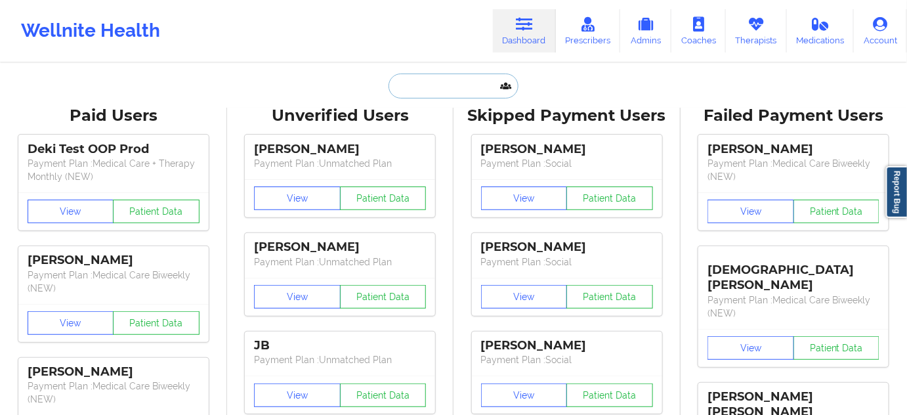
paste input "[EMAIL_ADDRESS][DOMAIN_NAME]"
type input "[EMAIL_ADDRESS][DOMAIN_NAME]"
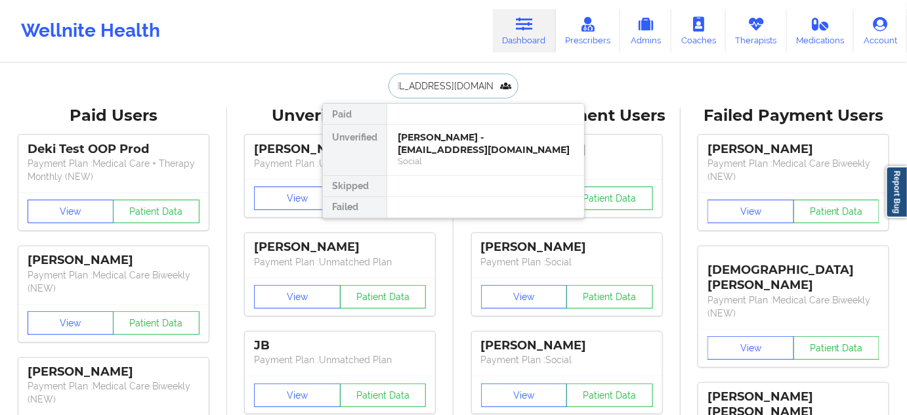
click at [433, 147] on div "[PERSON_NAME] - [EMAIL_ADDRESS][DOMAIN_NAME]" at bounding box center [486, 143] width 176 height 24
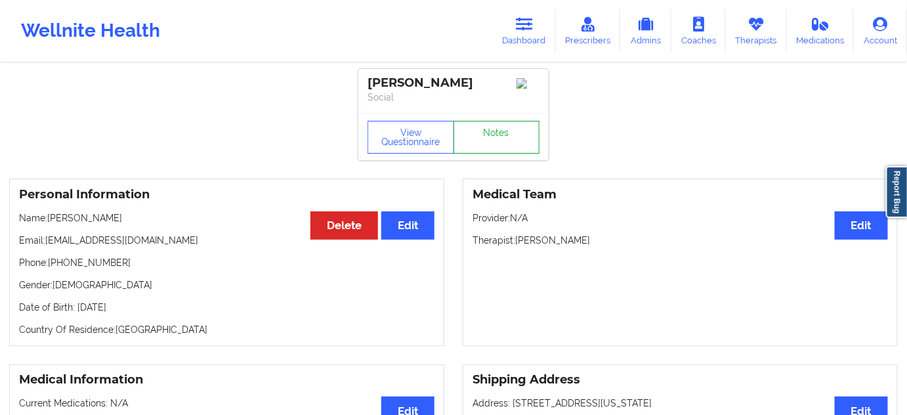
click at [511, 147] on link "Notes" at bounding box center [497, 137] width 87 height 33
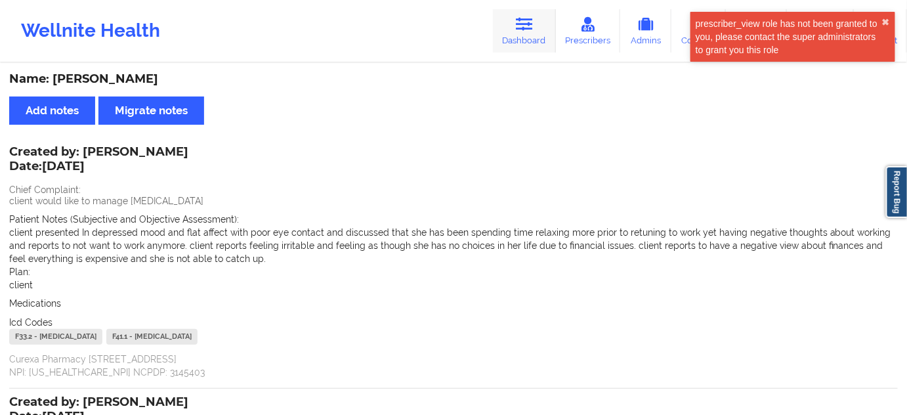
click at [543, 49] on link "Dashboard" at bounding box center [524, 30] width 63 height 43
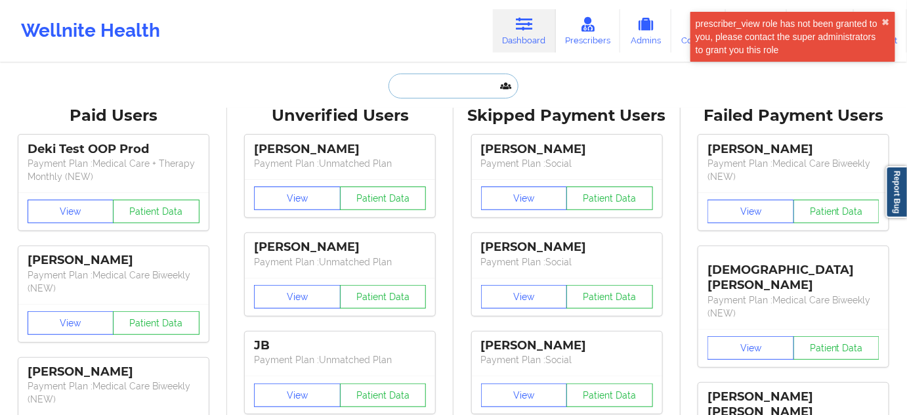
click at [458, 91] on input "text" at bounding box center [454, 86] width 130 height 25
paste input "[EMAIL_ADDRESS][DOMAIN_NAME]"
type input "[EMAIL_ADDRESS][DOMAIN_NAME]"
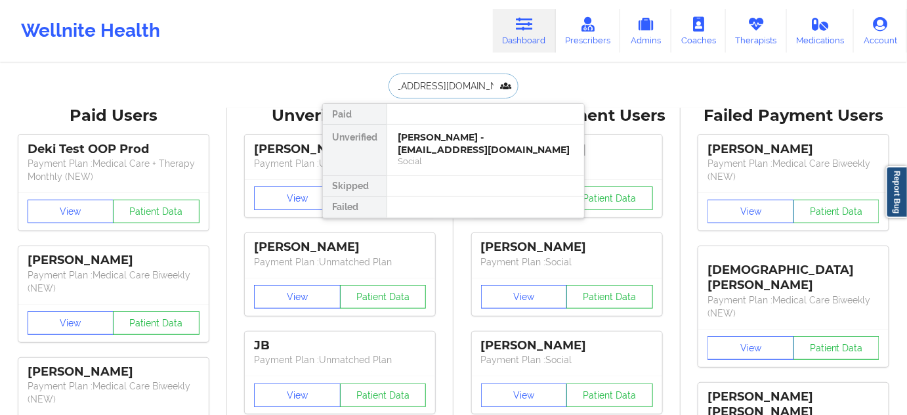
click at [429, 148] on div "[PERSON_NAME] - [EMAIL_ADDRESS][DOMAIN_NAME]" at bounding box center [486, 143] width 176 height 24
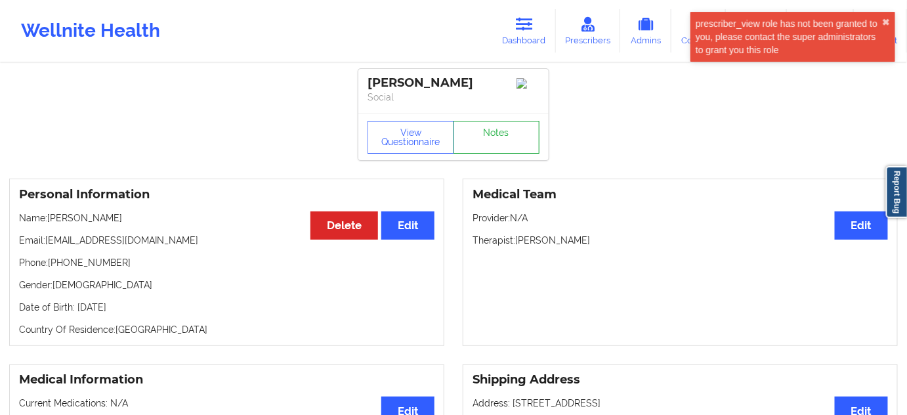
click at [494, 134] on link "Notes" at bounding box center [497, 137] width 87 height 33
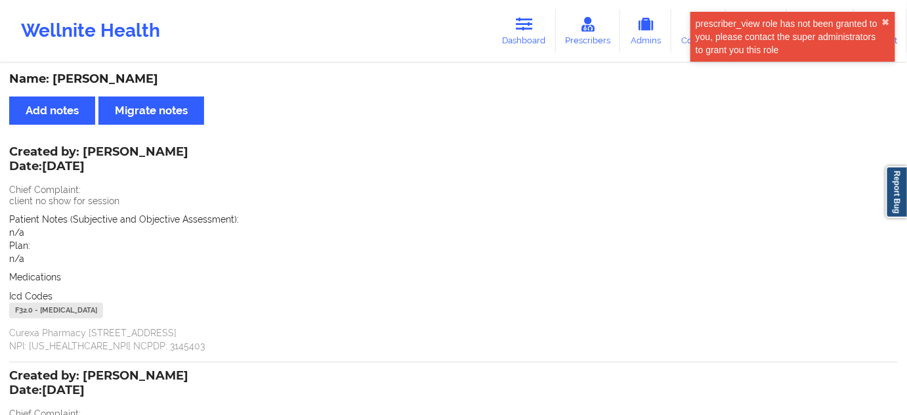
drag, startPoint x: 510, startPoint y: 39, endPoint x: 463, endPoint y: 58, distance: 50.6
click at [510, 39] on link "Dashboard" at bounding box center [524, 30] width 63 height 43
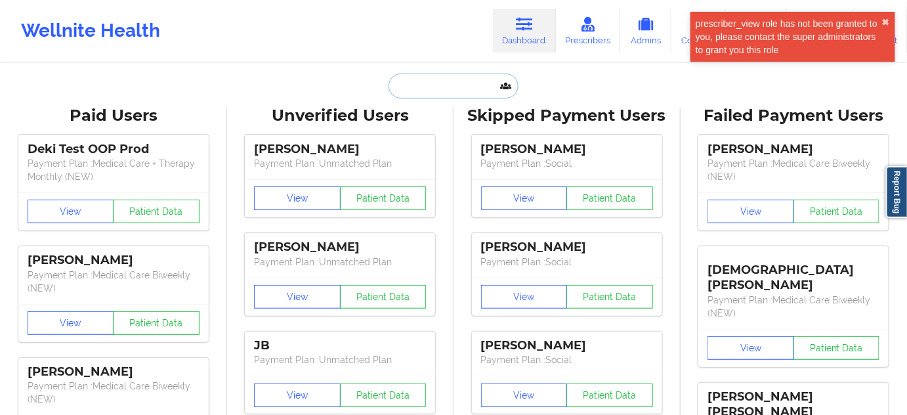
click at [427, 96] on input "text" at bounding box center [454, 86] width 130 height 25
paste input "[EMAIL_ADDRESS][DOMAIN_NAME]"
type input "[EMAIL_ADDRESS][DOMAIN_NAME]"
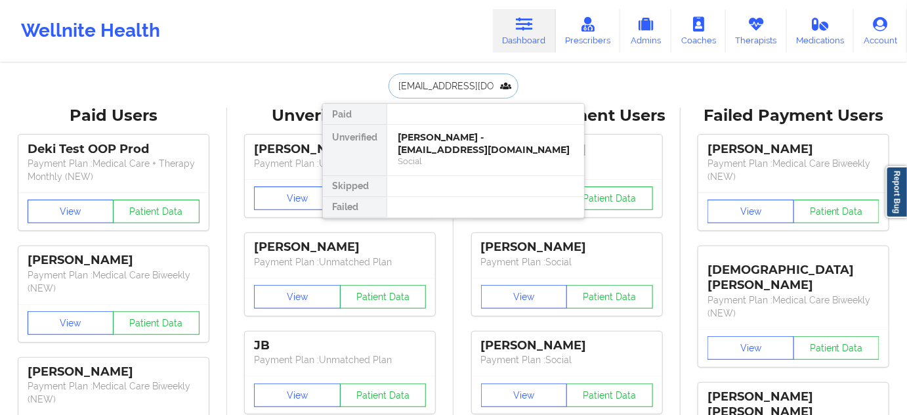
click at [440, 144] on div "[PERSON_NAME] - [EMAIL_ADDRESS][DOMAIN_NAME]" at bounding box center [486, 143] width 176 height 24
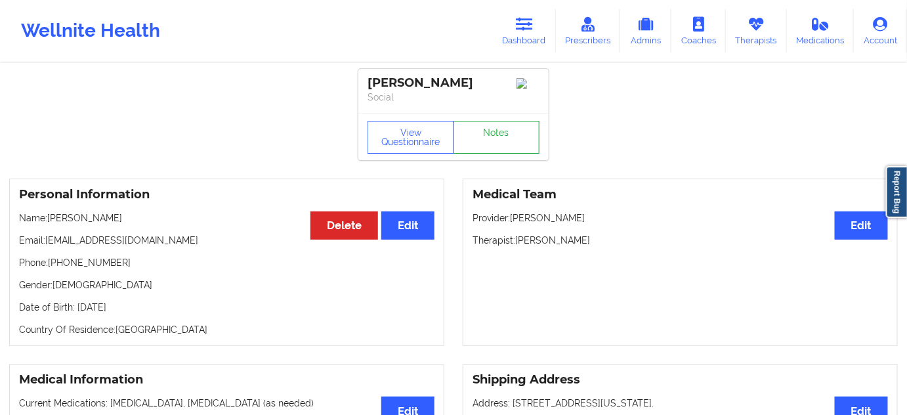
click at [488, 152] on link "Notes" at bounding box center [497, 137] width 87 height 33
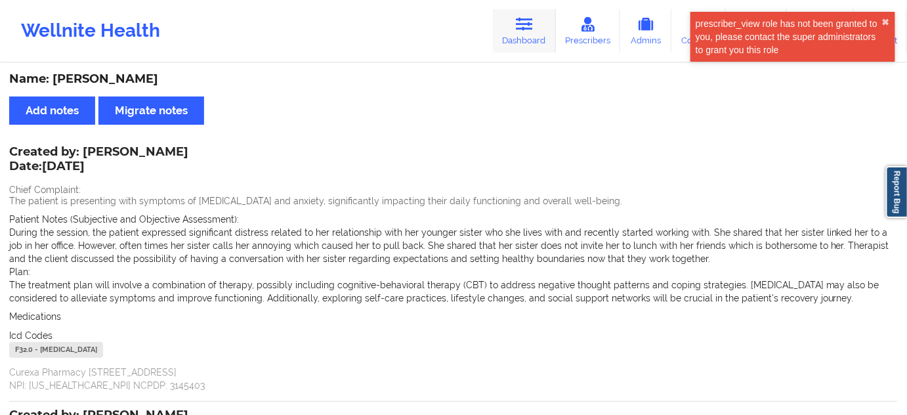
click at [529, 39] on link "Dashboard" at bounding box center [524, 30] width 63 height 43
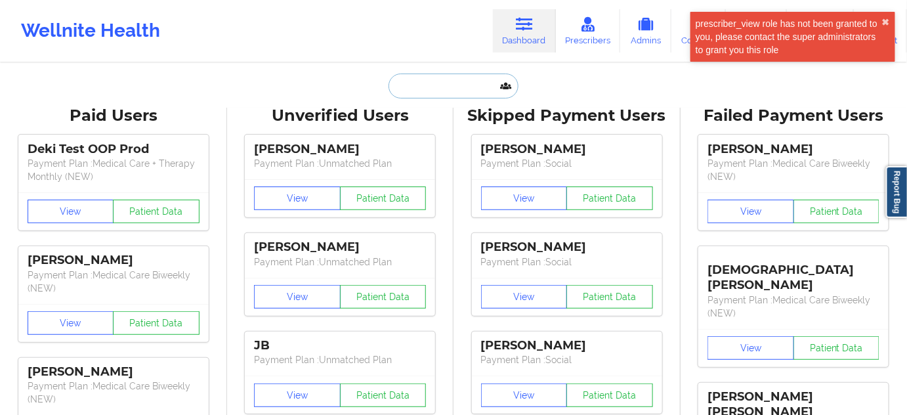
click at [463, 94] on input "text" at bounding box center [454, 86] width 130 height 25
paste input "[EMAIL_ADDRESS][DOMAIN_NAME]"
type input "[EMAIL_ADDRESS][DOMAIN_NAME]"
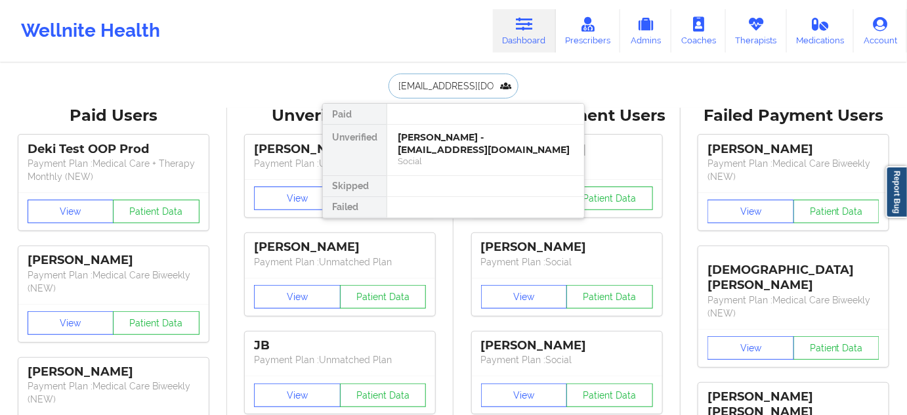
click at [446, 147] on div "[PERSON_NAME] - [EMAIL_ADDRESS][DOMAIN_NAME]" at bounding box center [486, 143] width 176 height 24
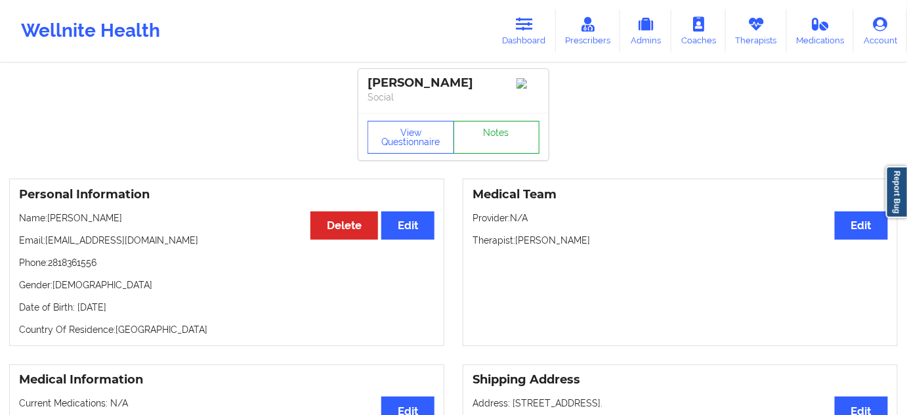
click at [486, 137] on link "Notes" at bounding box center [497, 137] width 87 height 33
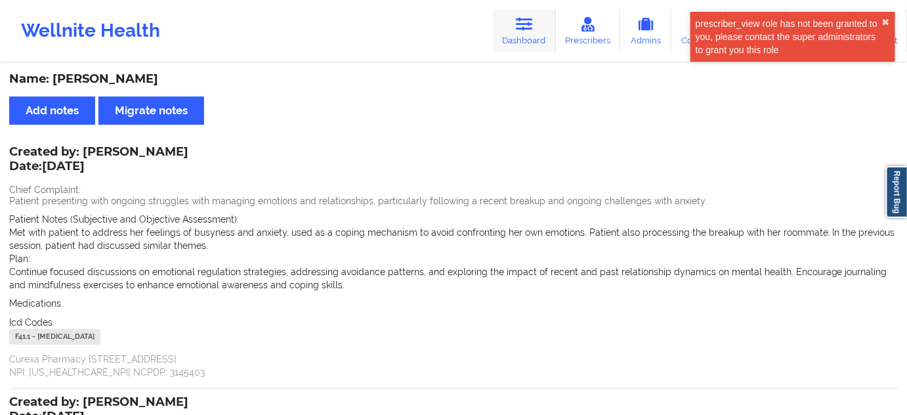
click at [523, 28] on icon at bounding box center [524, 24] width 17 height 14
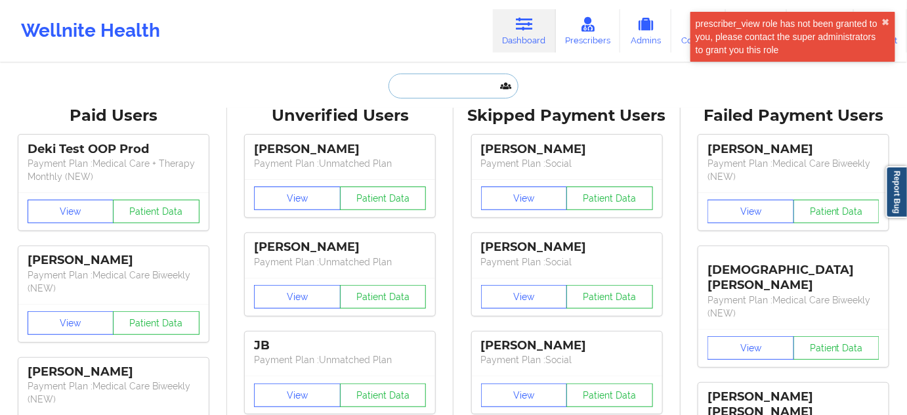
click at [436, 90] on input "text" at bounding box center [454, 86] width 130 height 25
paste input "[EMAIL_ADDRESS][DOMAIN_NAME]"
type input "[EMAIL_ADDRESS][DOMAIN_NAME]"
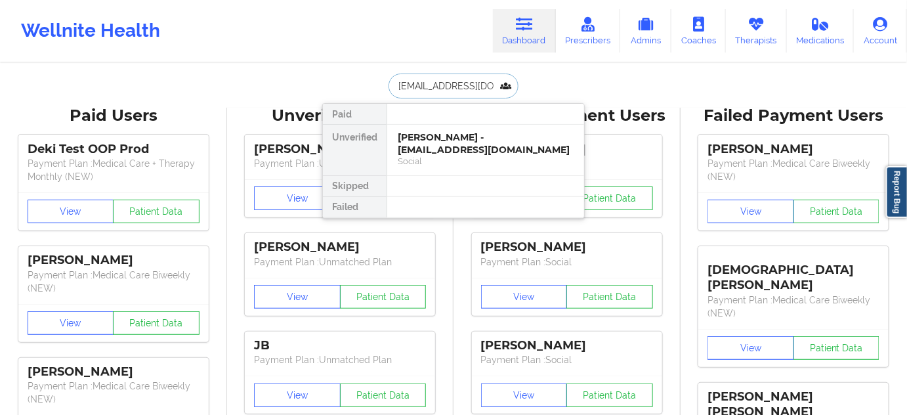
click at [436, 146] on div "[PERSON_NAME] - [EMAIL_ADDRESS][DOMAIN_NAME]" at bounding box center [486, 143] width 176 height 24
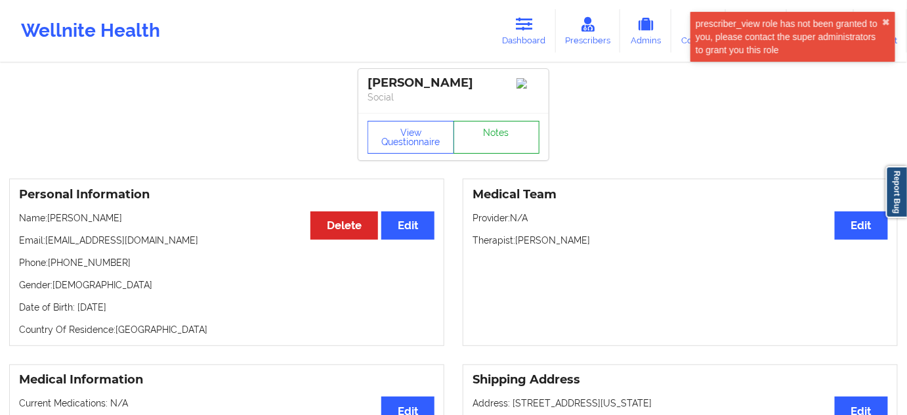
click at [499, 138] on link "Notes" at bounding box center [497, 137] width 87 height 33
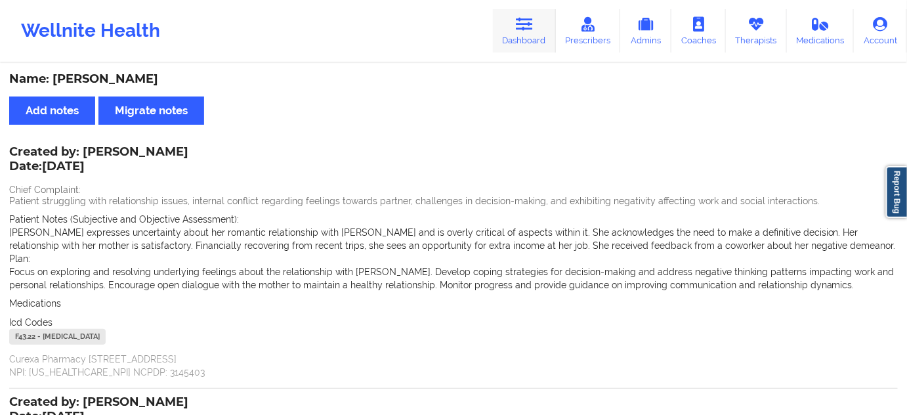
click at [523, 32] on link "Dashboard" at bounding box center [524, 30] width 63 height 43
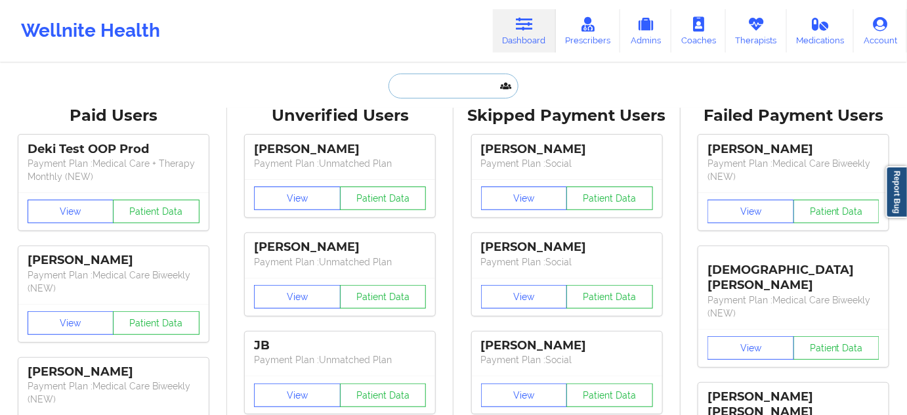
click at [459, 81] on input "text" at bounding box center [454, 86] width 130 height 25
paste input "[EMAIL_ADDRESS][DOMAIN_NAME]"
type input "[EMAIL_ADDRESS][DOMAIN_NAME]"
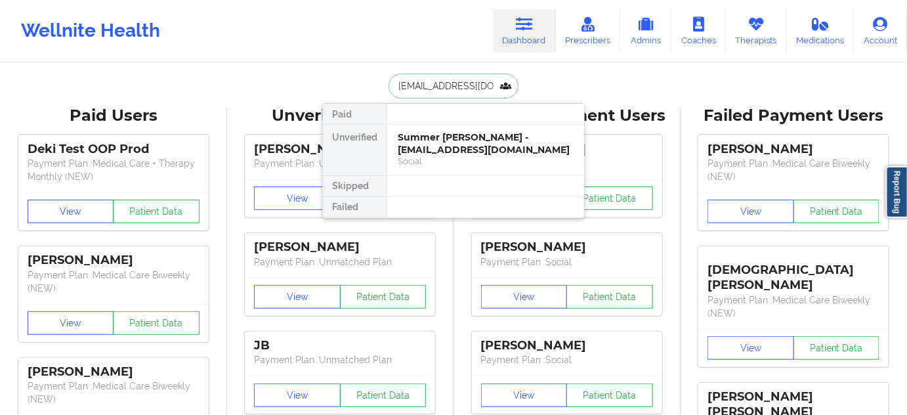
click at [457, 140] on div "Summer [PERSON_NAME] - [EMAIL_ADDRESS][DOMAIN_NAME]" at bounding box center [486, 143] width 176 height 24
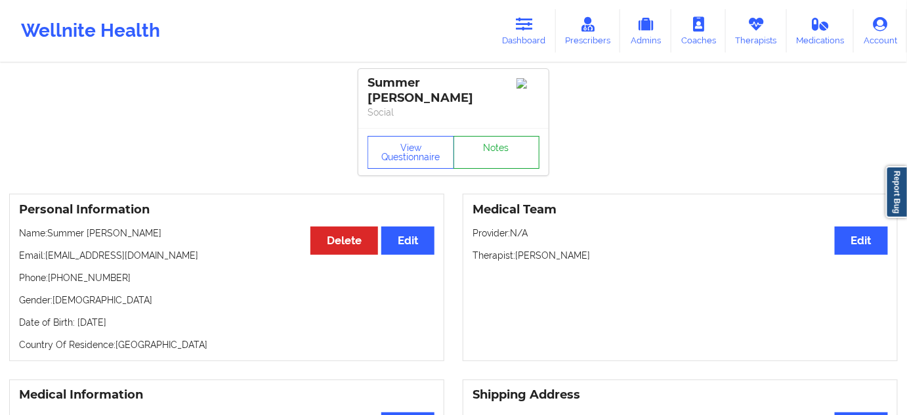
click at [501, 148] on link "Notes" at bounding box center [497, 152] width 87 height 33
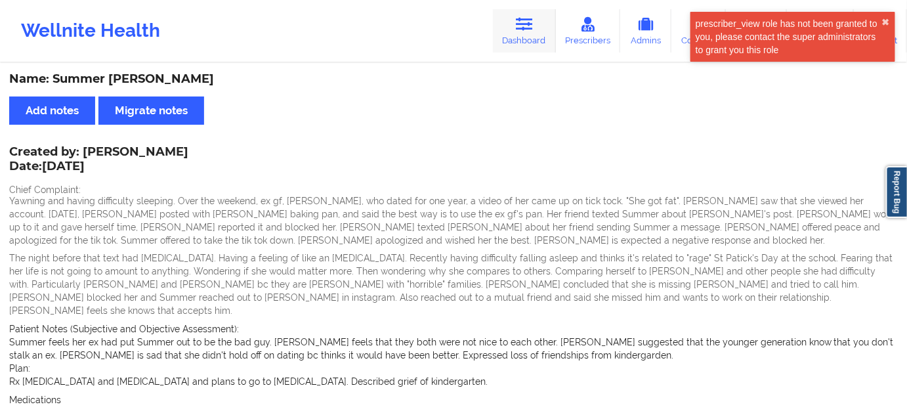
click at [526, 28] on icon at bounding box center [524, 24] width 17 height 14
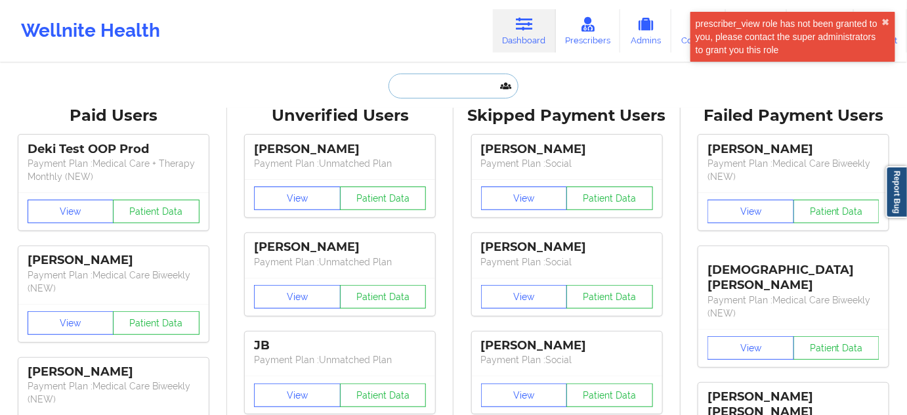
click at [433, 90] on input "text" at bounding box center [454, 86] width 130 height 25
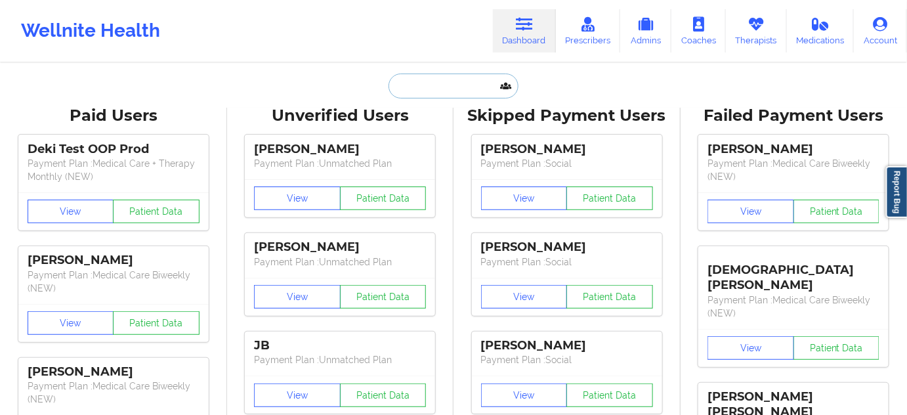
paste input "[EMAIL_ADDRESS][DOMAIN_NAME]"
type input "[EMAIL_ADDRESS][DOMAIN_NAME]"
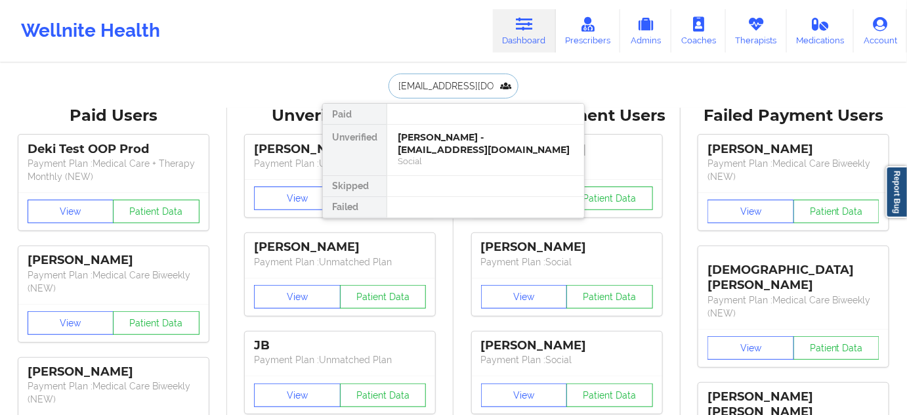
click at [432, 139] on div "[PERSON_NAME] - [EMAIL_ADDRESS][DOMAIN_NAME]" at bounding box center [486, 143] width 176 height 24
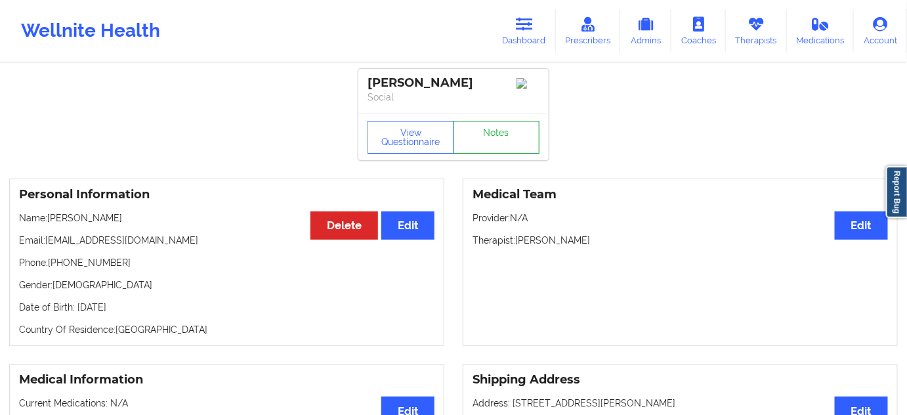
click at [504, 142] on link "Notes" at bounding box center [497, 137] width 87 height 33
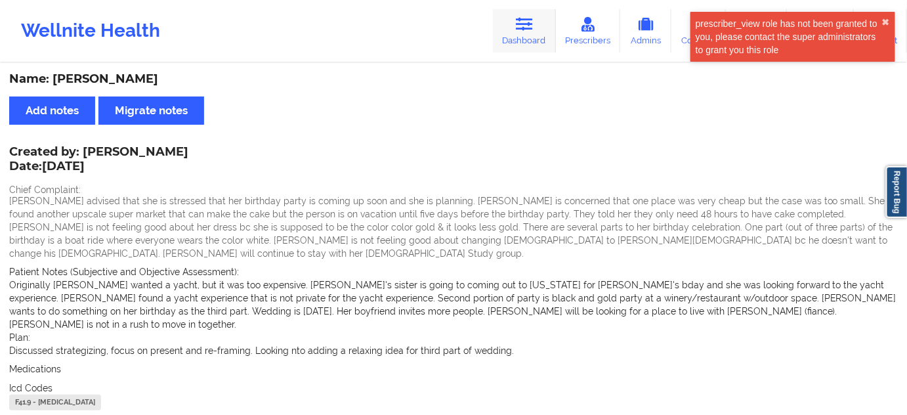
click at [541, 39] on link "Dashboard" at bounding box center [524, 30] width 63 height 43
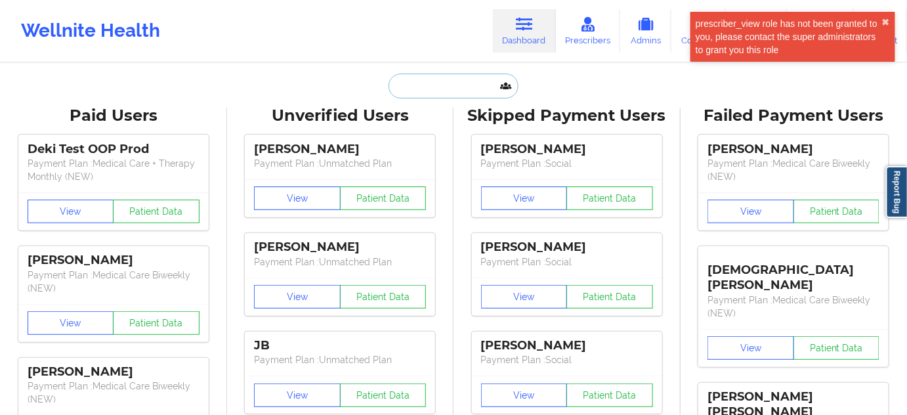
click at [474, 84] on input "text" at bounding box center [454, 86] width 130 height 25
paste input "[PERSON_NAME][EMAIL_ADDRESS][PERSON_NAME][DOMAIN_NAME]"
type input "[PERSON_NAME][EMAIL_ADDRESS][PERSON_NAME][DOMAIN_NAME]"
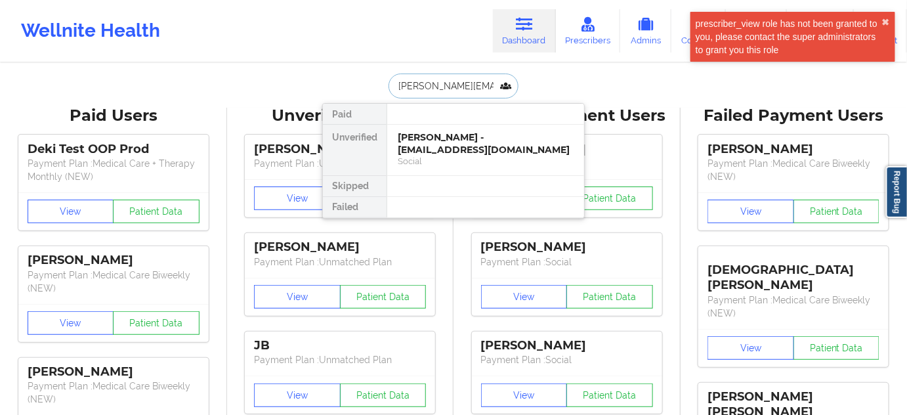
scroll to position [0, 7]
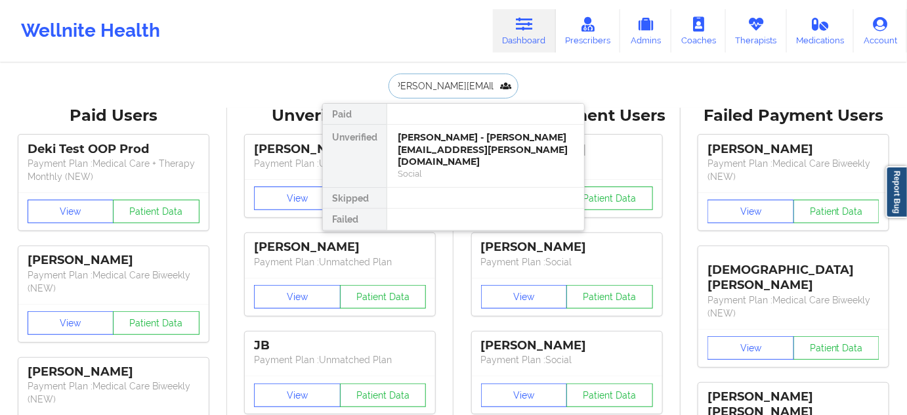
click at [446, 146] on div "[PERSON_NAME] - [PERSON_NAME][EMAIL_ADDRESS][PERSON_NAME][DOMAIN_NAME]" at bounding box center [486, 149] width 176 height 37
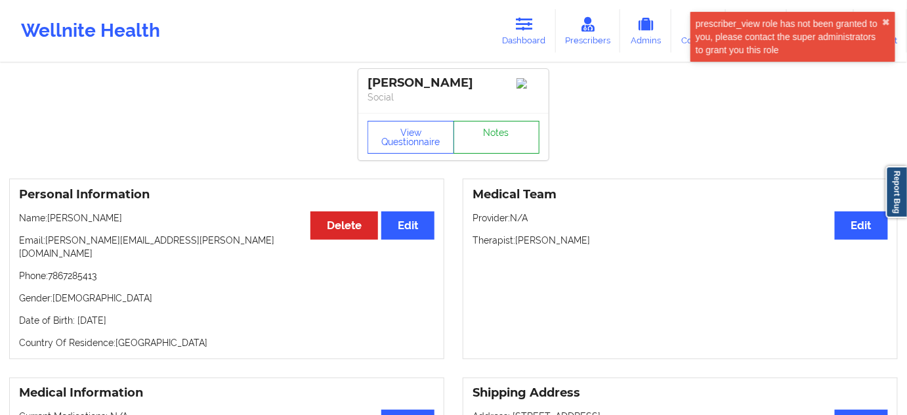
click at [502, 140] on link "Notes" at bounding box center [497, 137] width 87 height 33
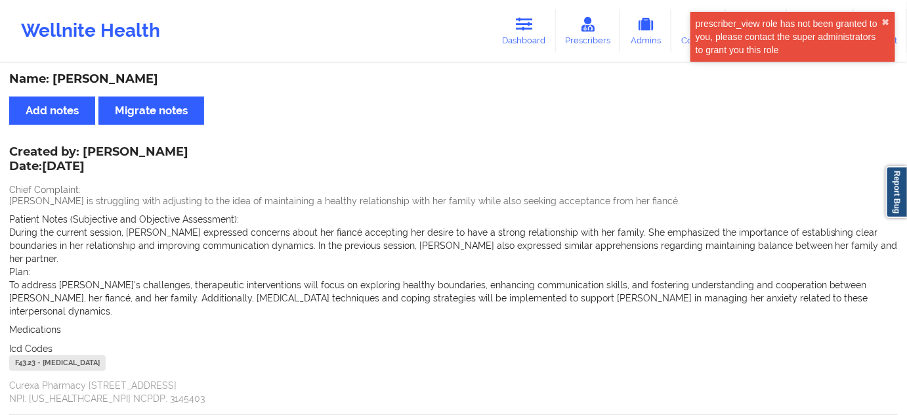
drag, startPoint x: 534, startPoint y: 28, endPoint x: 479, endPoint y: 45, distance: 57.3
click at [533, 28] on icon at bounding box center [524, 24] width 17 height 14
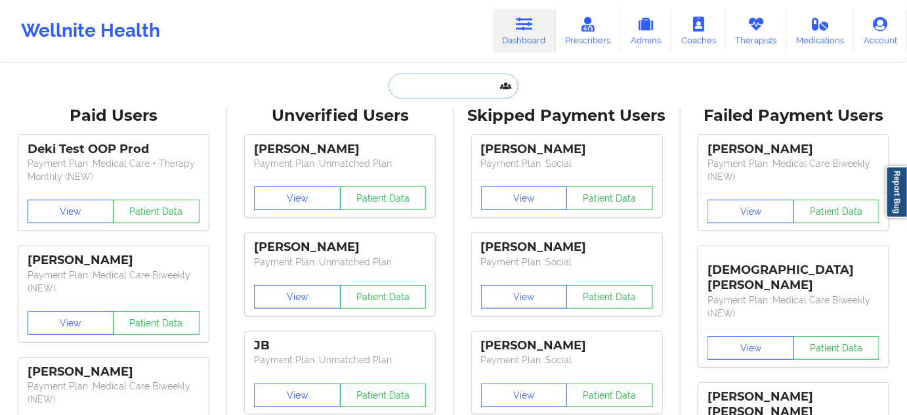
click at [436, 80] on input "text" at bounding box center [454, 86] width 130 height 25
paste input "[EMAIL_ADDRESS][DOMAIN_NAME]"
type input "[EMAIL_ADDRESS][DOMAIN_NAME]"
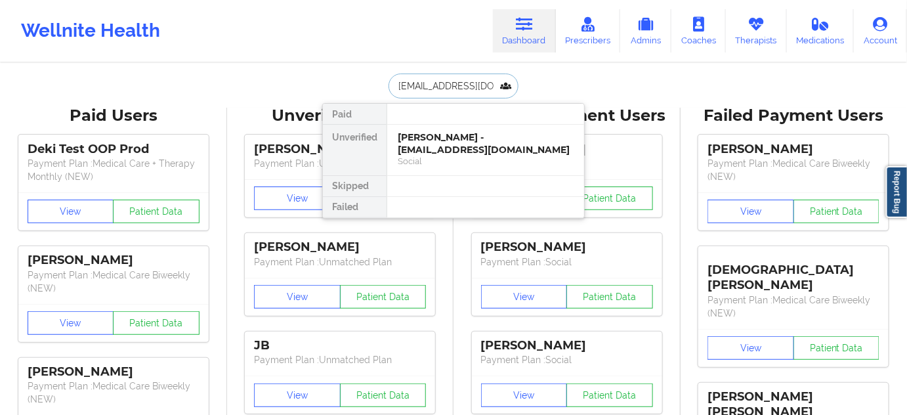
click at [446, 149] on div "[PERSON_NAME] - [EMAIL_ADDRESS][DOMAIN_NAME]" at bounding box center [486, 143] width 176 height 24
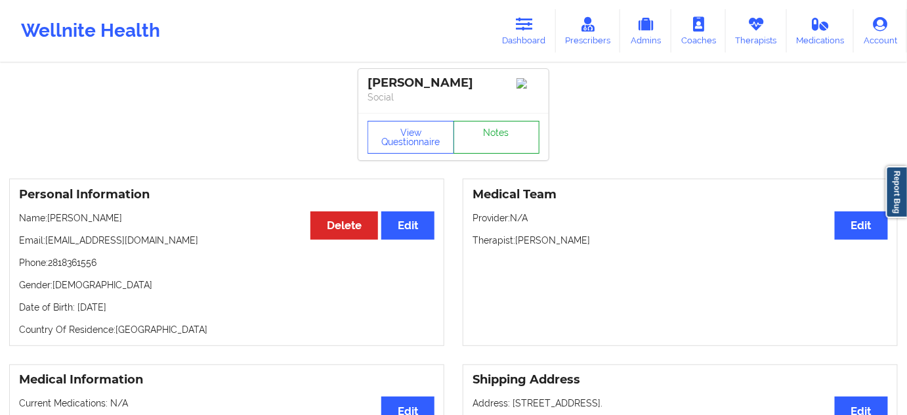
click at [500, 140] on link "Notes" at bounding box center [497, 137] width 87 height 33
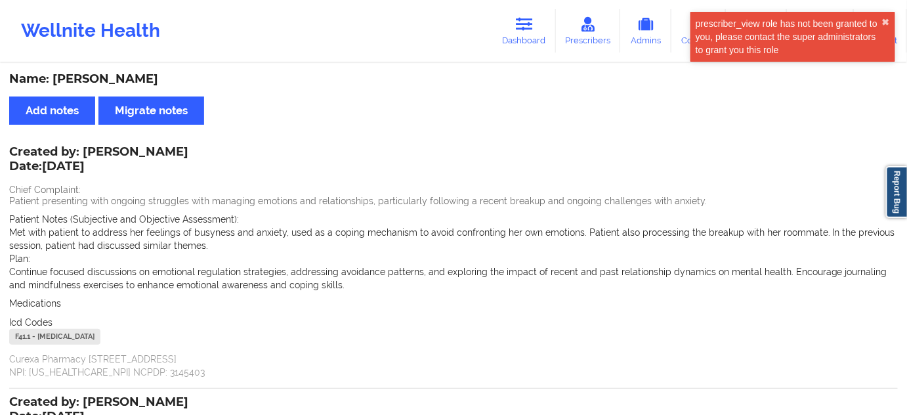
drag, startPoint x: 534, startPoint y: 28, endPoint x: 513, endPoint y: 60, distance: 39.3
click at [533, 28] on icon at bounding box center [524, 24] width 17 height 14
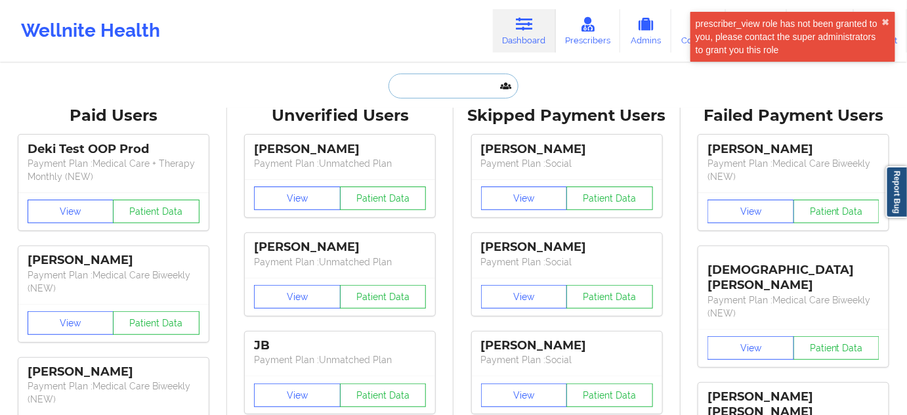
click at [452, 83] on input "text" at bounding box center [454, 86] width 130 height 25
paste input "[EMAIL_ADDRESS][DOMAIN_NAME]"
type input "[EMAIL_ADDRESS][DOMAIN_NAME]"
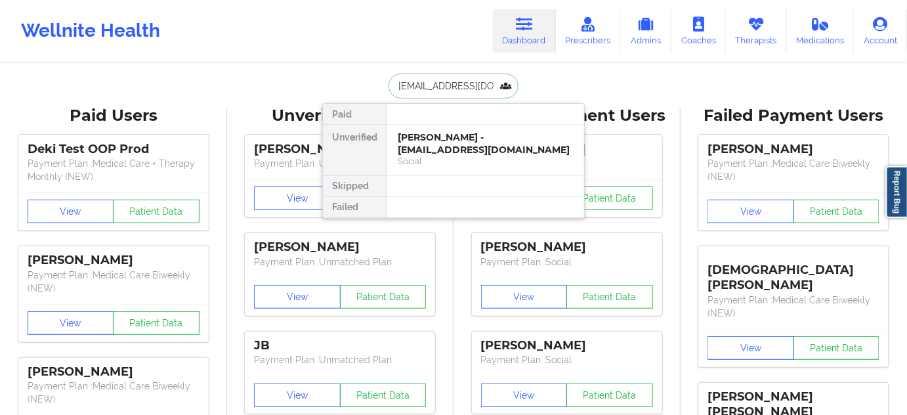
click at [447, 146] on div "[PERSON_NAME] - [EMAIL_ADDRESS][DOMAIN_NAME]" at bounding box center [486, 143] width 176 height 24
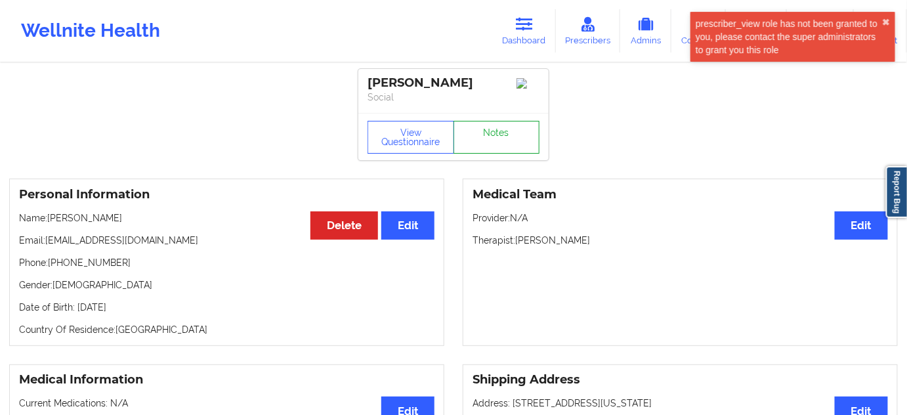
click at [488, 150] on link "Notes" at bounding box center [497, 137] width 87 height 33
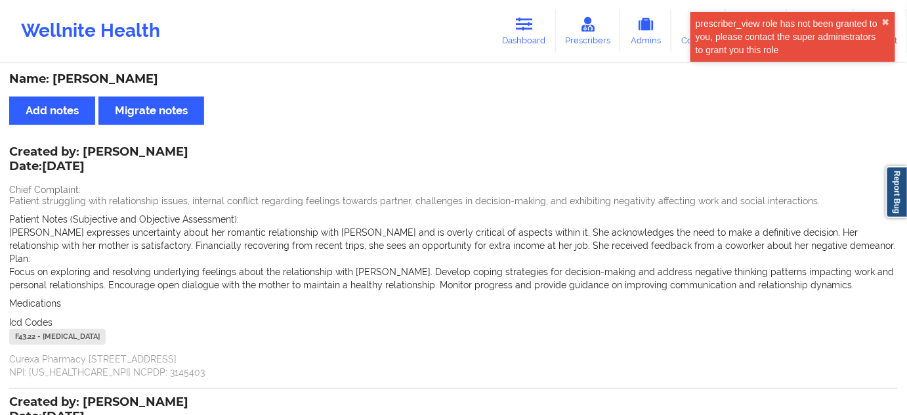
drag, startPoint x: 546, startPoint y: 26, endPoint x: 515, endPoint y: 53, distance: 41.9
click at [546, 26] on link "Dashboard" at bounding box center [524, 30] width 63 height 43
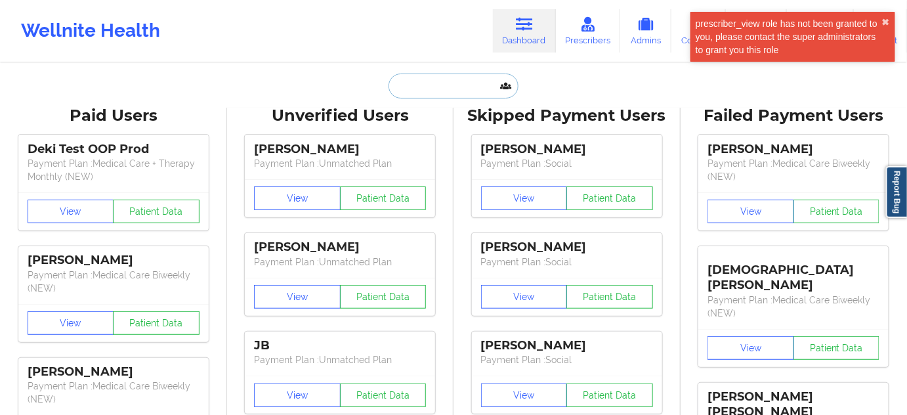
click at [476, 87] on input "text" at bounding box center [454, 86] width 130 height 25
paste input "[EMAIL_ADDRESS][DOMAIN_NAME]"
type input "[EMAIL_ADDRESS][DOMAIN_NAME]"
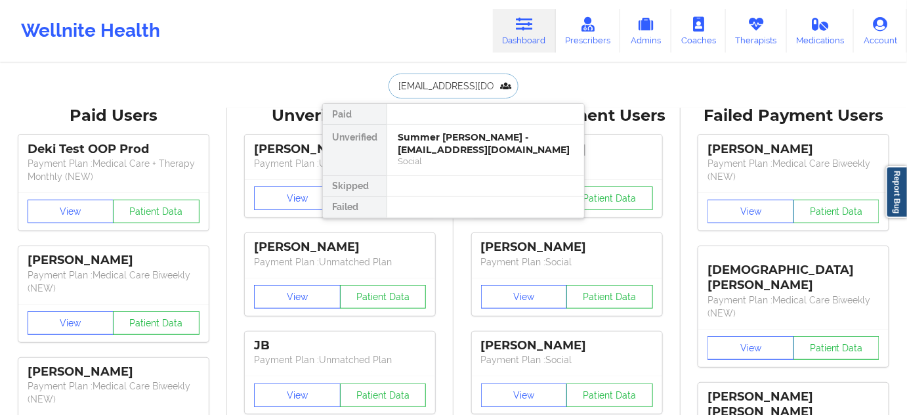
click at [434, 144] on div "Summer [PERSON_NAME] - [EMAIL_ADDRESS][DOMAIN_NAME]" at bounding box center [486, 143] width 176 height 24
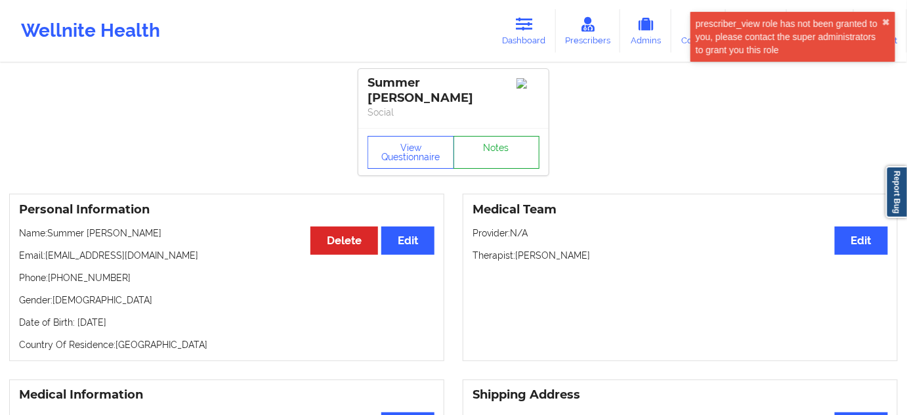
click at [497, 138] on link "Notes" at bounding box center [497, 152] width 87 height 33
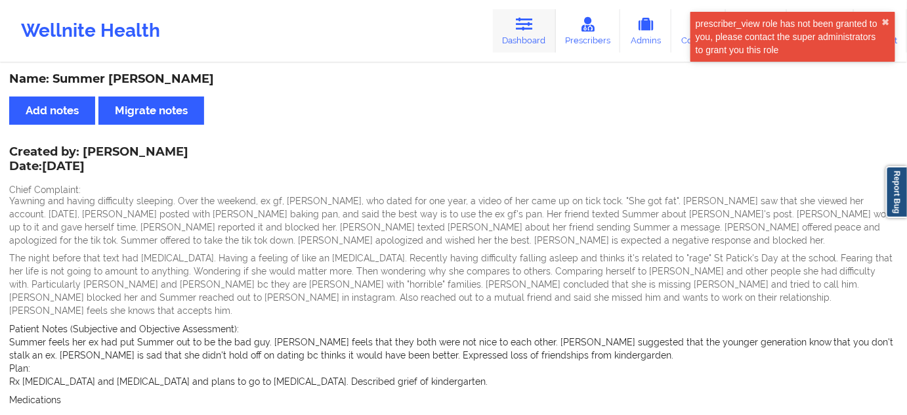
click at [531, 28] on icon at bounding box center [524, 24] width 17 height 14
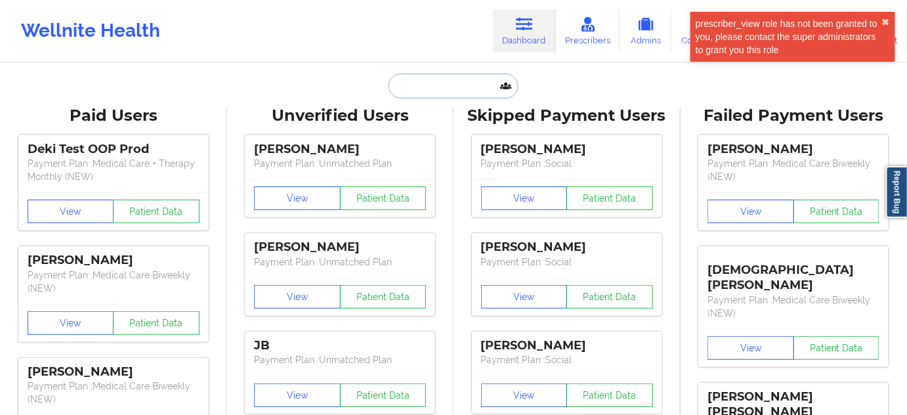
click at [469, 96] on input "text" at bounding box center [454, 86] width 130 height 25
paste input "[EMAIL_ADDRESS][DOMAIN_NAME]"
type input "[EMAIL_ADDRESS][DOMAIN_NAME]"
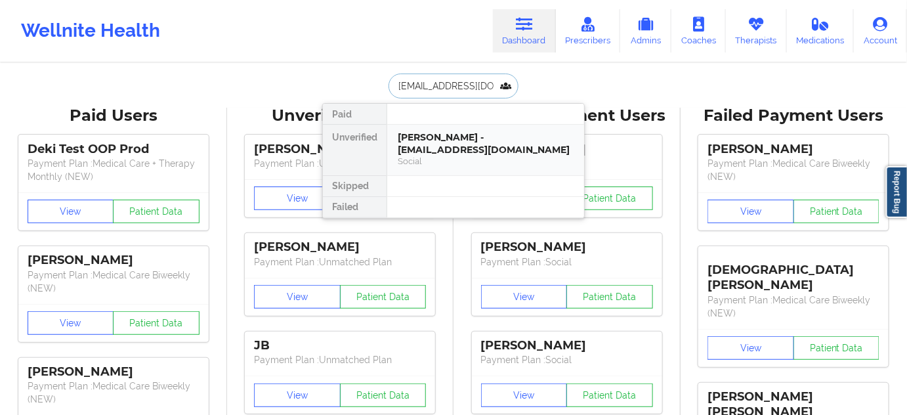
click at [445, 148] on div "[PERSON_NAME] - [EMAIL_ADDRESS][DOMAIN_NAME]" at bounding box center [486, 143] width 176 height 24
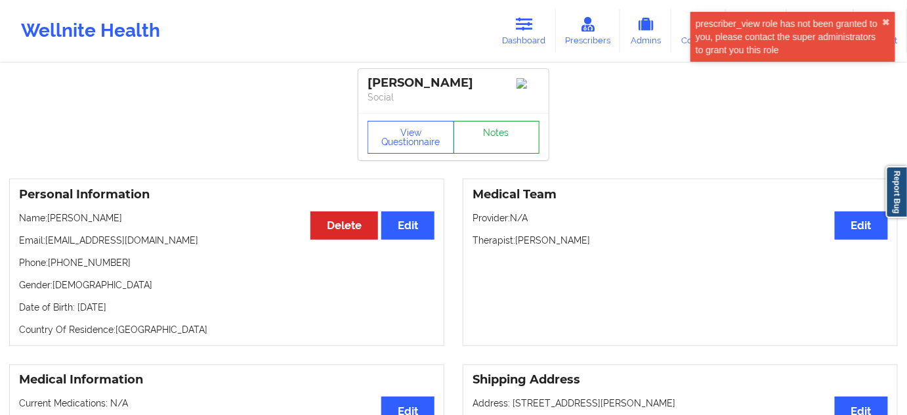
click at [470, 146] on link "Notes" at bounding box center [497, 137] width 87 height 33
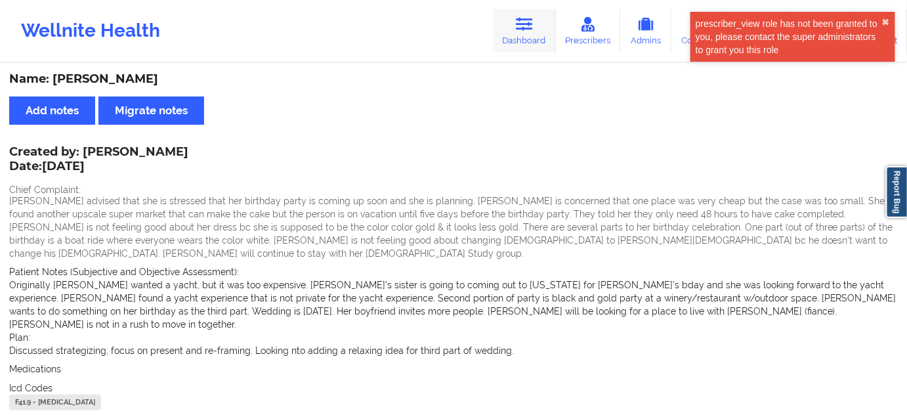
click at [519, 22] on icon at bounding box center [524, 24] width 17 height 14
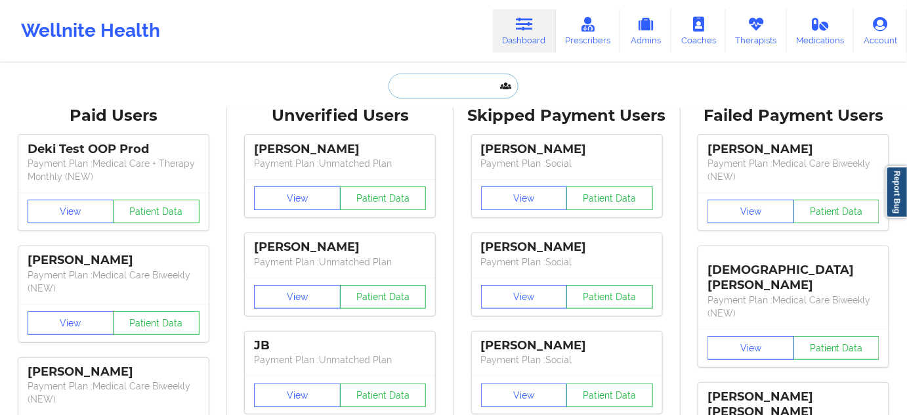
click at [470, 92] on input "text" at bounding box center [454, 86] width 130 height 25
paste input "[EMAIL_ADDRESS][DOMAIN_NAME]"
type input "[EMAIL_ADDRESS][DOMAIN_NAME]"
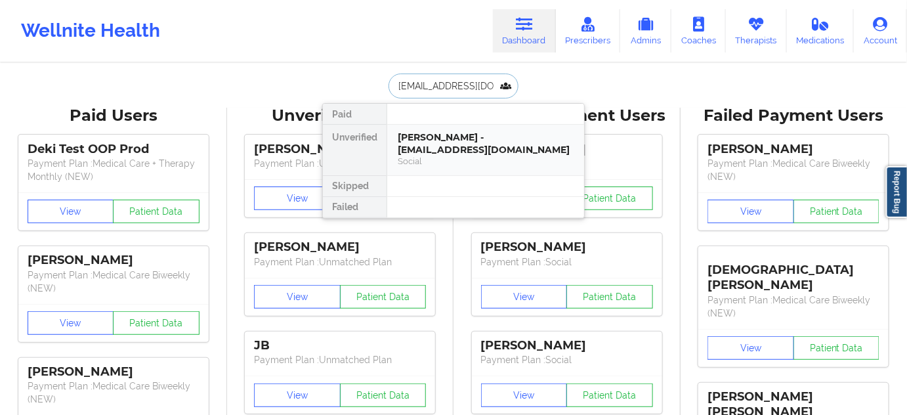
scroll to position [0, 24]
click at [435, 143] on div "[PERSON_NAME] - [EMAIL_ADDRESS][DOMAIN_NAME]" at bounding box center [486, 143] width 176 height 24
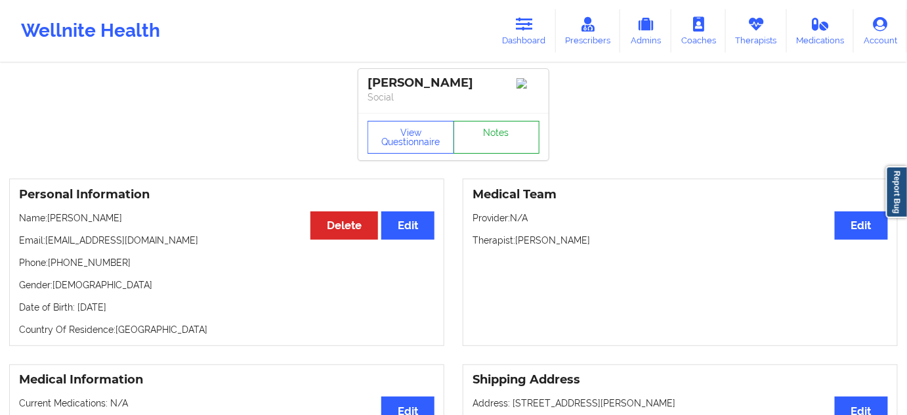
click at [497, 146] on link "Notes" at bounding box center [497, 137] width 87 height 33
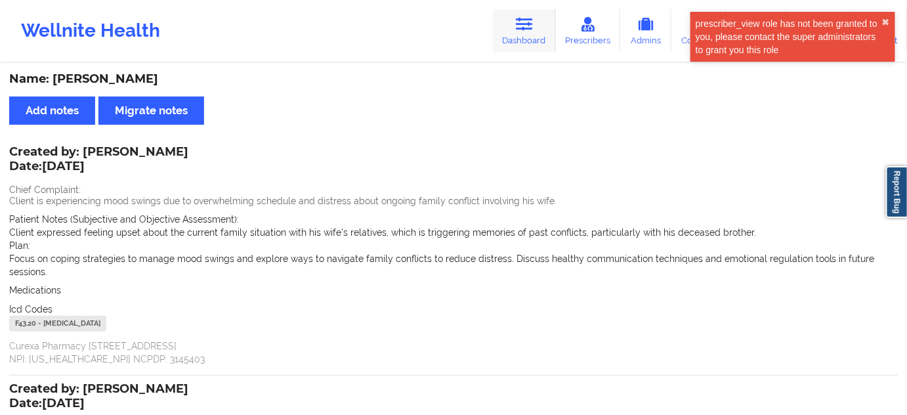
click at [551, 41] on link "Dashboard" at bounding box center [524, 30] width 63 height 43
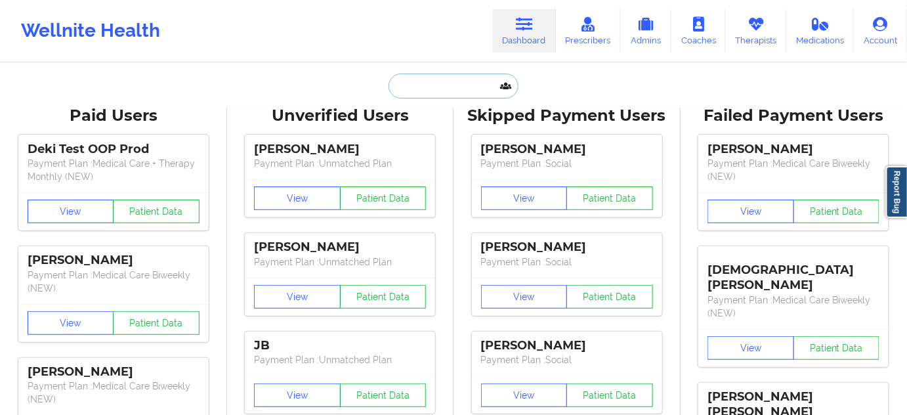
click at [464, 87] on input "text" at bounding box center [454, 86] width 130 height 25
paste input "[EMAIL_ADDRESS][DOMAIN_NAME]"
type input "[EMAIL_ADDRESS][DOMAIN_NAME]"
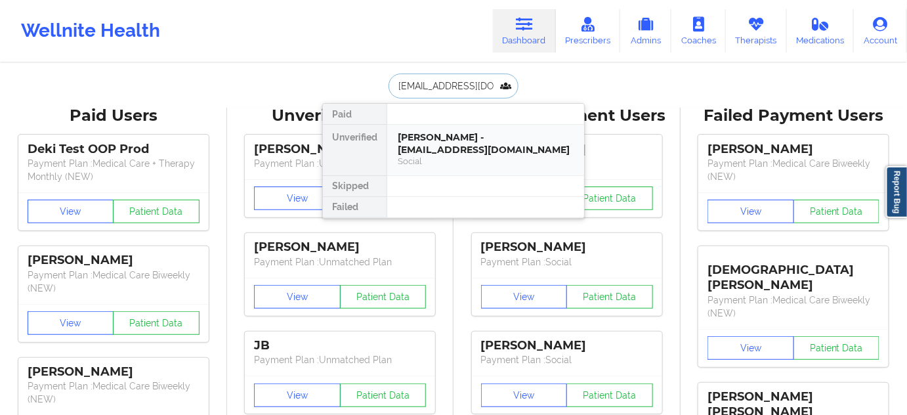
scroll to position [0, 5]
click at [437, 135] on div "[PERSON_NAME] - [EMAIL_ADDRESS][DOMAIN_NAME]" at bounding box center [486, 143] width 176 height 24
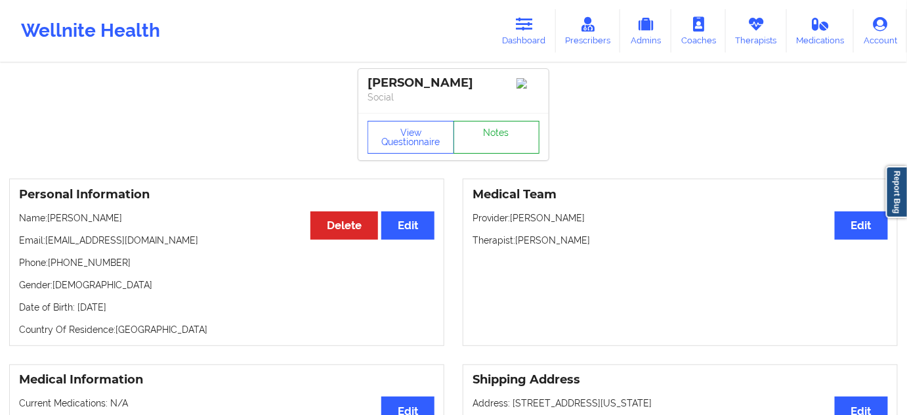
click at [494, 141] on link "Notes" at bounding box center [497, 137] width 87 height 33
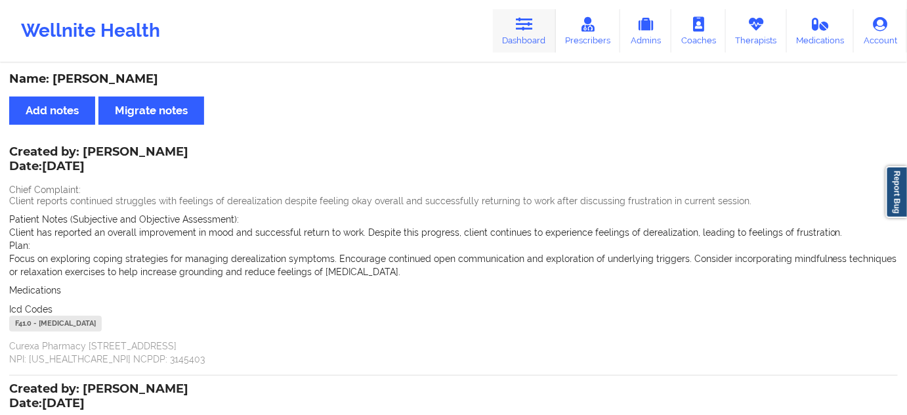
click at [530, 24] on icon at bounding box center [524, 24] width 17 height 14
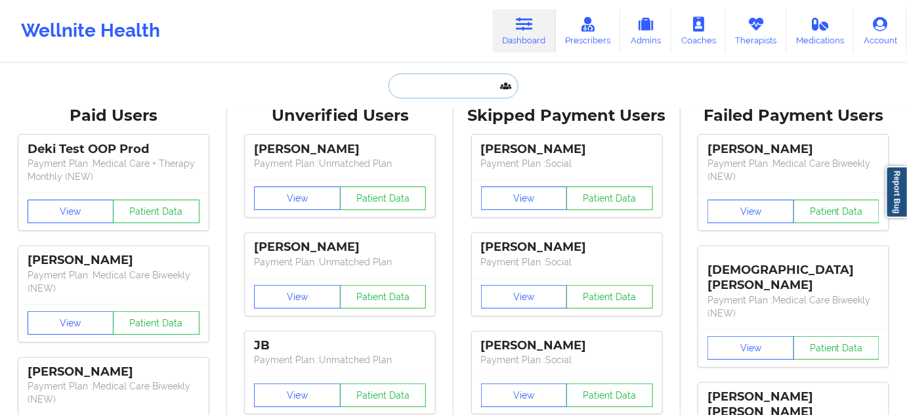
click at [476, 90] on input "text" at bounding box center [454, 86] width 130 height 25
paste input "[EMAIL_ADDRESS][DOMAIN_NAME]"
type input "[EMAIL_ADDRESS][DOMAIN_NAME]"
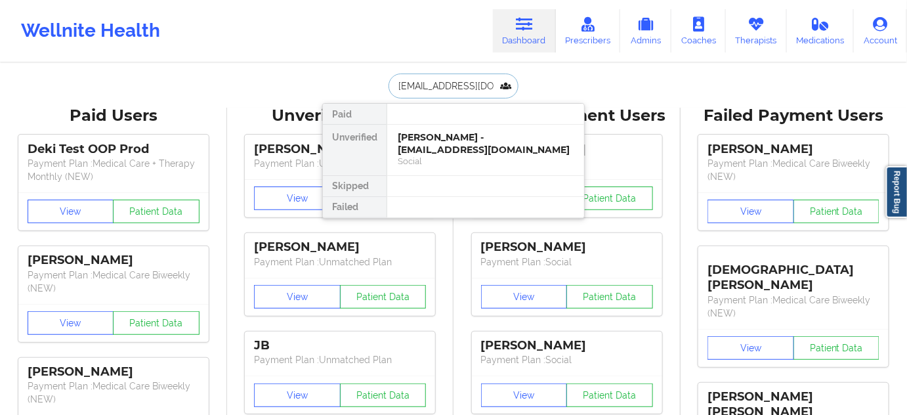
scroll to position [0, 7]
click at [442, 146] on div "[PERSON_NAME] - [PERSON_NAME][EMAIL_ADDRESS][DOMAIN_NAME]" at bounding box center [486, 143] width 176 height 24
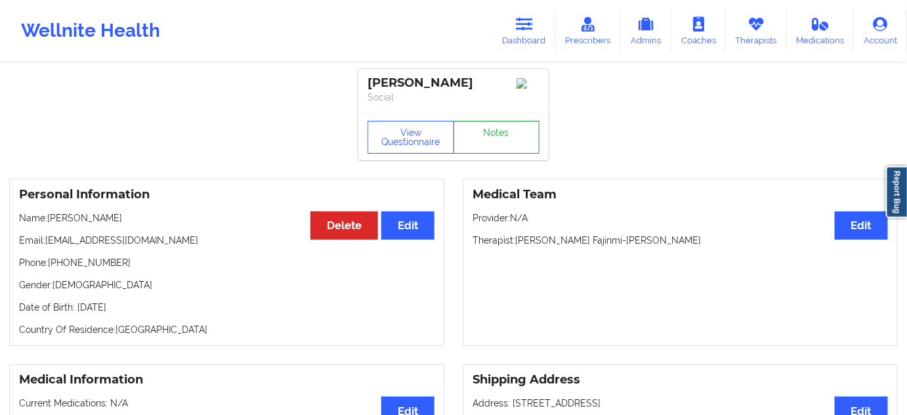
click at [499, 138] on link "Notes" at bounding box center [497, 137] width 87 height 33
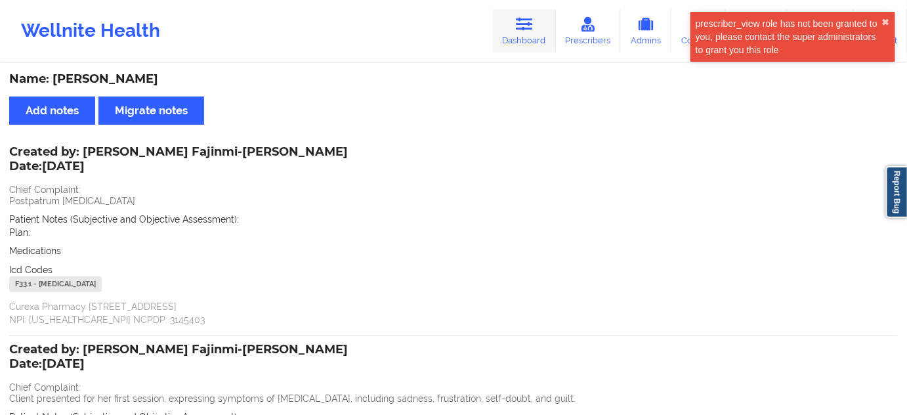
click at [510, 33] on link "Dashboard" at bounding box center [524, 30] width 63 height 43
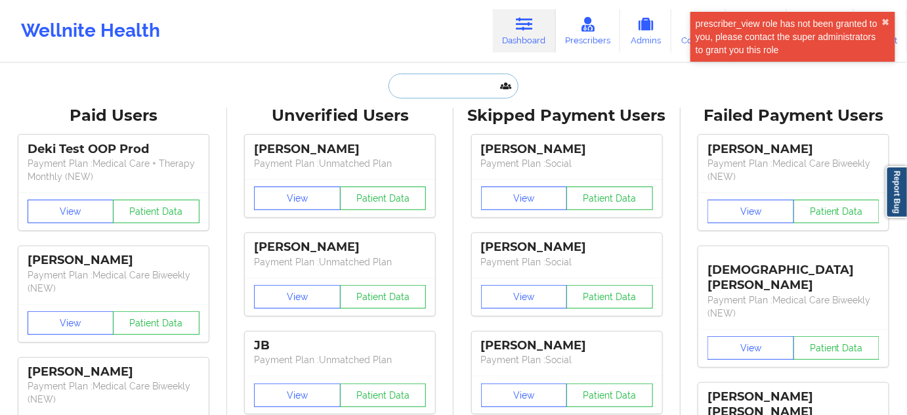
click at [437, 83] on input "text" at bounding box center [454, 86] width 130 height 25
paste input "[EMAIL_ADDRESS][DOMAIN_NAME]"
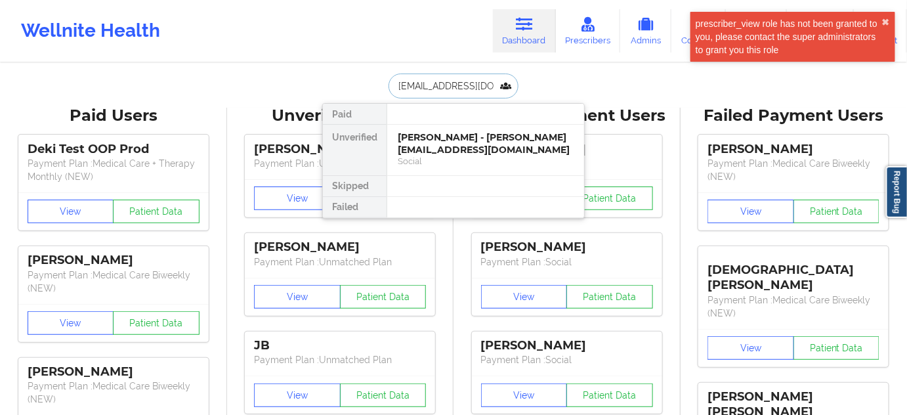
type input "[EMAIL_ADDRESS][DOMAIN_NAME]"
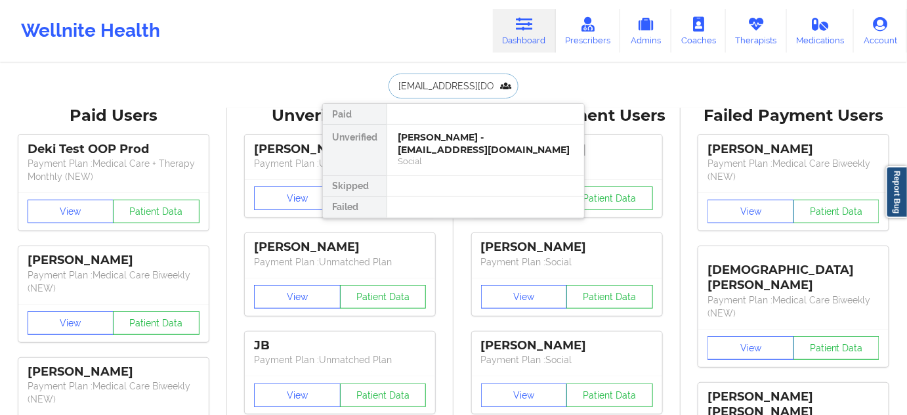
click at [428, 146] on div "[PERSON_NAME] - [EMAIL_ADDRESS][DOMAIN_NAME]" at bounding box center [486, 143] width 176 height 24
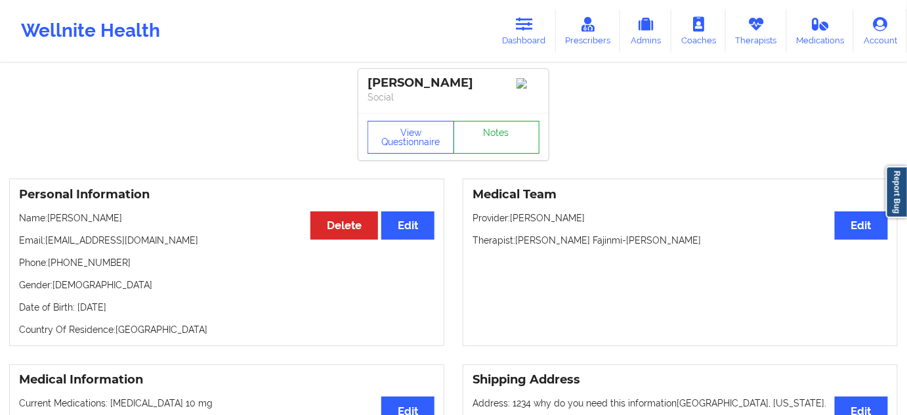
click at [498, 135] on link "Notes" at bounding box center [497, 137] width 87 height 33
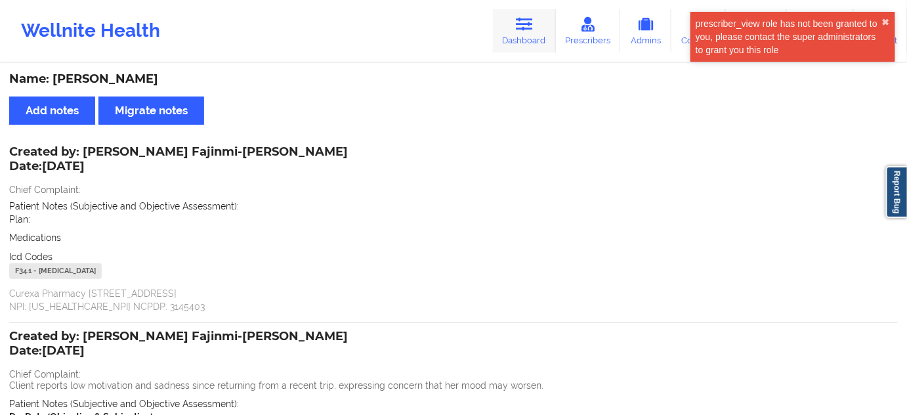
click at [513, 26] on link "Dashboard" at bounding box center [524, 30] width 63 height 43
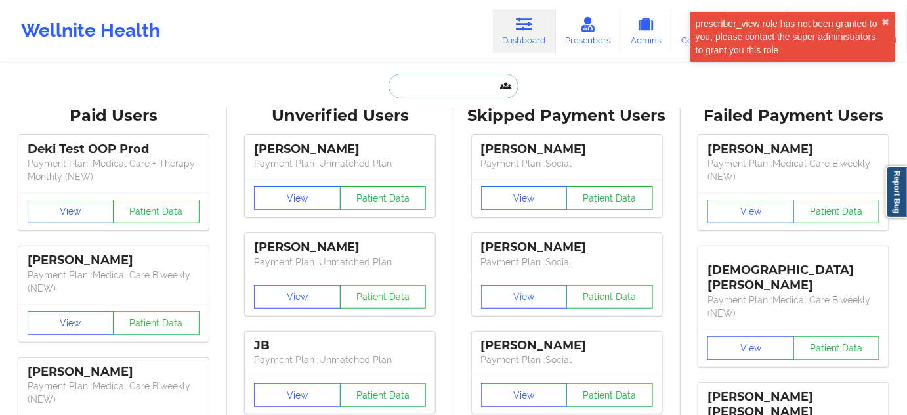
click at [432, 87] on input "text" at bounding box center [454, 86] width 130 height 25
paste input "[EMAIL_ADDRESS][DOMAIN_NAME]"
type input "[EMAIL_ADDRESS][DOMAIN_NAME]"
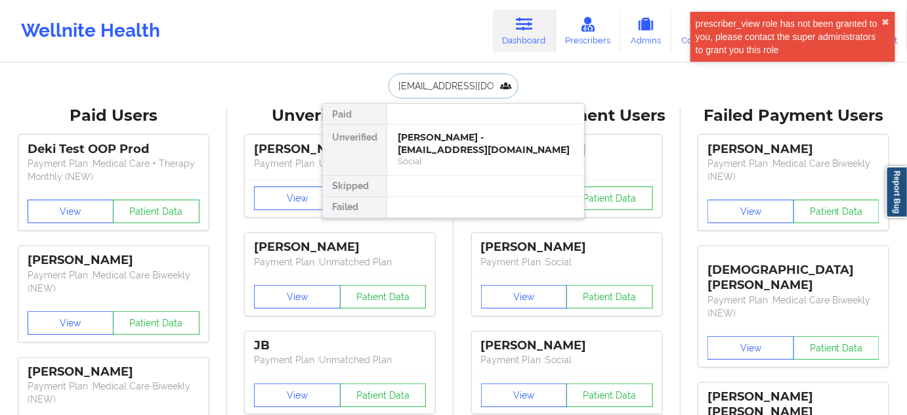
scroll to position [0, 9]
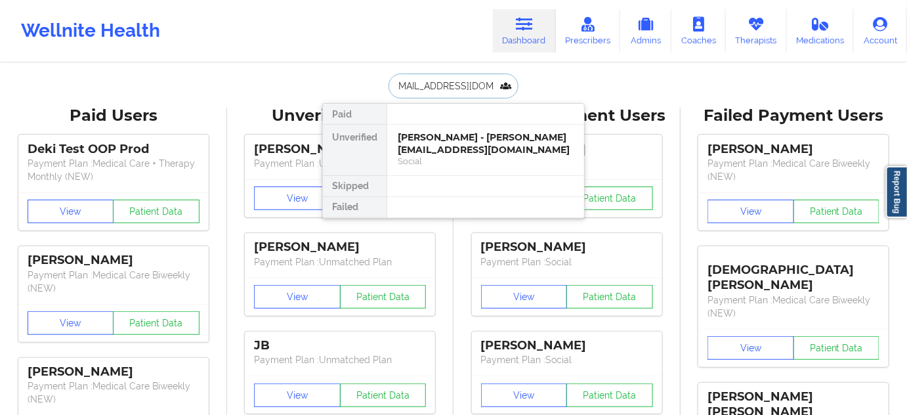
click at [427, 151] on div "[PERSON_NAME] - [PERSON_NAME][EMAIL_ADDRESS][DOMAIN_NAME]" at bounding box center [486, 143] width 176 height 24
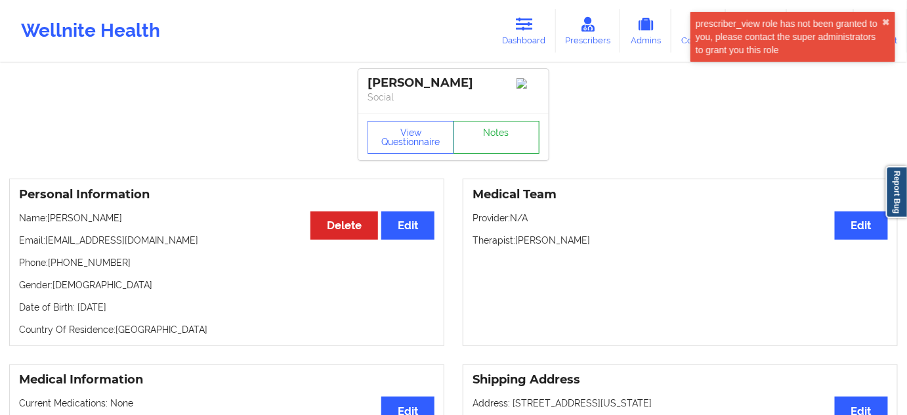
click at [507, 149] on link "Notes" at bounding box center [497, 137] width 87 height 33
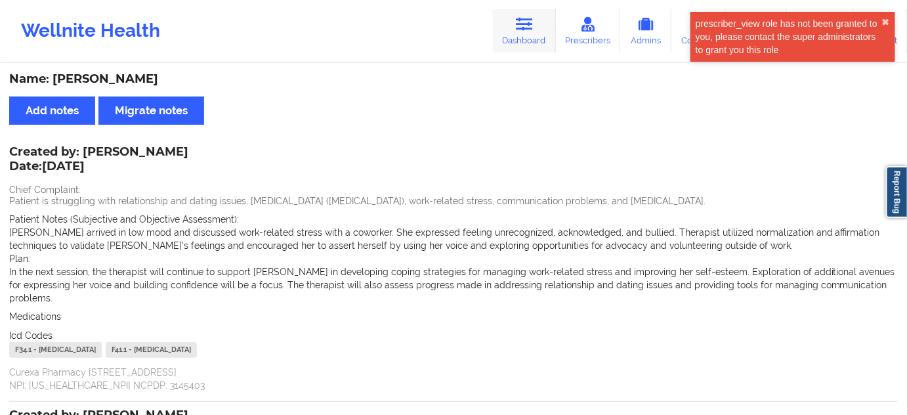
click at [526, 30] on icon at bounding box center [524, 24] width 17 height 14
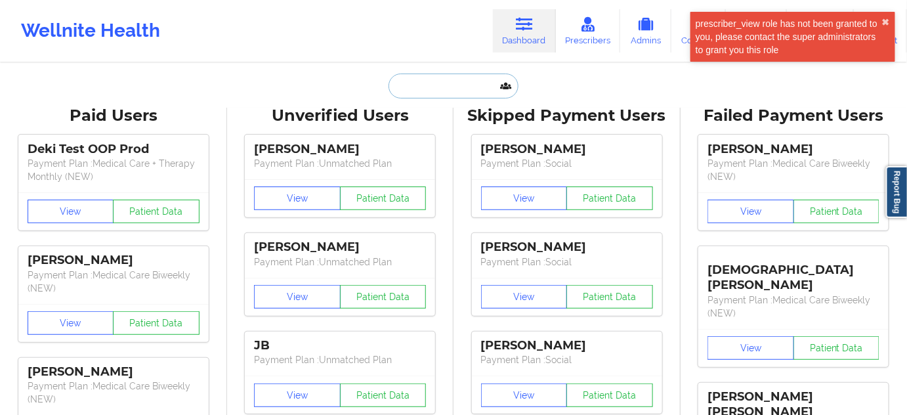
click at [450, 96] on input "text" at bounding box center [454, 86] width 130 height 25
paste input "[EMAIL_ADDRESS][DOMAIN_NAME]"
type input "[EMAIL_ADDRESS][DOMAIN_NAME]"
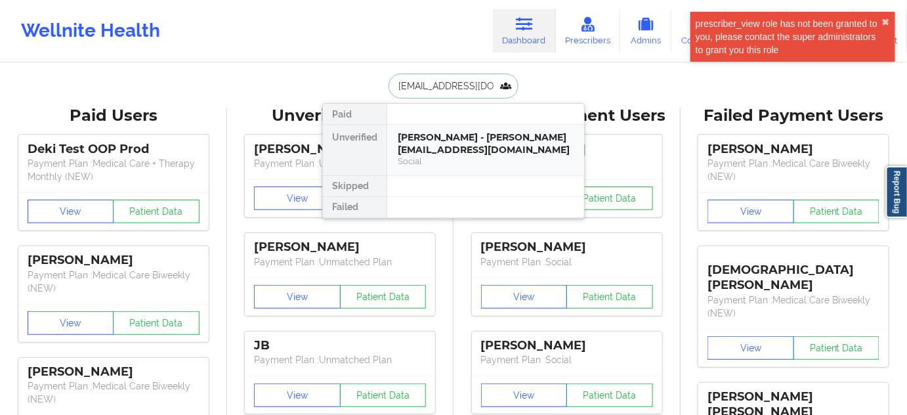
scroll to position [0, 8]
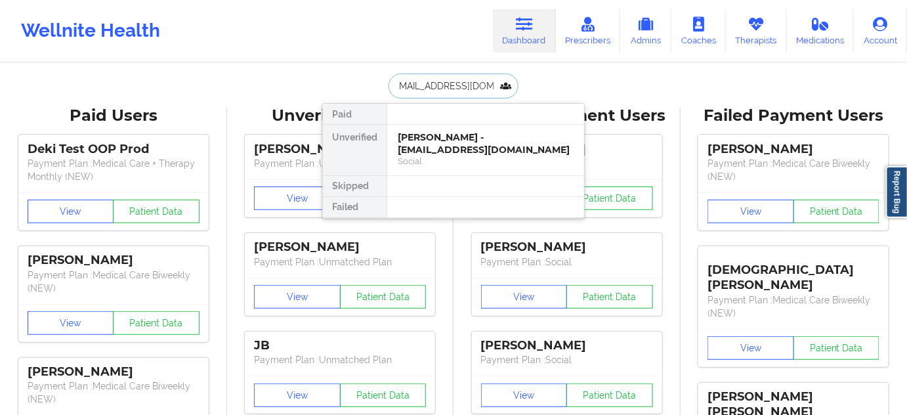
click at [450, 145] on div "[PERSON_NAME] - [EMAIL_ADDRESS][DOMAIN_NAME]" at bounding box center [486, 143] width 176 height 24
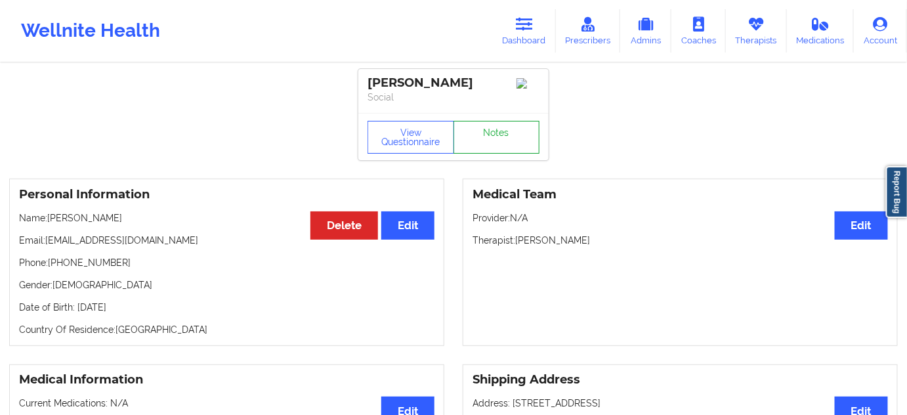
click at [479, 141] on link "Notes" at bounding box center [497, 137] width 87 height 33
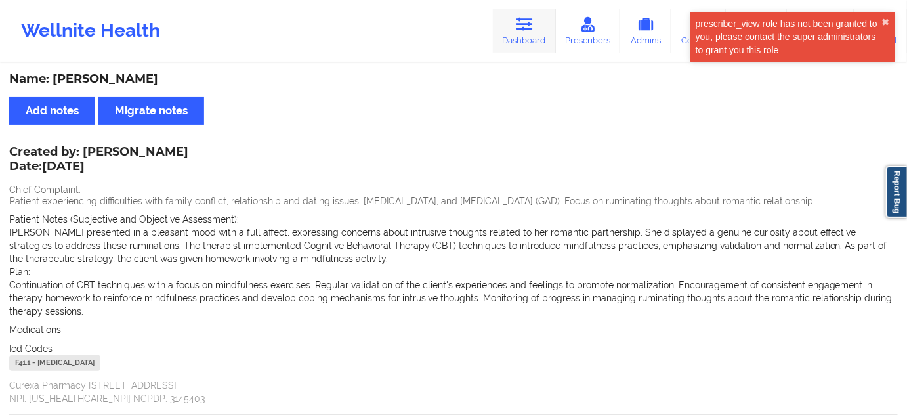
click at [515, 16] on link "Dashboard" at bounding box center [524, 30] width 63 height 43
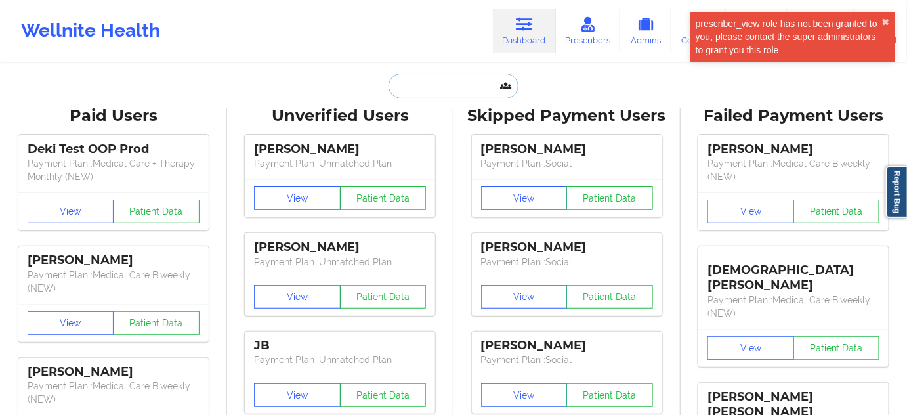
click at [459, 85] on input "text" at bounding box center [454, 86] width 130 height 25
paste input "[EMAIL_ADDRESS][DOMAIN_NAME]"
type input "[EMAIL_ADDRESS][DOMAIN_NAME]"
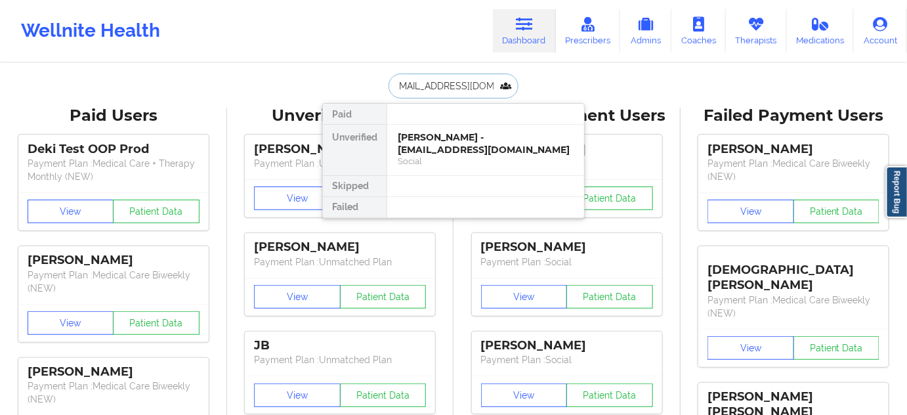
click at [452, 138] on div "[PERSON_NAME] - [EMAIL_ADDRESS][DOMAIN_NAME]" at bounding box center [486, 143] width 176 height 24
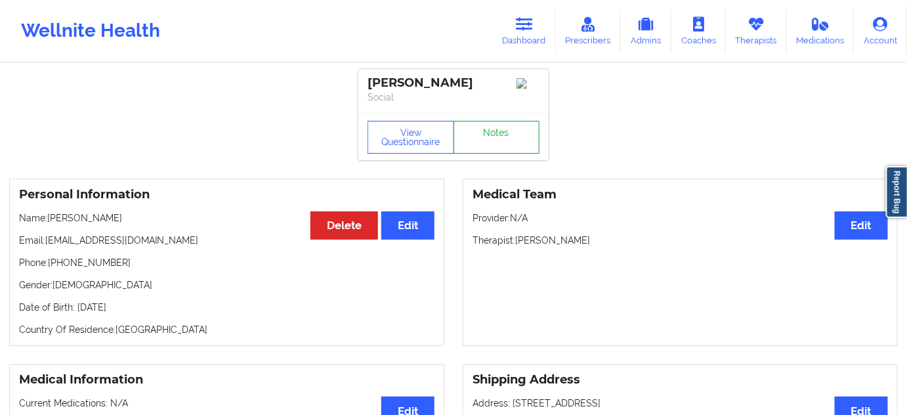
click at [488, 131] on link "Notes" at bounding box center [497, 137] width 87 height 33
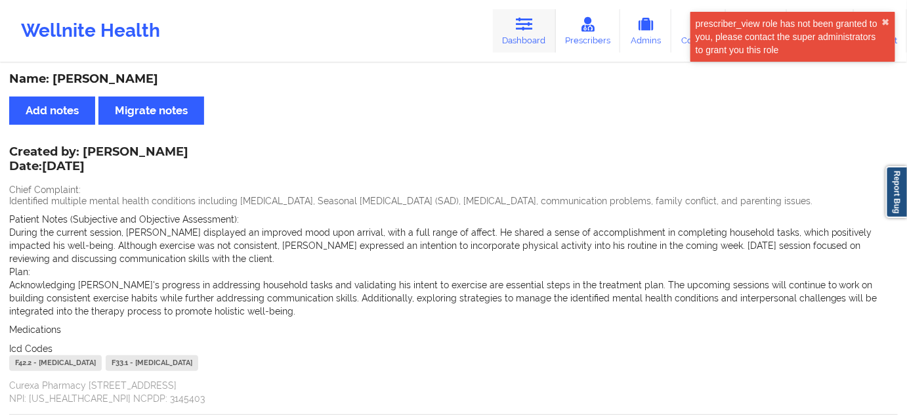
click at [518, 18] on icon at bounding box center [524, 24] width 17 height 14
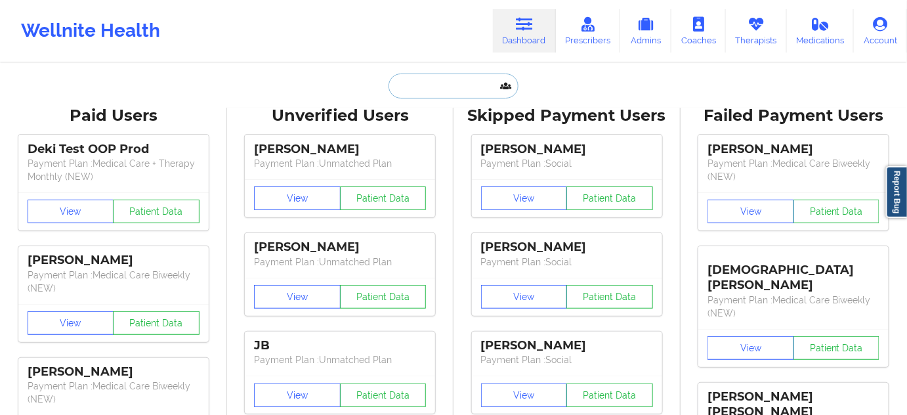
click at [448, 92] on input "text" at bounding box center [454, 86] width 130 height 25
paste input "[EMAIL_ADDRESS][DOMAIN_NAME]"
type input "[EMAIL_ADDRESS][DOMAIN_NAME]"
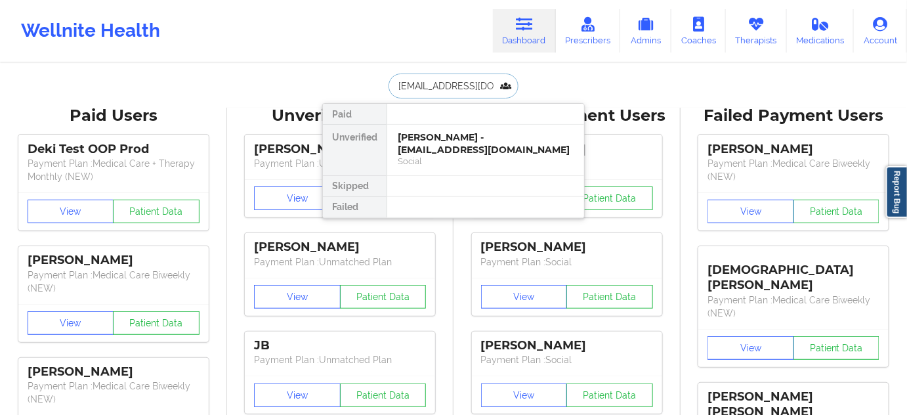
click at [437, 148] on div "[PERSON_NAME] - [EMAIL_ADDRESS][DOMAIN_NAME]" at bounding box center [486, 143] width 176 height 24
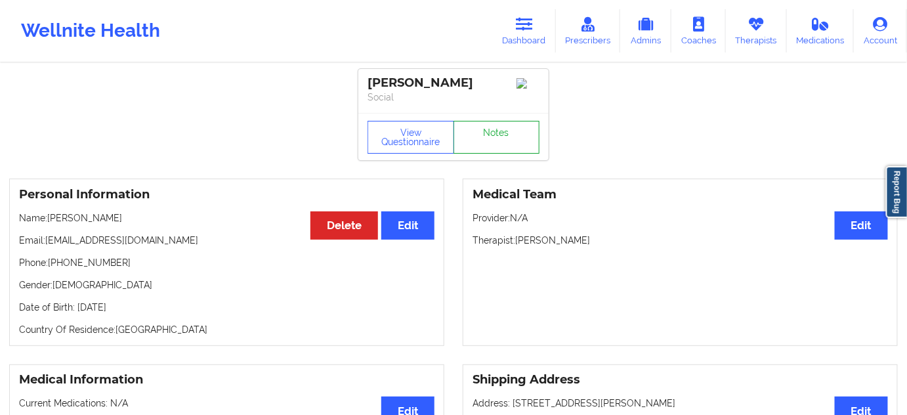
click at [467, 150] on link "Notes" at bounding box center [497, 137] width 87 height 33
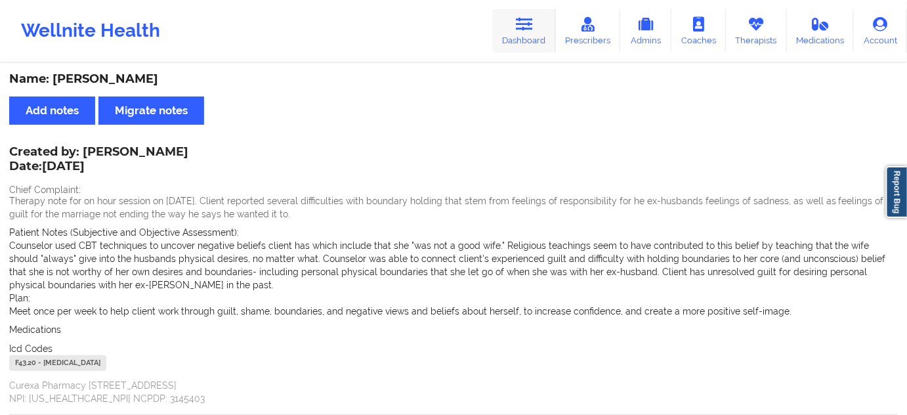
click at [526, 19] on icon at bounding box center [524, 24] width 17 height 14
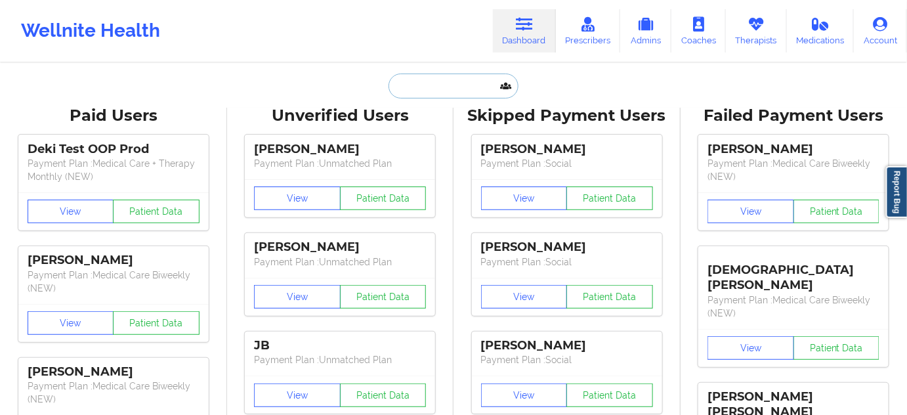
click at [434, 81] on input "text" at bounding box center [454, 86] width 130 height 25
paste input "[EMAIL_ADDRESS][DOMAIN_NAME]"
type input "[EMAIL_ADDRESS][DOMAIN_NAME]"
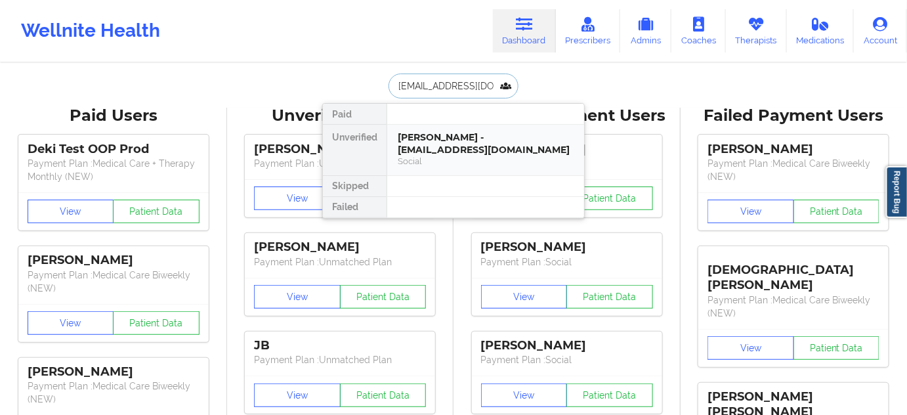
scroll to position [0, 18]
click at [441, 144] on div "[PERSON_NAME] - [EMAIL_ADDRESS][DOMAIN_NAME]" at bounding box center [486, 143] width 176 height 24
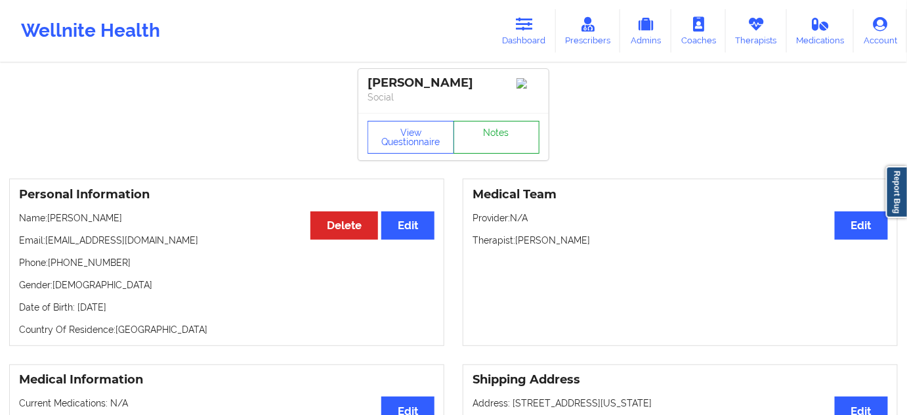
click at [487, 145] on link "Notes" at bounding box center [497, 137] width 87 height 33
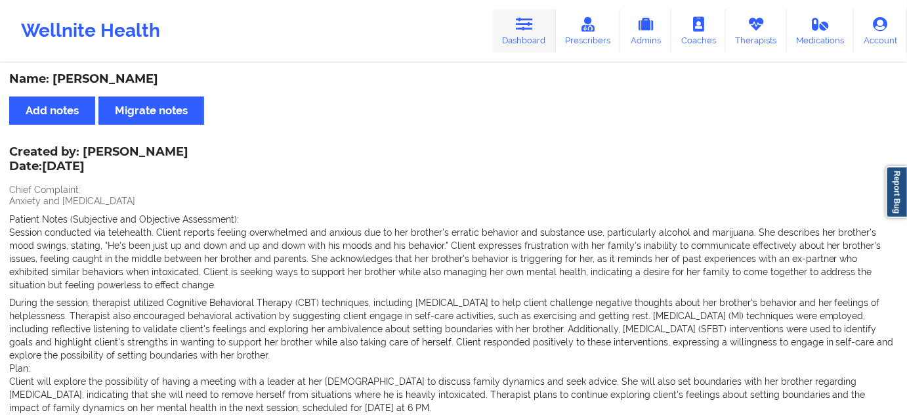
click at [523, 33] on link "Dashboard" at bounding box center [524, 30] width 63 height 43
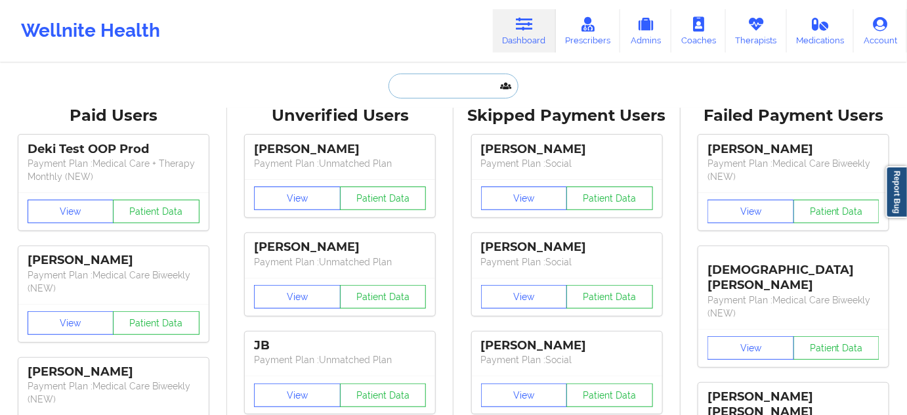
click at [452, 87] on input "text" at bounding box center [454, 86] width 130 height 25
type input "s"
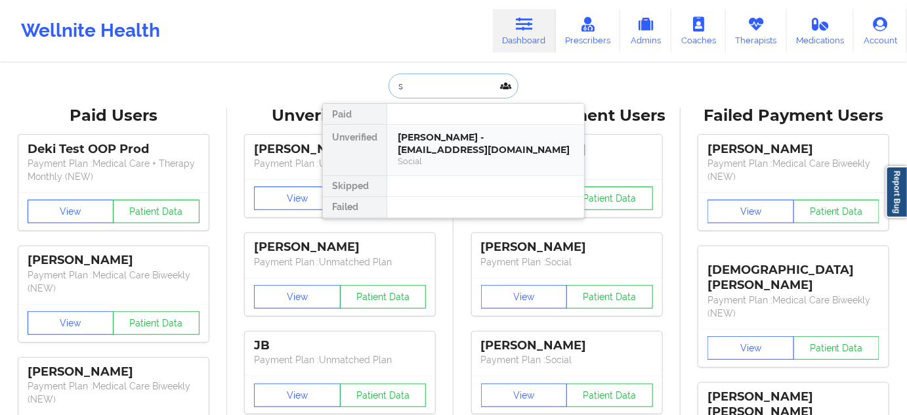
click at [452, 142] on div "[PERSON_NAME] - [EMAIL_ADDRESS][DOMAIN_NAME]" at bounding box center [486, 143] width 176 height 24
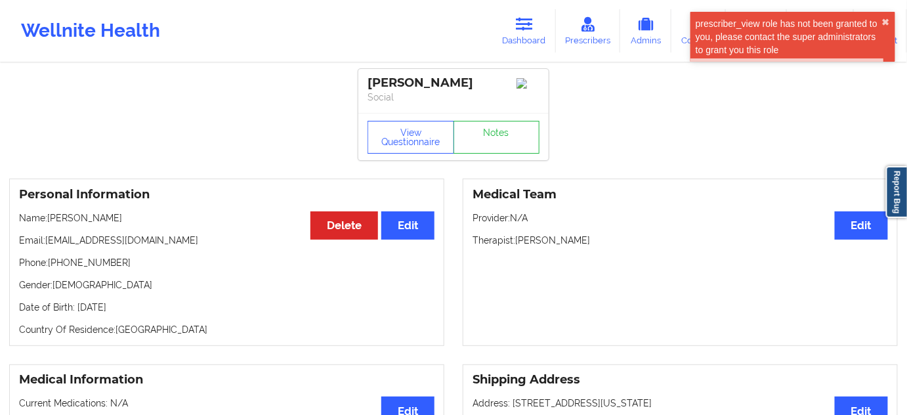
click at [87, 269] on p "Phone: [PHONE_NUMBER]" at bounding box center [226, 262] width 415 height 13
copy p "18168688564"
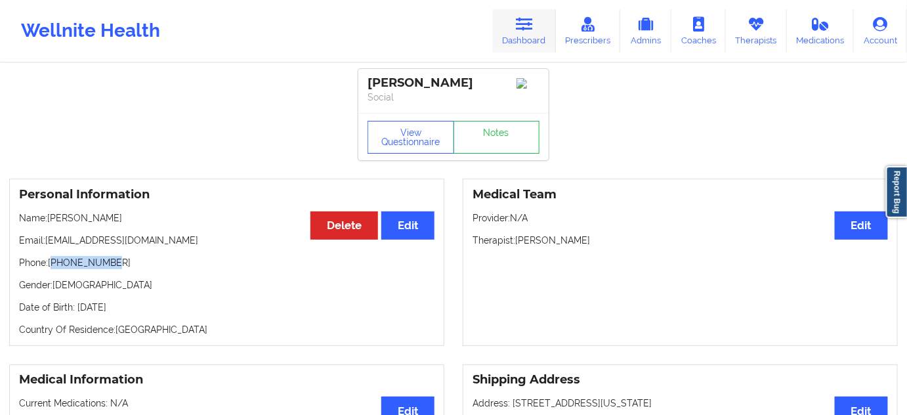
click at [533, 31] on icon at bounding box center [524, 24] width 17 height 14
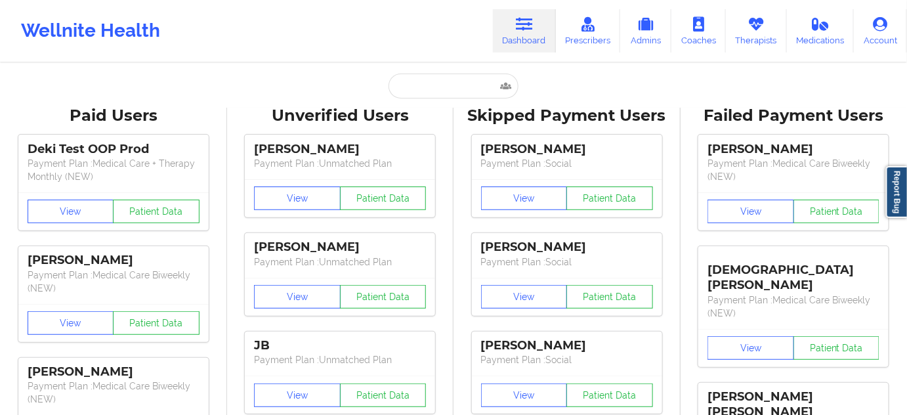
click at [458, 93] on input "text" at bounding box center [454, 86] width 130 height 25
paste input "[PERSON_NAME][EMAIL_ADDRESS][DOMAIN_NAME]"
type input "[PERSON_NAME][EMAIL_ADDRESS][DOMAIN_NAME]"
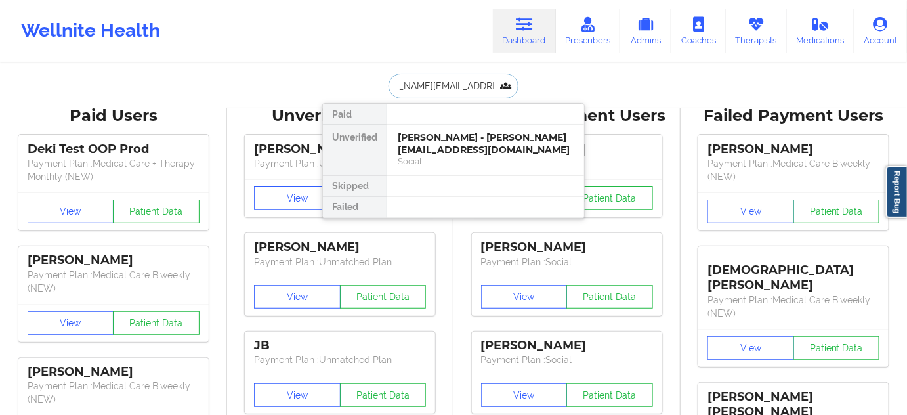
click at [448, 143] on div "[PERSON_NAME] - [PERSON_NAME][EMAIL_ADDRESS][DOMAIN_NAME]" at bounding box center [486, 143] width 176 height 24
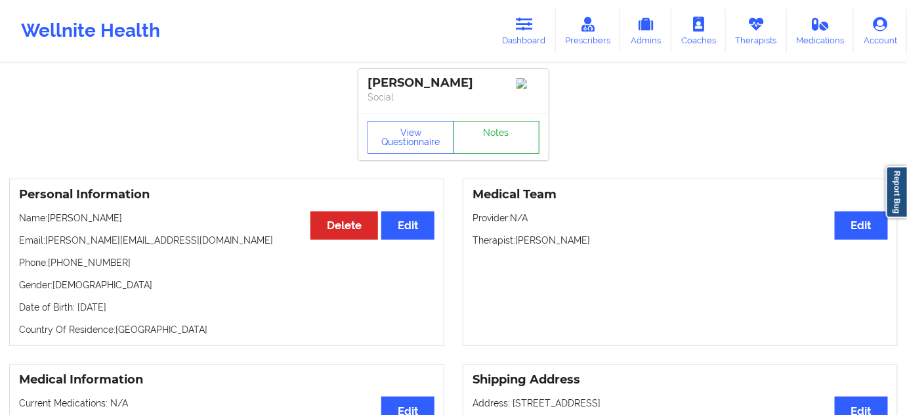
click at [488, 152] on link "Notes" at bounding box center [497, 137] width 87 height 33
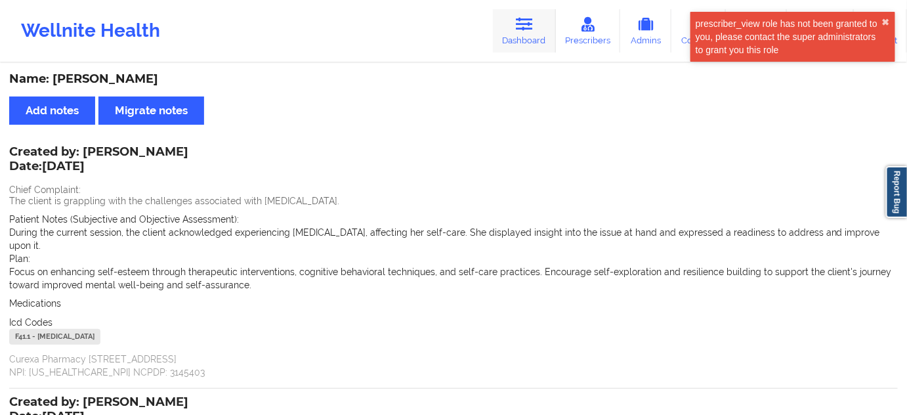
drag, startPoint x: 541, startPoint y: 21, endPoint x: 515, endPoint y: 51, distance: 40.0
click at [541, 21] on link "Dashboard" at bounding box center [524, 30] width 63 height 43
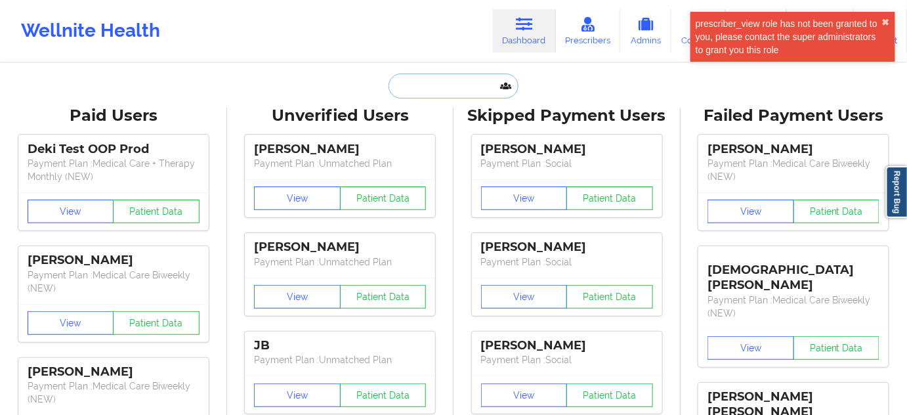
click at [441, 90] on input "text" at bounding box center [454, 86] width 130 height 25
paste input "[EMAIL_ADDRESS][DOMAIN_NAME]"
type input "[EMAIL_ADDRESS][DOMAIN_NAME]"
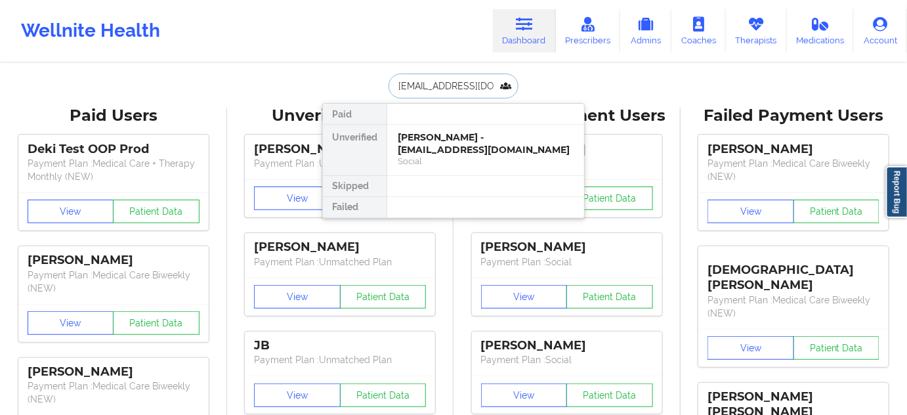
click at [441, 143] on div "[PERSON_NAME] - [EMAIL_ADDRESS][DOMAIN_NAME]" at bounding box center [486, 143] width 176 height 24
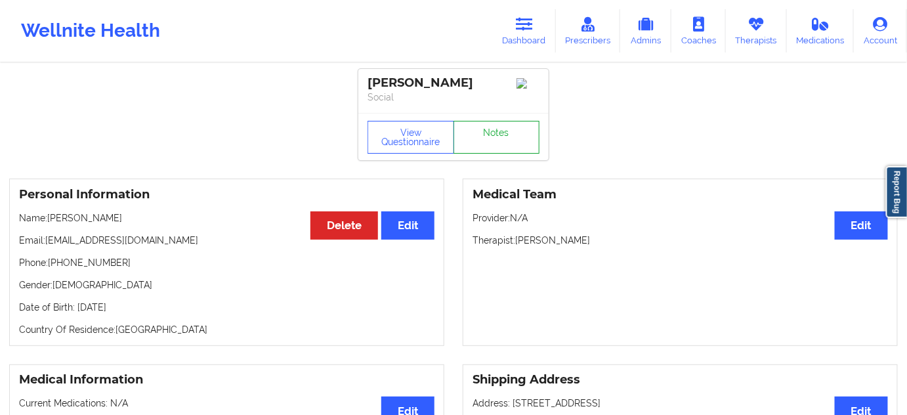
click at [497, 152] on link "Notes" at bounding box center [497, 137] width 87 height 33
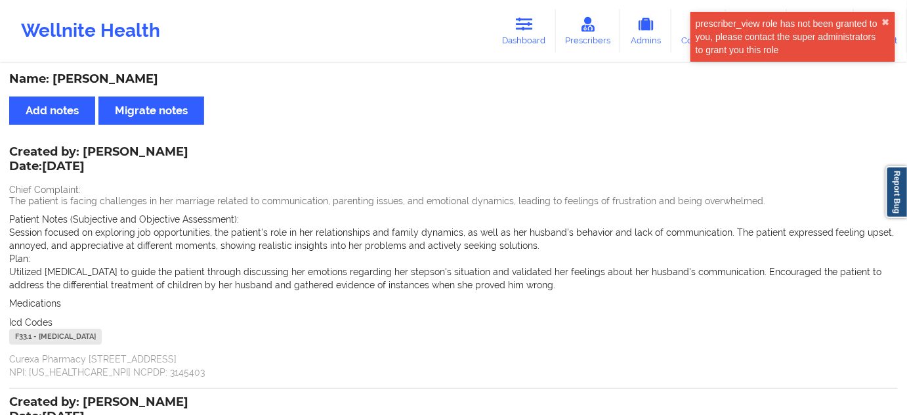
drag, startPoint x: 538, startPoint y: 25, endPoint x: 502, endPoint y: 54, distance: 46.2
click at [538, 25] on link "Dashboard" at bounding box center [524, 30] width 63 height 43
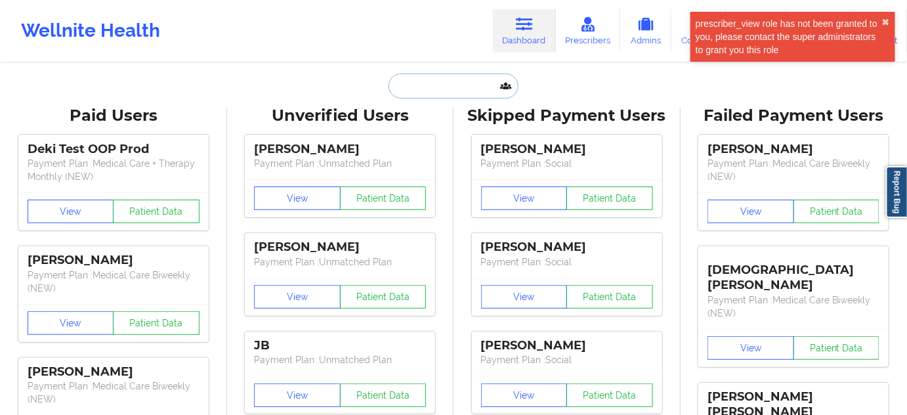
click at [474, 81] on input "text" at bounding box center [454, 86] width 130 height 25
paste input "[EMAIL_ADDRESS][DOMAIN_NAME]"
type input "[EMAIL_ADDRESS][DOMAIN_NAME]"
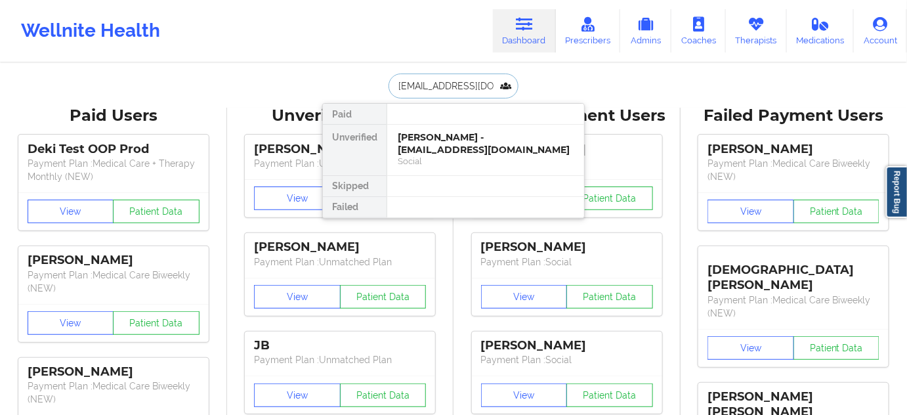
click at [441, 143] on div "[PERSON_NAME] - [EMAIL_ADDRESS][DOMAIN_NAME]" at bounding box center [486, 143] width 176 height 24
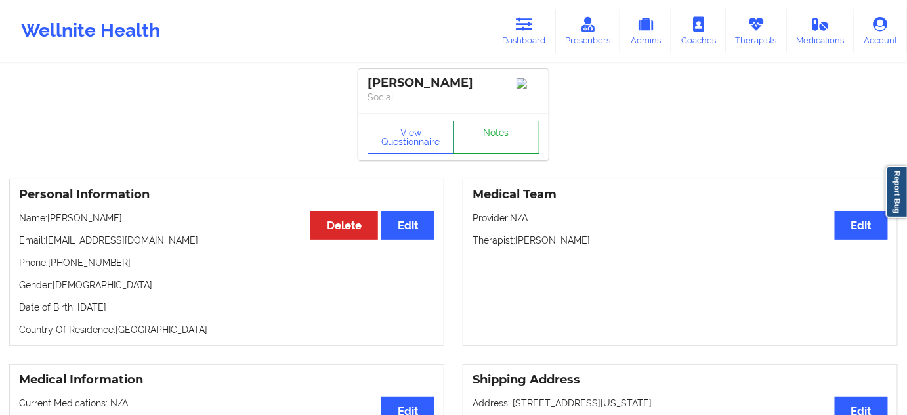
click at [490, 138] on link "Notes" at bounding box center [497, 137] width 87 height 33
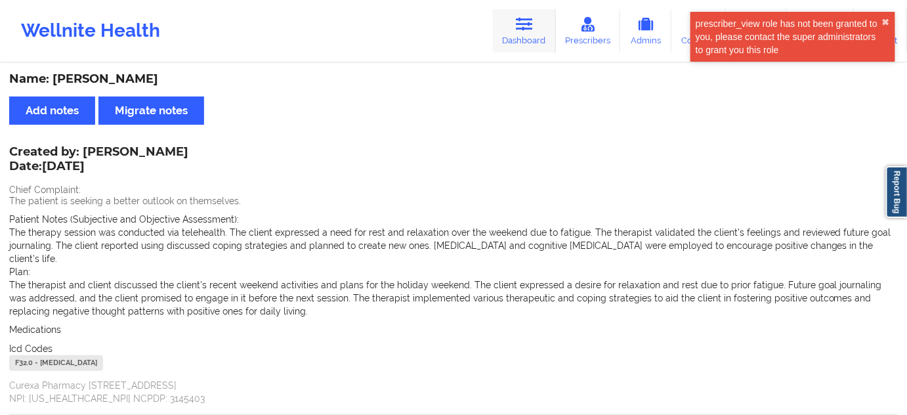
click at [543, 18] on link "Dashboard" at bounding box center [524, 30] width 63 height 43
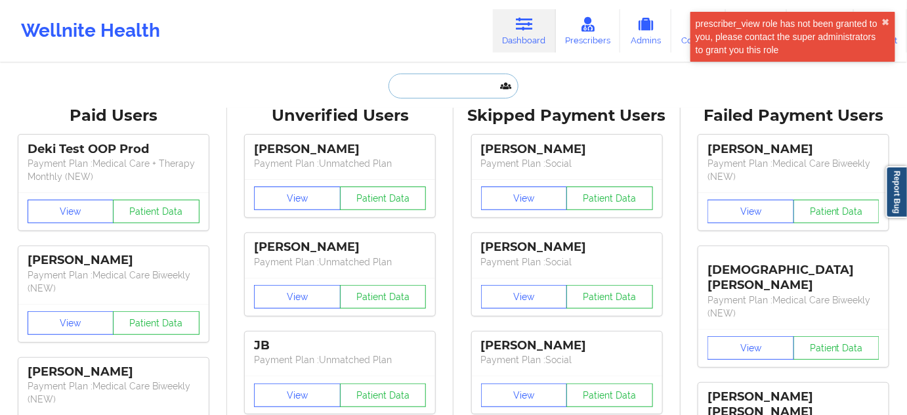
click at [436, 93] on input "text" at bounding box center [454, 86] width 130 height 25
paste input "[EMAIL_ADDRESS][DOMAIN_NAME]"
type input "[EMAIL_ADDRESS][DOMAIN_NAME]"
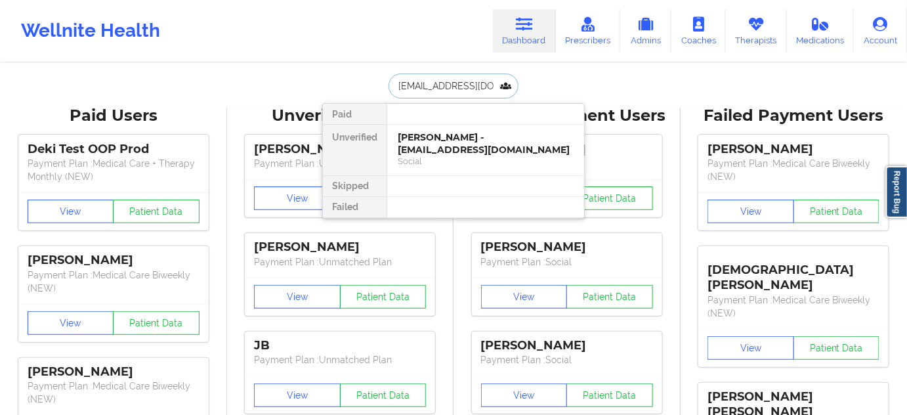
click at [429, 156] on div "Social" at bounding box center [486, 161] width 176 height 11
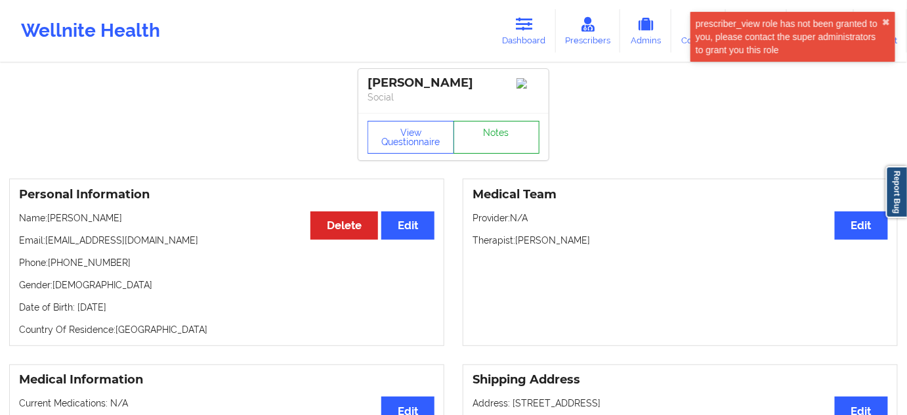
click at [484, 148] on link "Notes" at bounding box center [497, 137] width 87 height 33
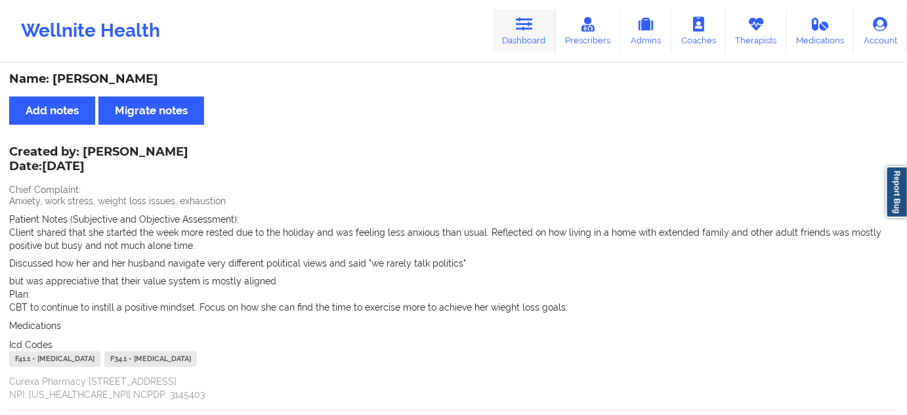
click at [514, 20] on link "Dashboard" at bounding box center [524, 30] width 63 height 43
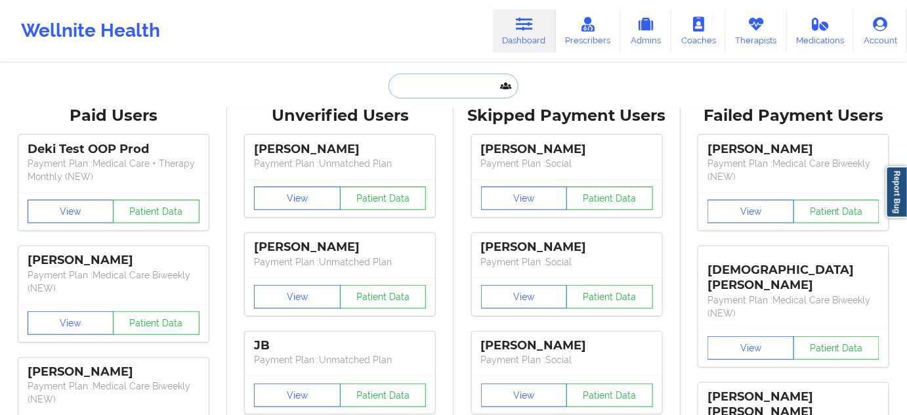
click at [444, 85] on input "text" at bounding box center [454, 86] width 130 height 25
paste input "[EMAIL_ADDRESS][DOMAIN_NAME]"
type input "[EMAIL_ADDRESS][DOMAIN_NAME]"
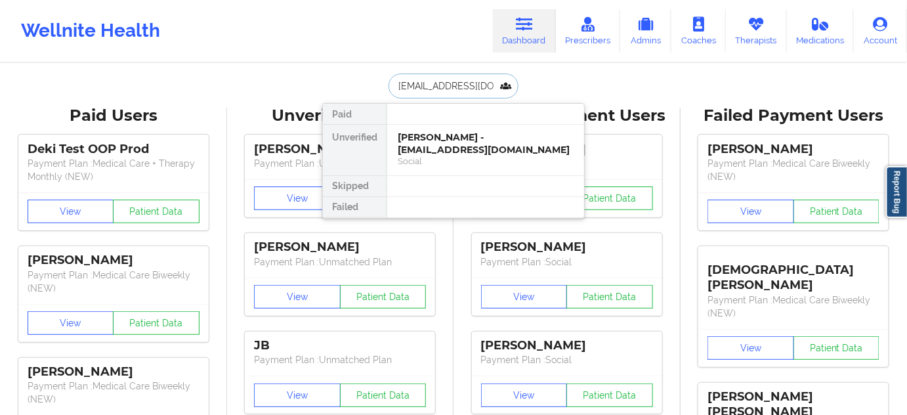
click at [439, 141] on div "[PERSON_NAME] - [EMAIL_ADDRESS][DOMAIN_NAME]" at bounding box center [486, 143] width 176 height 24
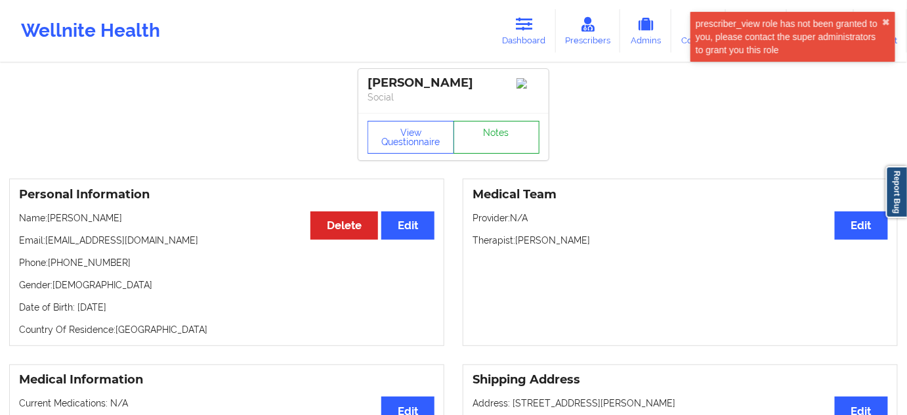
click at [498, 144] on link "Notes" at bounding box center [497, 137] width 87 height 33
